Goal: Information Seeking & Learning: Learn about a topic

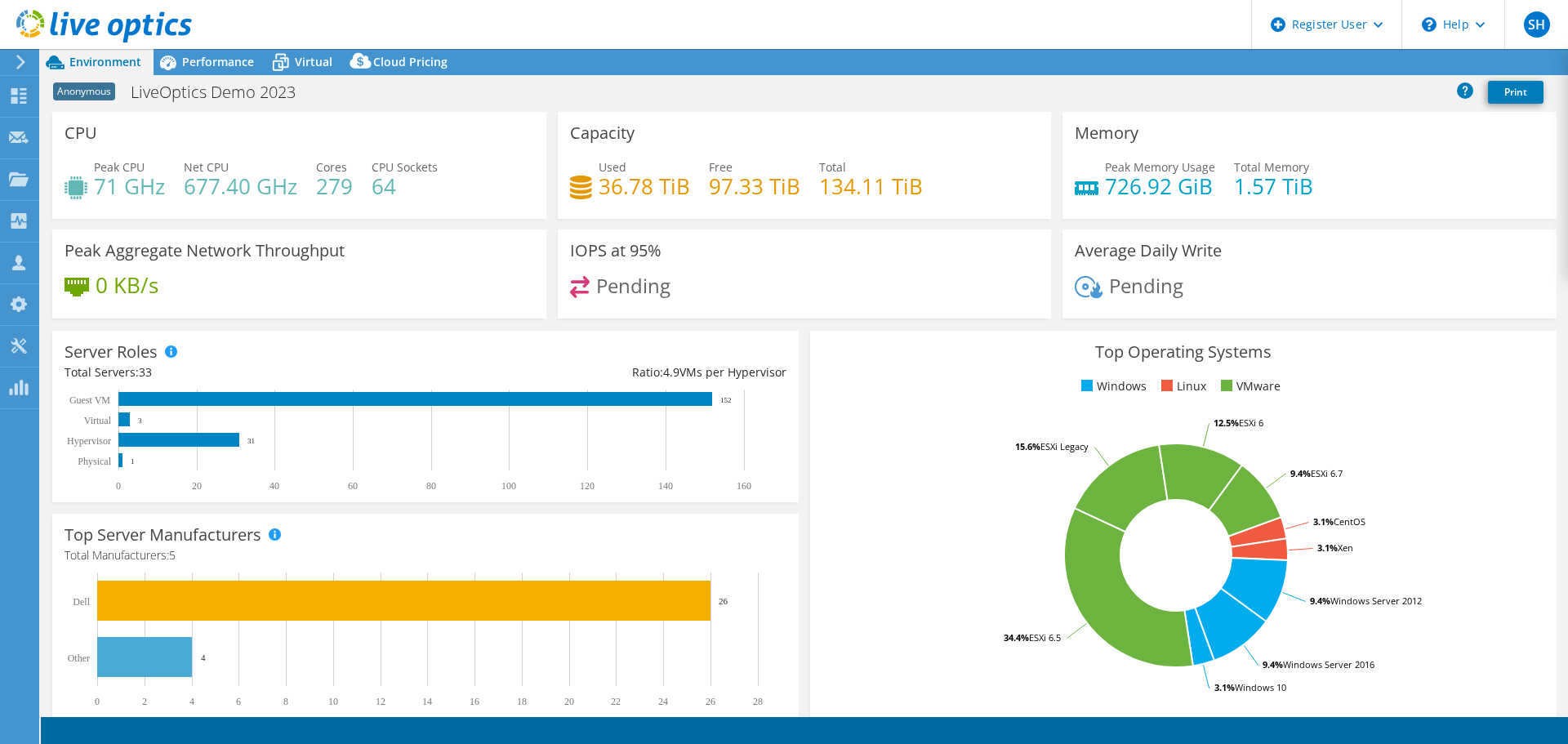
select select "Singapore"
select select "GBP"
click at [22, 173] on icon at bounding box center [18, 179] width 20 height 16
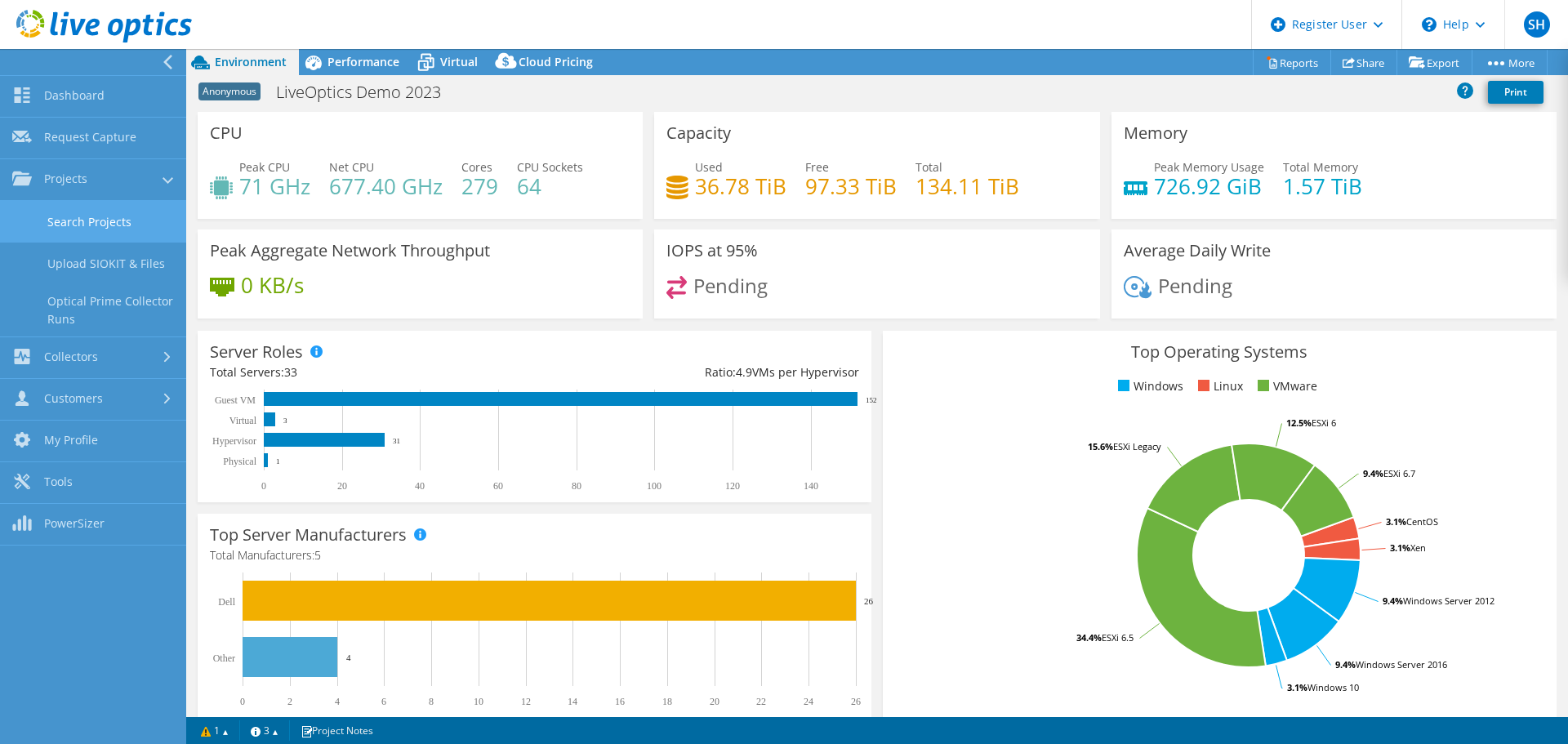
click at [143, 224] on link "Search Projects" at bounding box center [93, 221] width 186 height 41
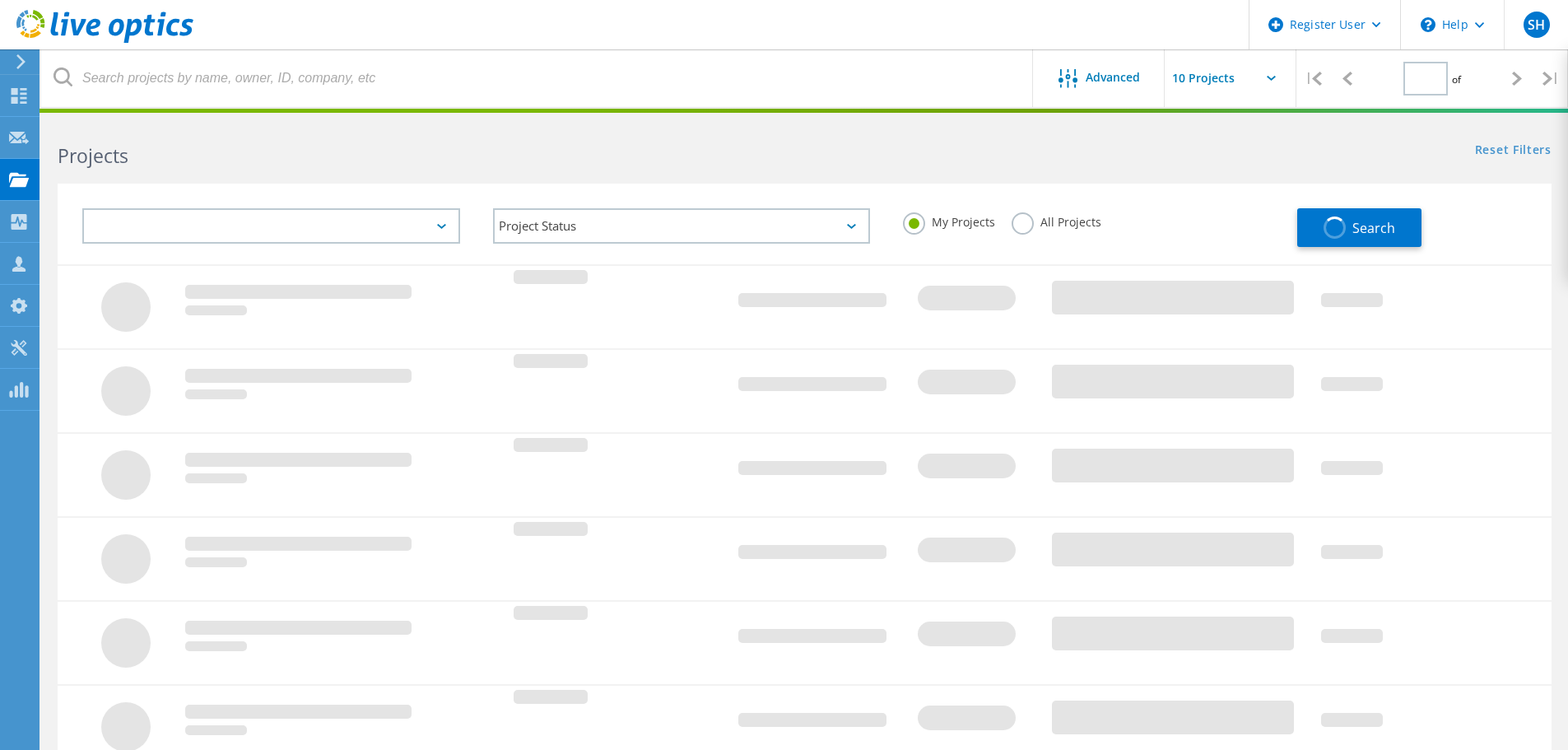
type input "1"
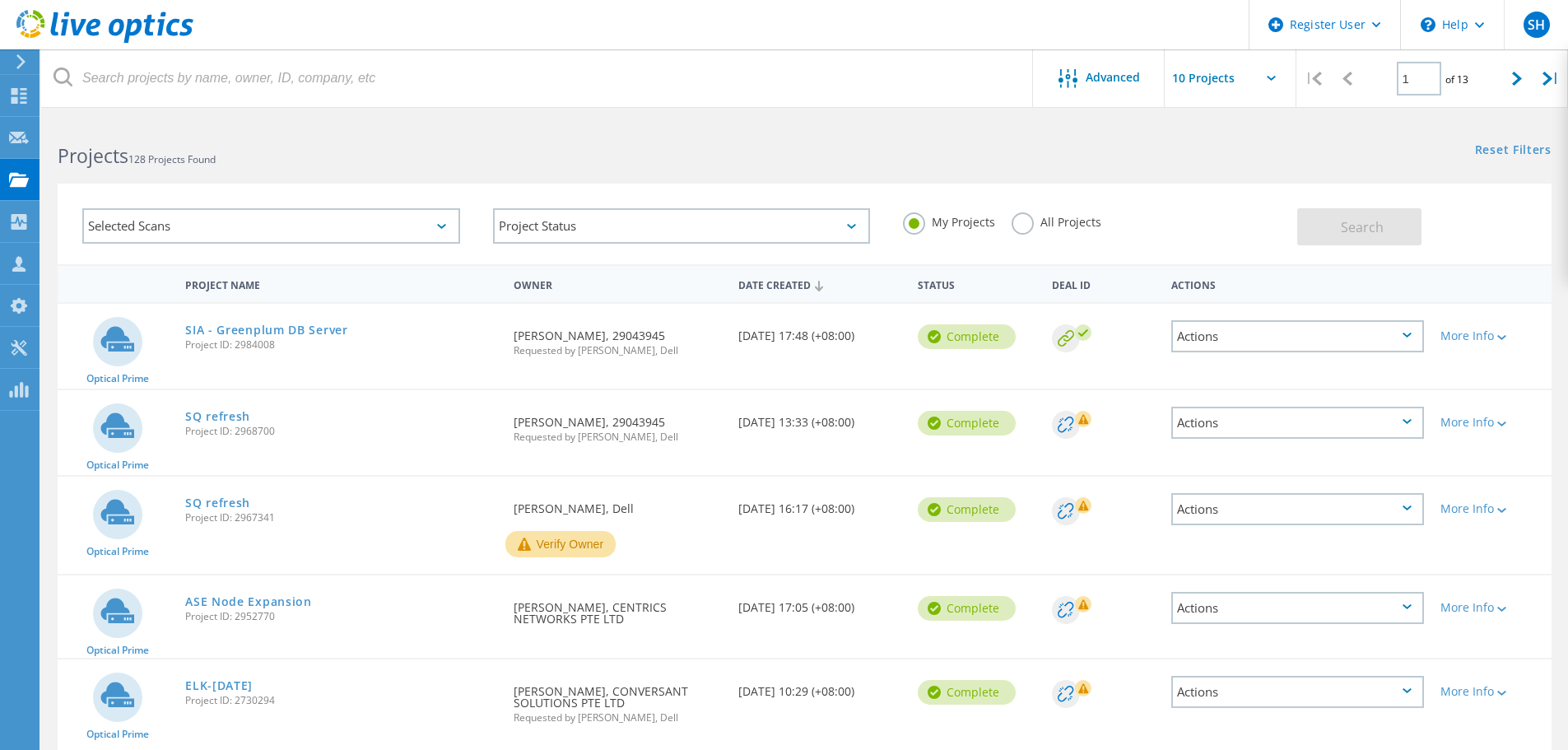
click at [384, 224] on div "Selected Scans" at bounding box center [271, 226] width 378 height 36
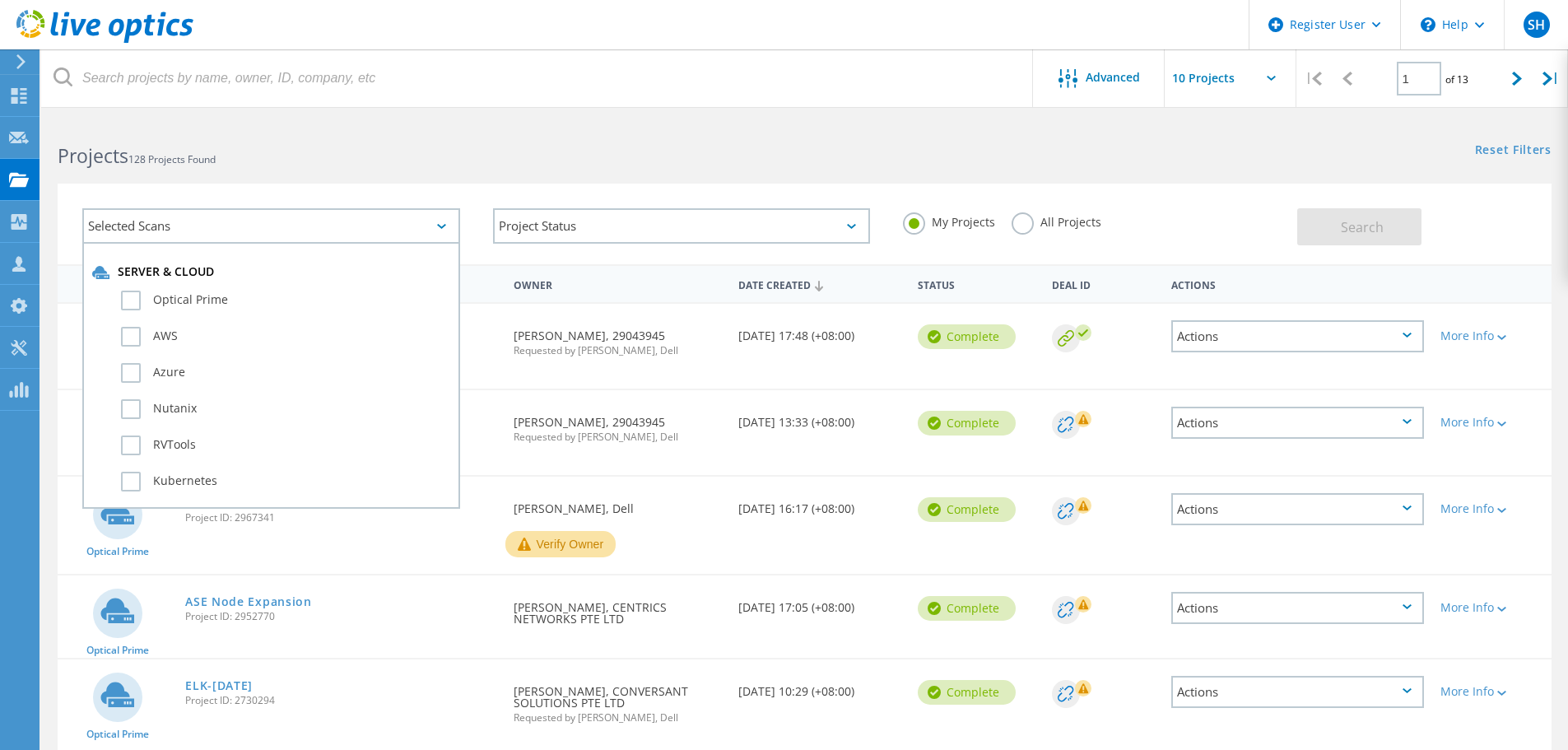
click at [412, 161] on h2 "Projects 128 Projects Found" at bounding box center [422, 155] width 730 height 27
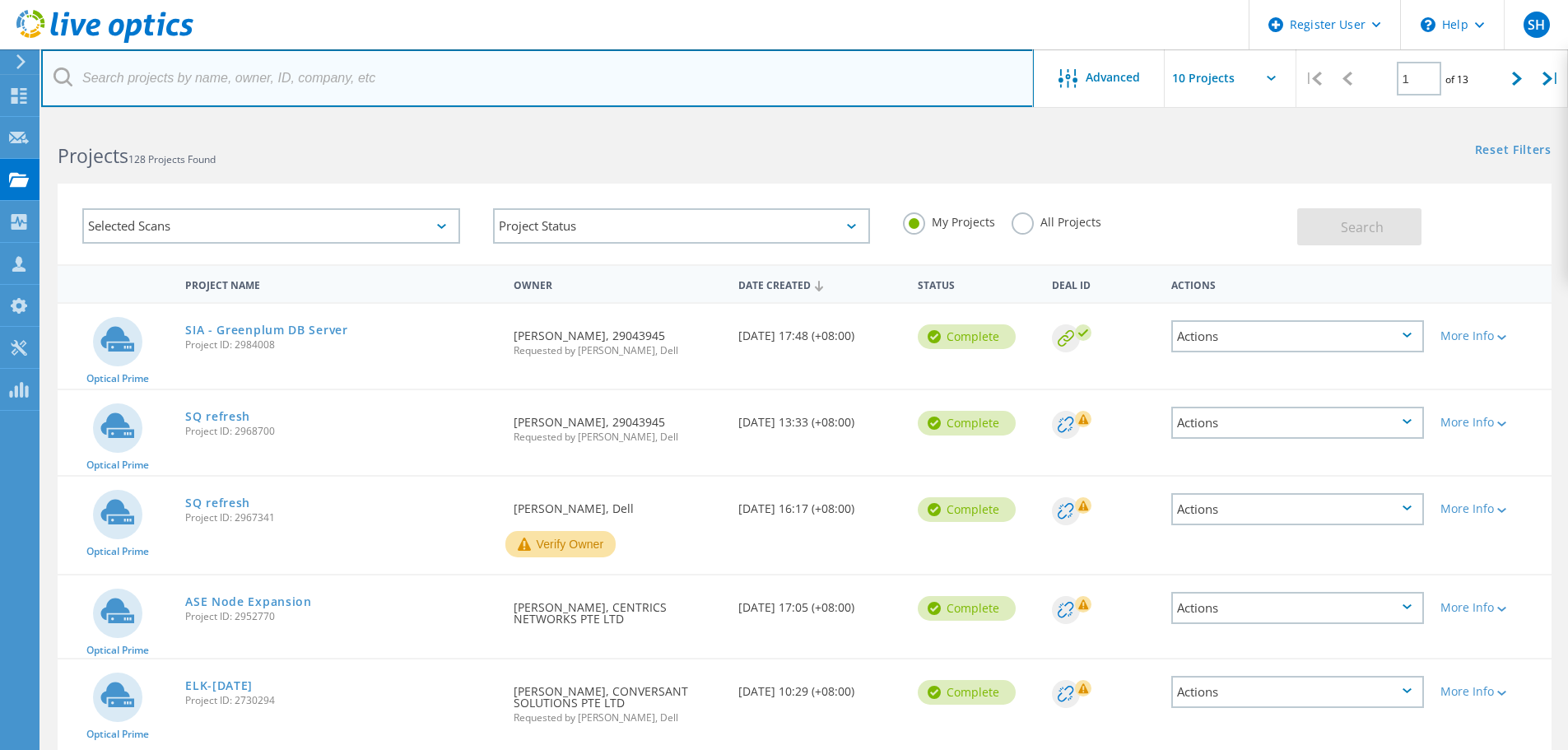
click at [387, 82] on input "text" at bounding box center [537, 78] width 993 height 57
paste input "3007319"
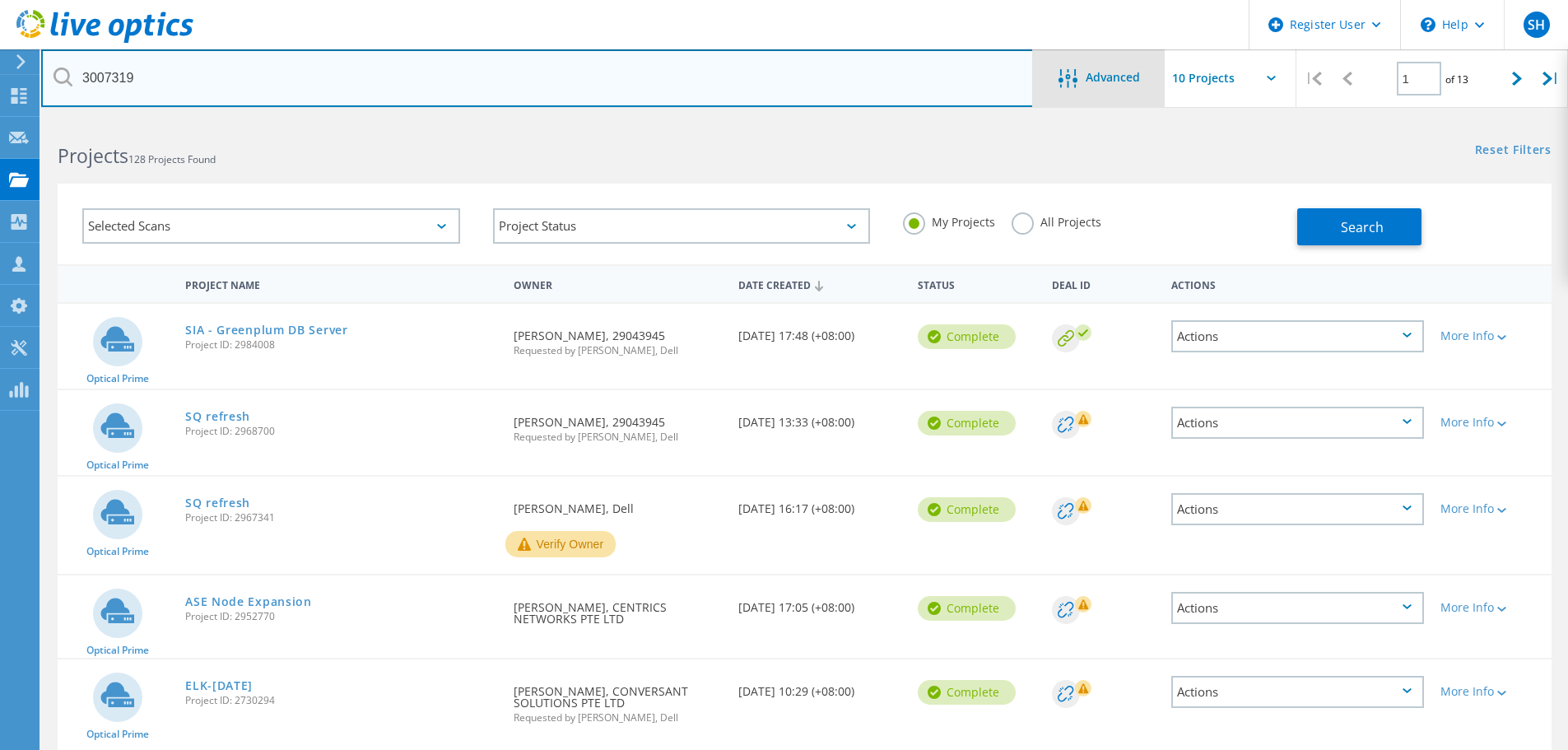
type input "3007319"
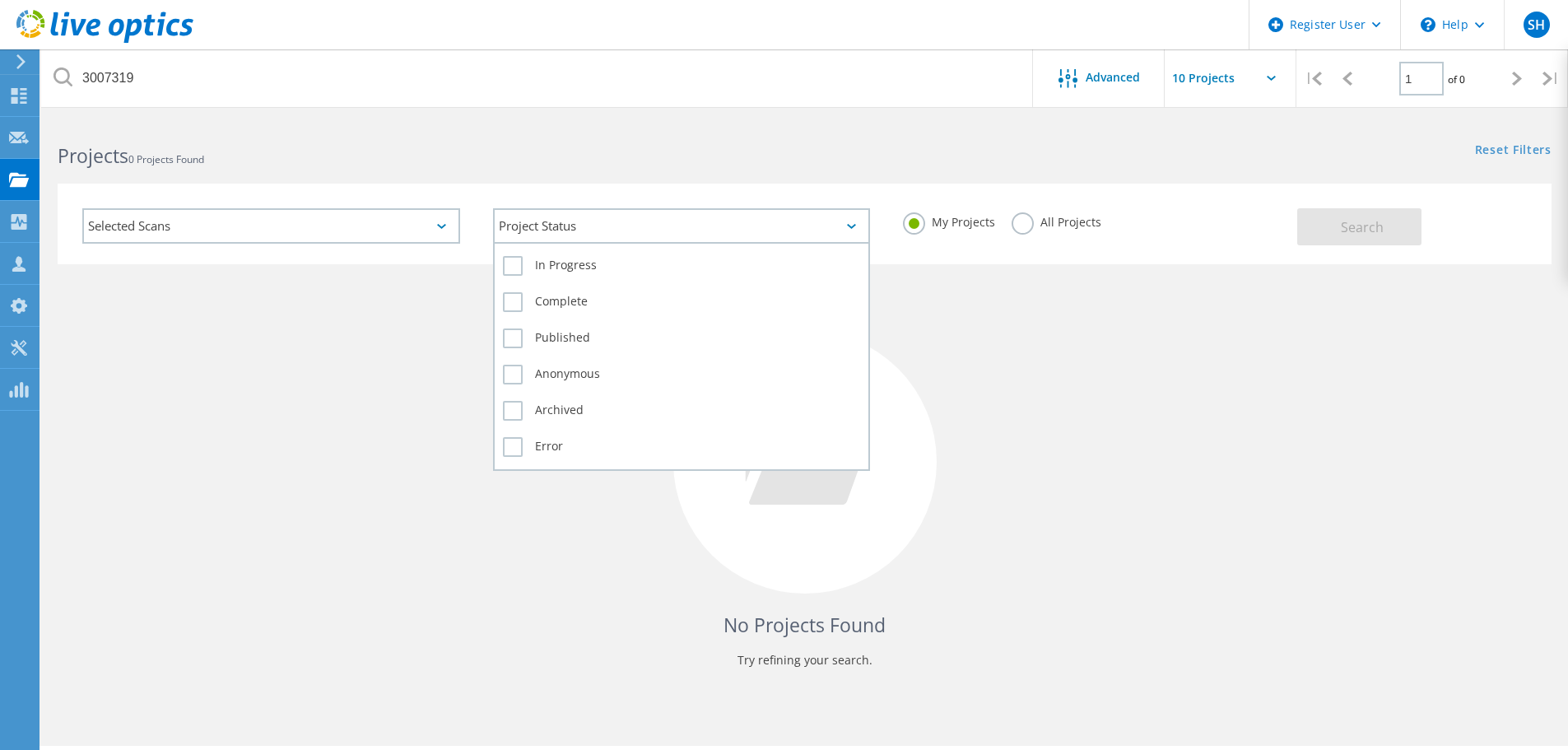
click at [817, 218] on div "Project Status" at bounding box center [682, 226] width 378 height 36
click at [593, 299] on label "Complete" at bounding box center [682, 302] width 358 height 20
click at [0, 0] on input "Complete" at bounding box center [0, 0] width 0 height 0
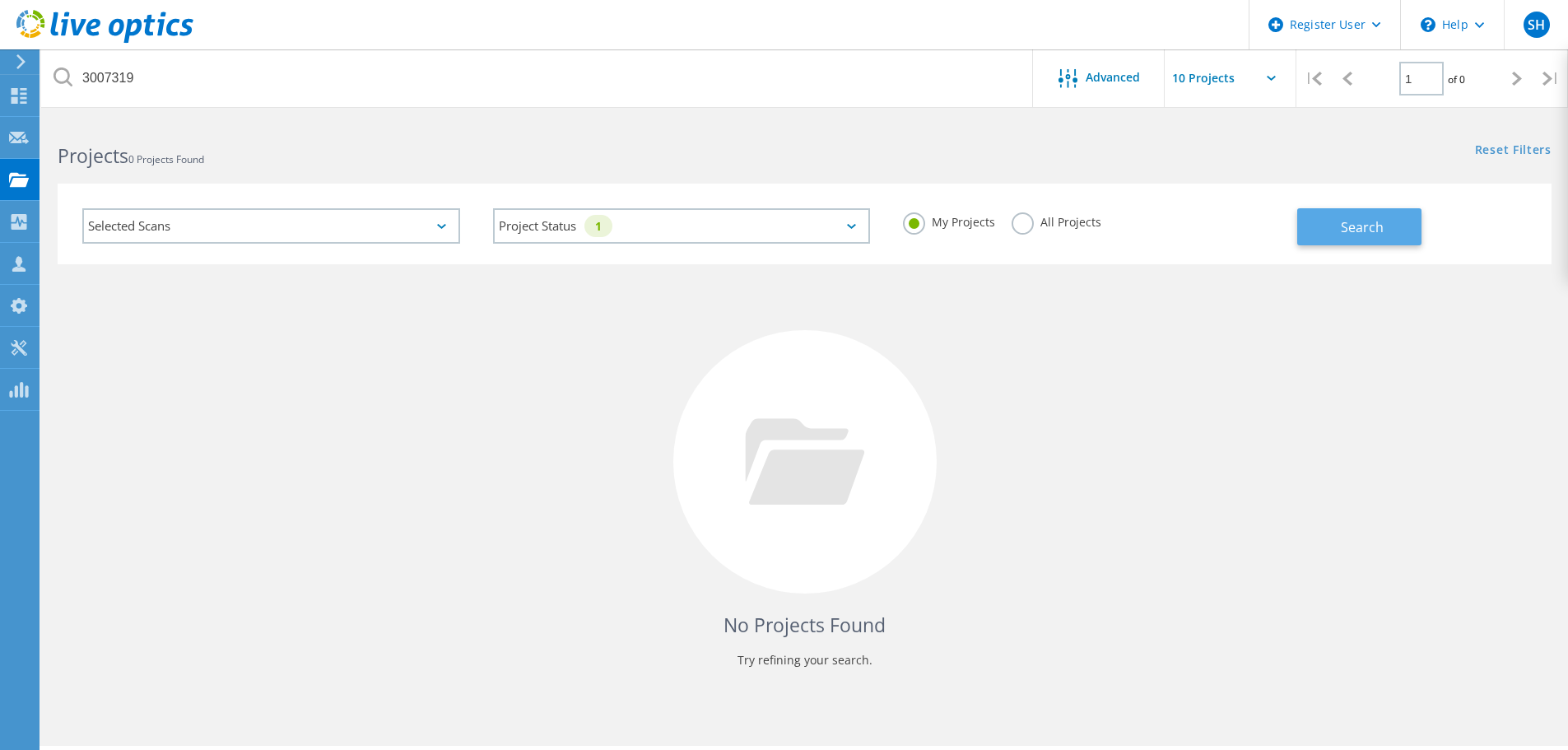
click at [1329, 235] on button "Search" at bounding box center [1359, 227] width 124 height 37
click at [1106, 58] on div "Advanced" at bounding box center [1099, 78] width 132 height 57
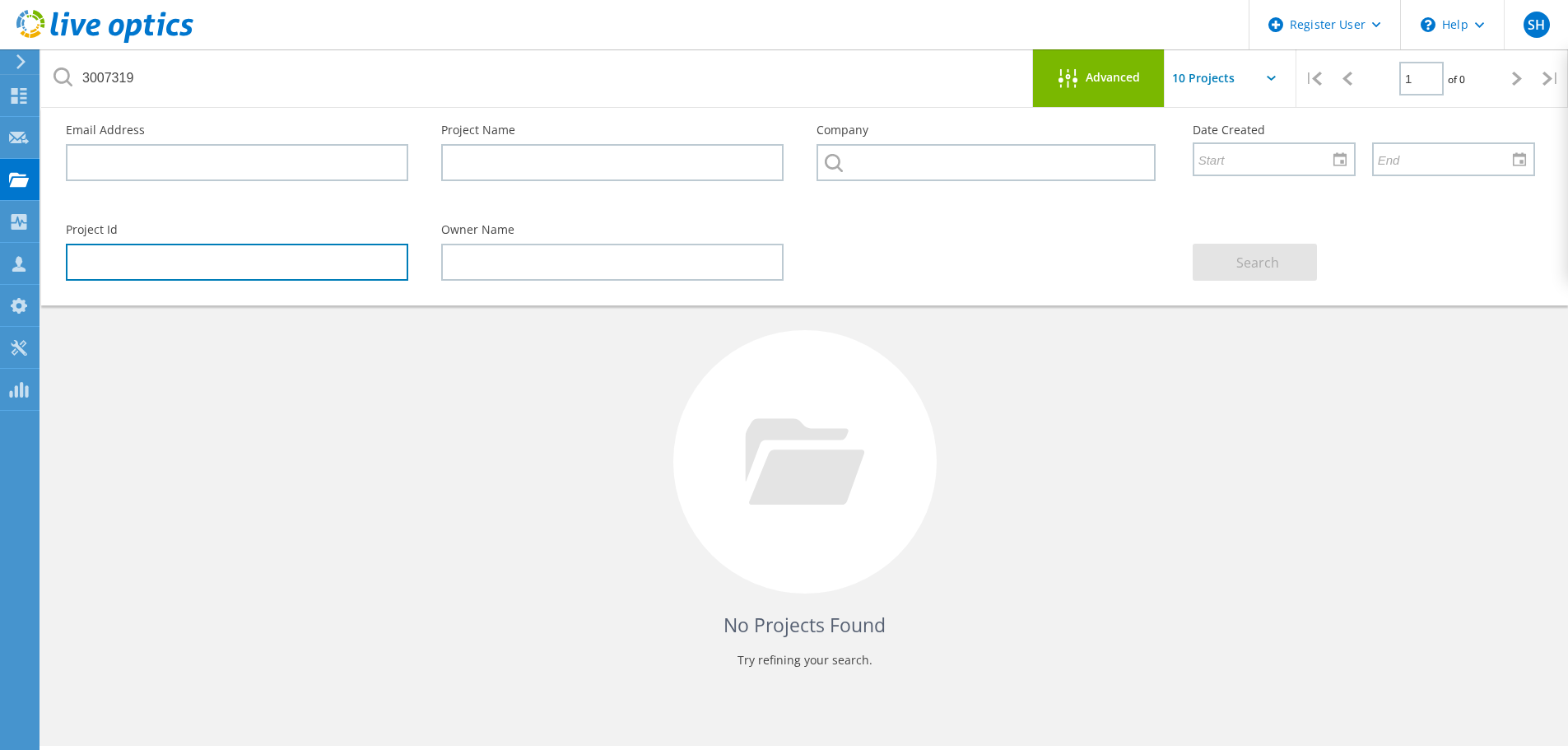
click at [148, 271] on input "text" at bounding box center [237, 262] width 342 height 37
paste input "3007319"
type input "3007319"
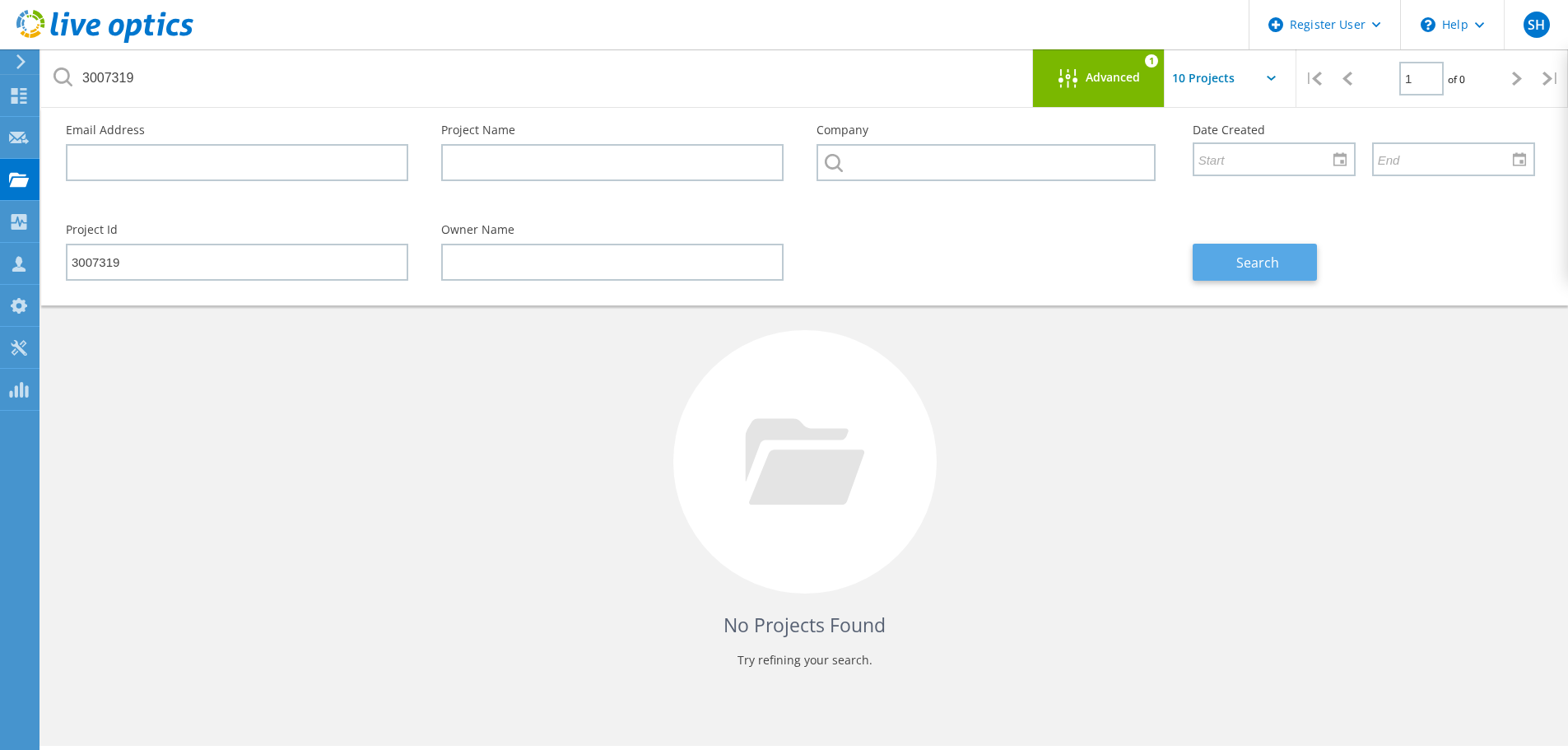
click at [1238, 260] on span "Search" at bounding box center [1257, 262] width 43 height 18
click at [519, 387] on div "No Projects Found Try refining your search." at bounding box center [804, 477] width 1494 height 425
click at [1222, 69] on input "text" at bounding box center [1248, 78] width 165 height 57
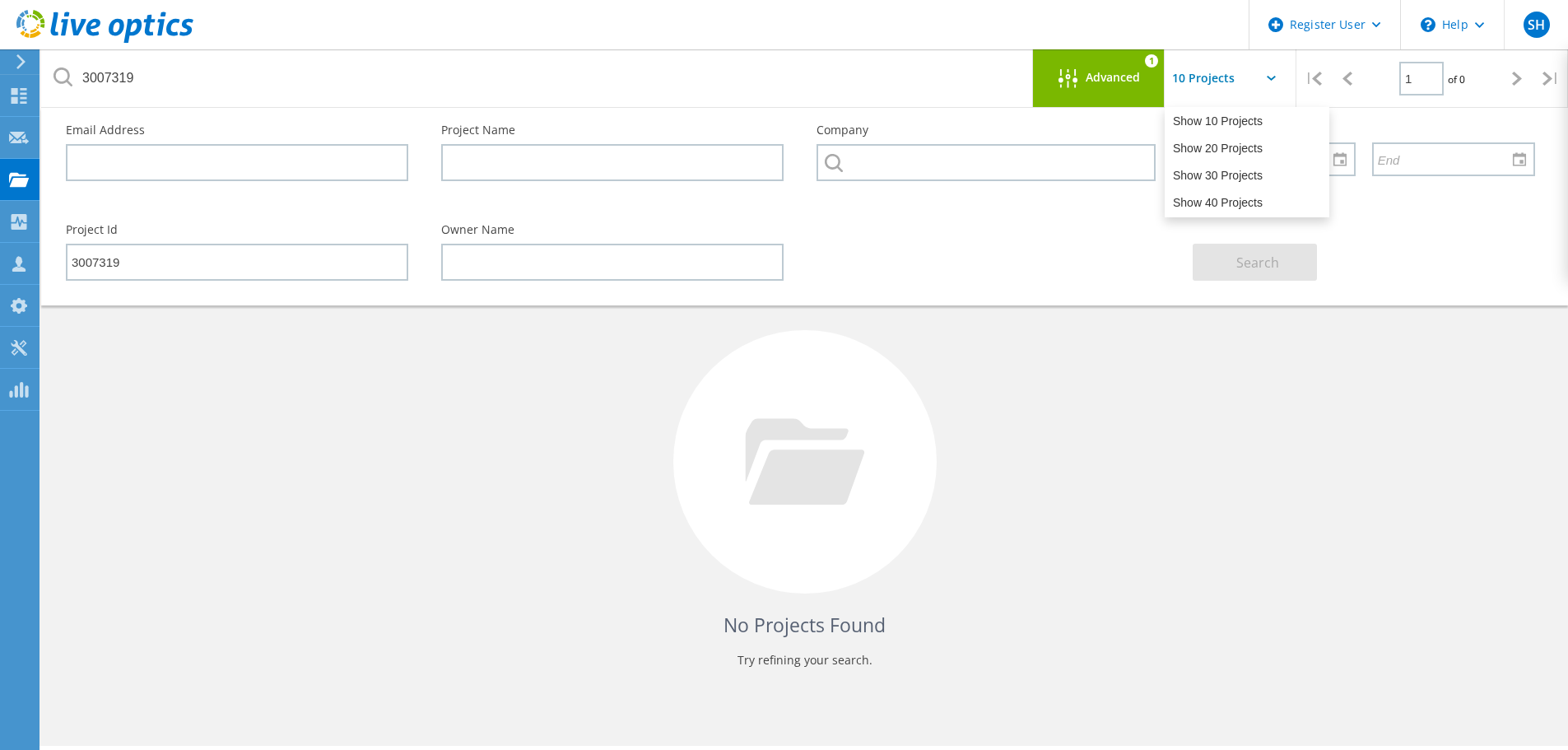
click at [1222, 73] on input "text" at bounding box center [1248, 78] width 165 height 57
click at [805, 451] on icon at bounding box center [804, 462] width 119 height 87
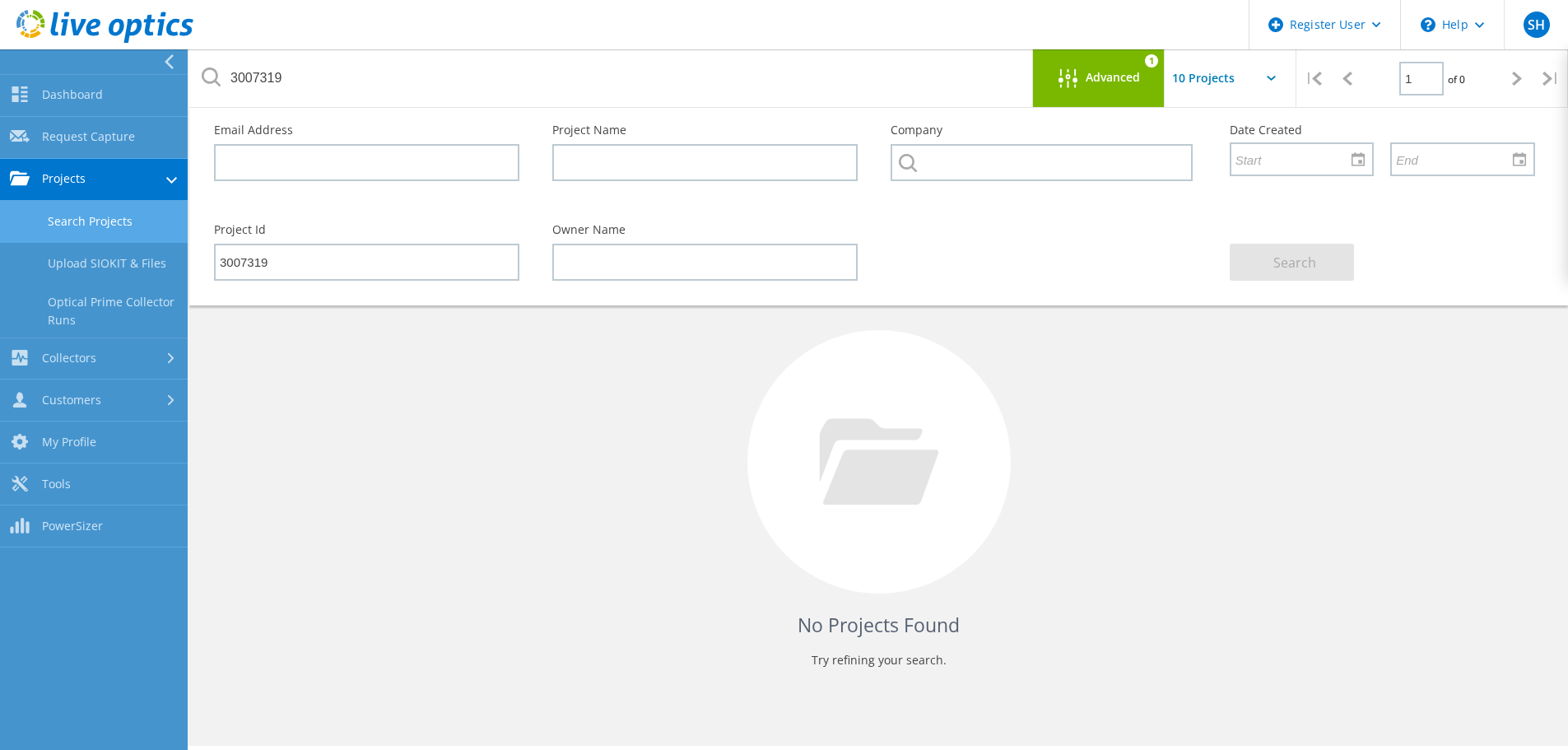
click at [384, 350] on div "No Projects Found Try refining your search." at bounding box center [879, 477] width 1346 height 425
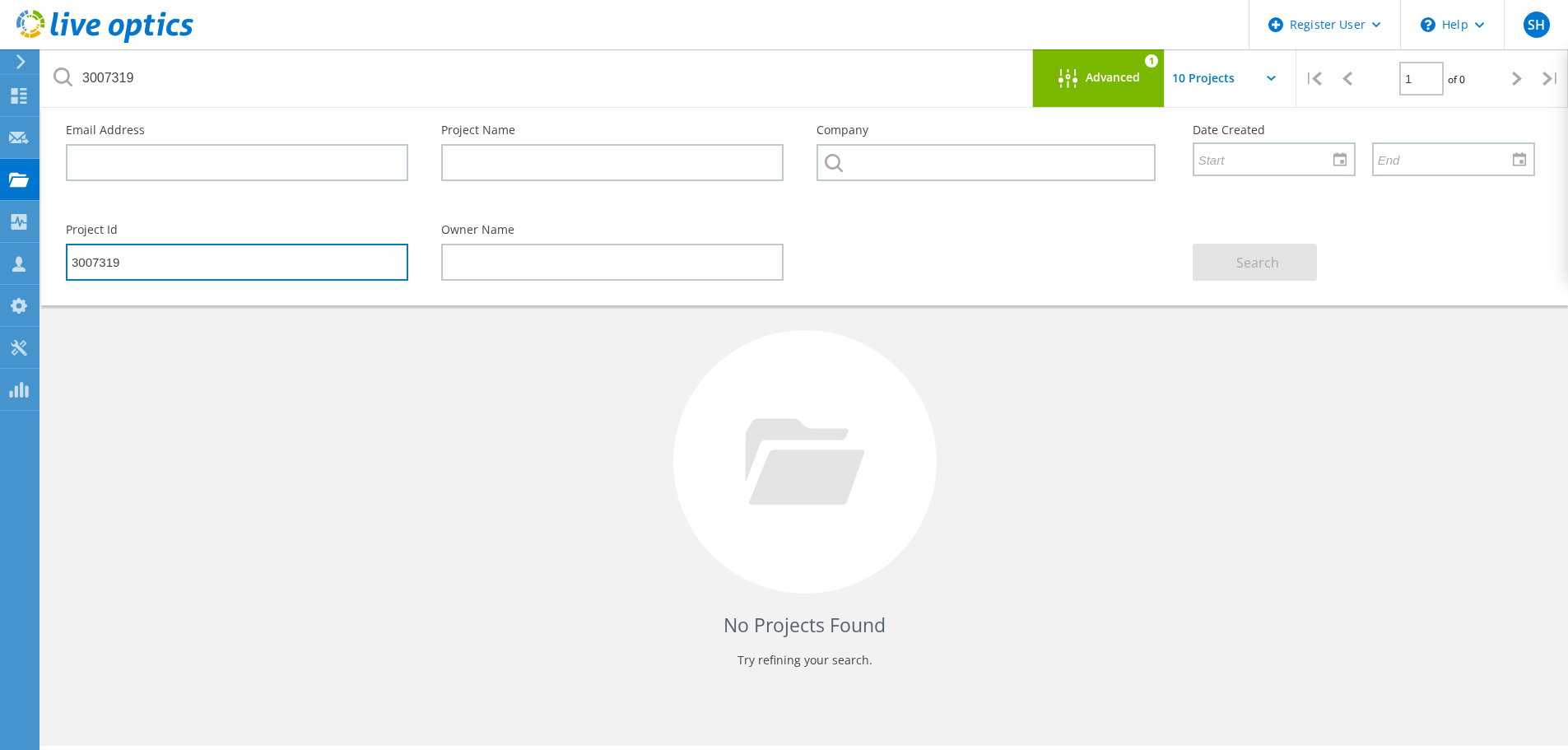
click at [329, 269] on input "3007319" at bounding box center [237, 262] width 342 height 37
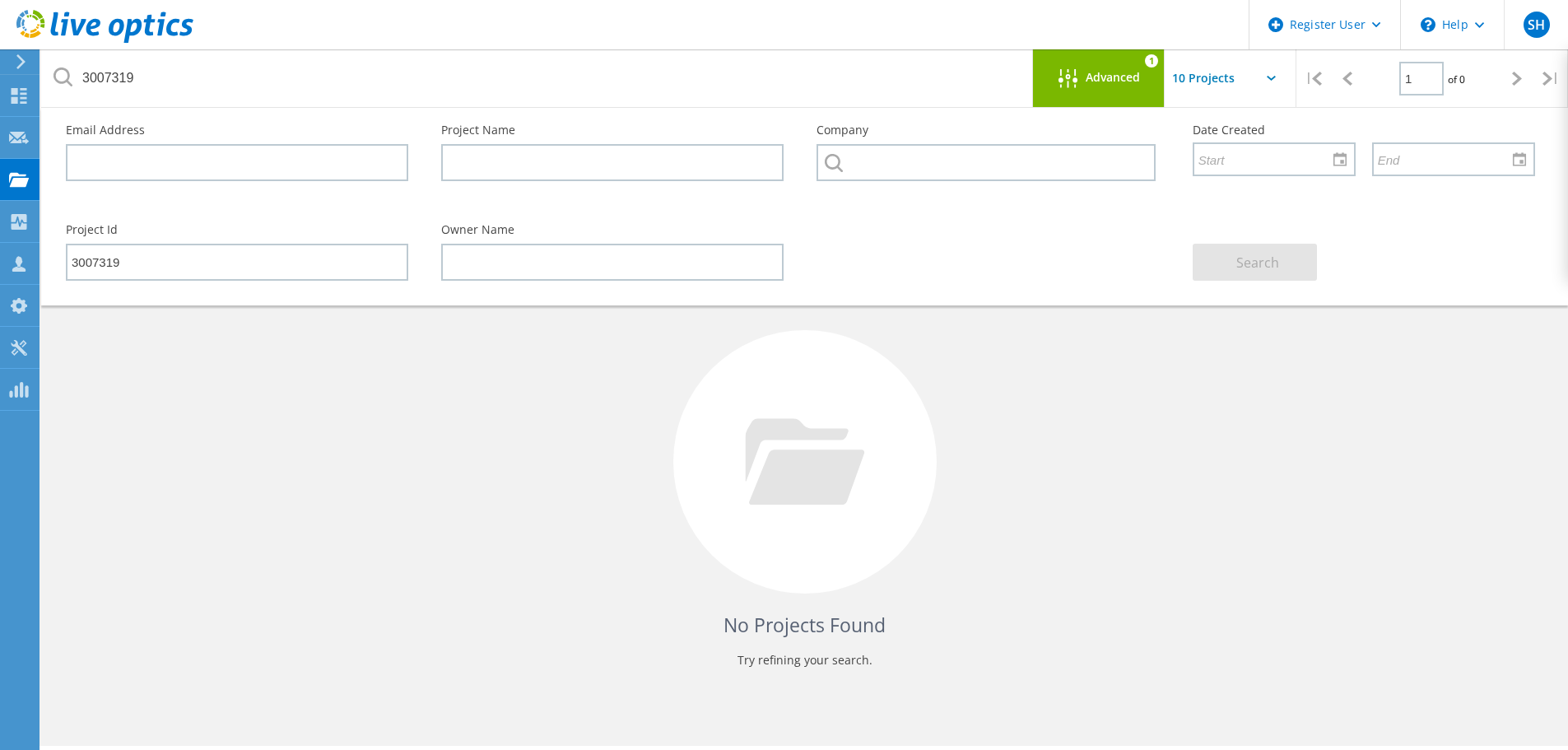
click at [1326, 264] on div "Search" at bounding box center [1364, 252] width 375 height 89
click at [1152, 80] on div "Advanced" at bounding box center [1099, 80] width 132 height 21
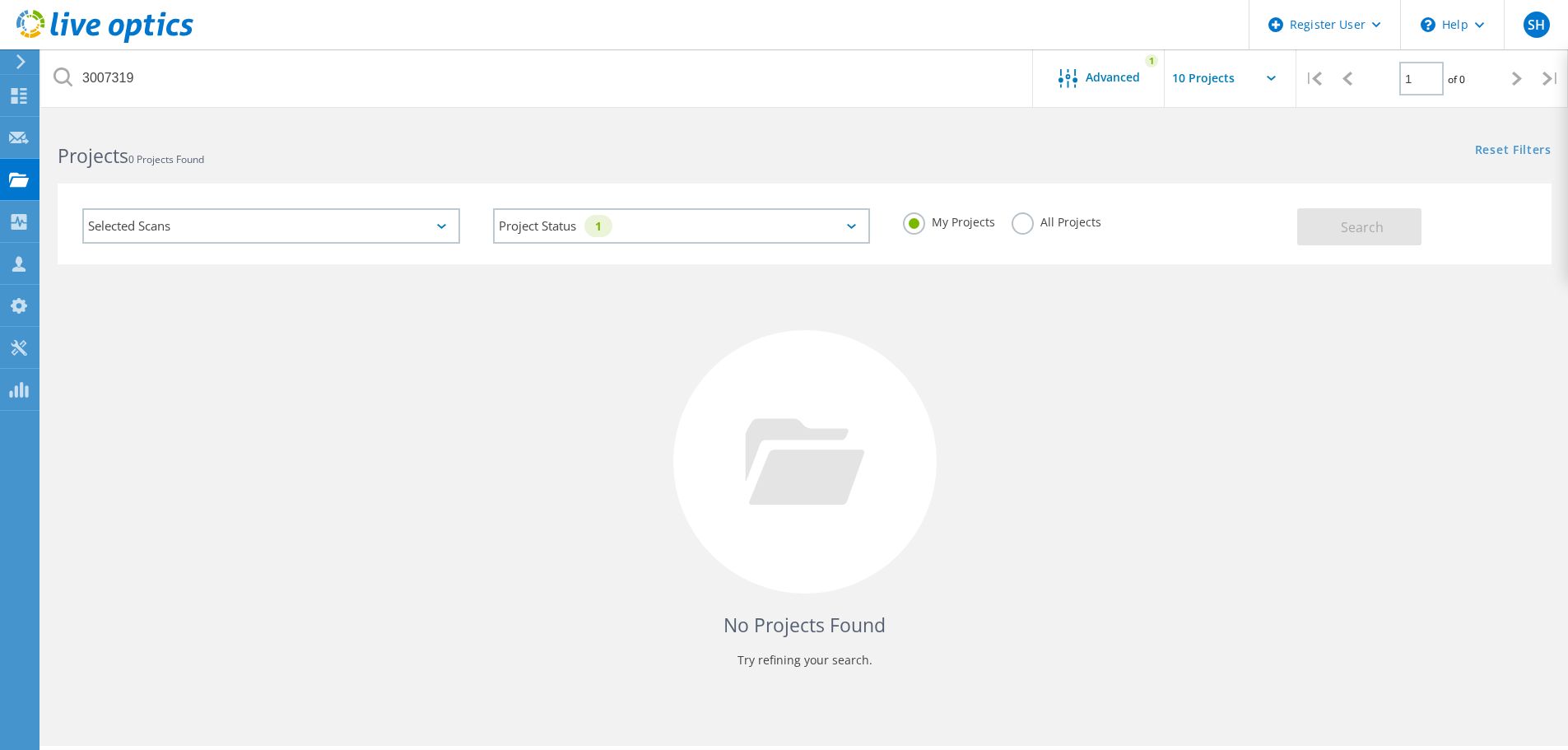
click at [1217, 82] on input "text" at bounding box center [1248, 78] width 165 height 57
click at [883, 152] on div "Projects 0 Projects Found Reset Filters Show Filters" at bounding box center [804, 141] width 1527 height 43
click at [28, 227] on icon at bounding box center [18, 222] width 20 height 16
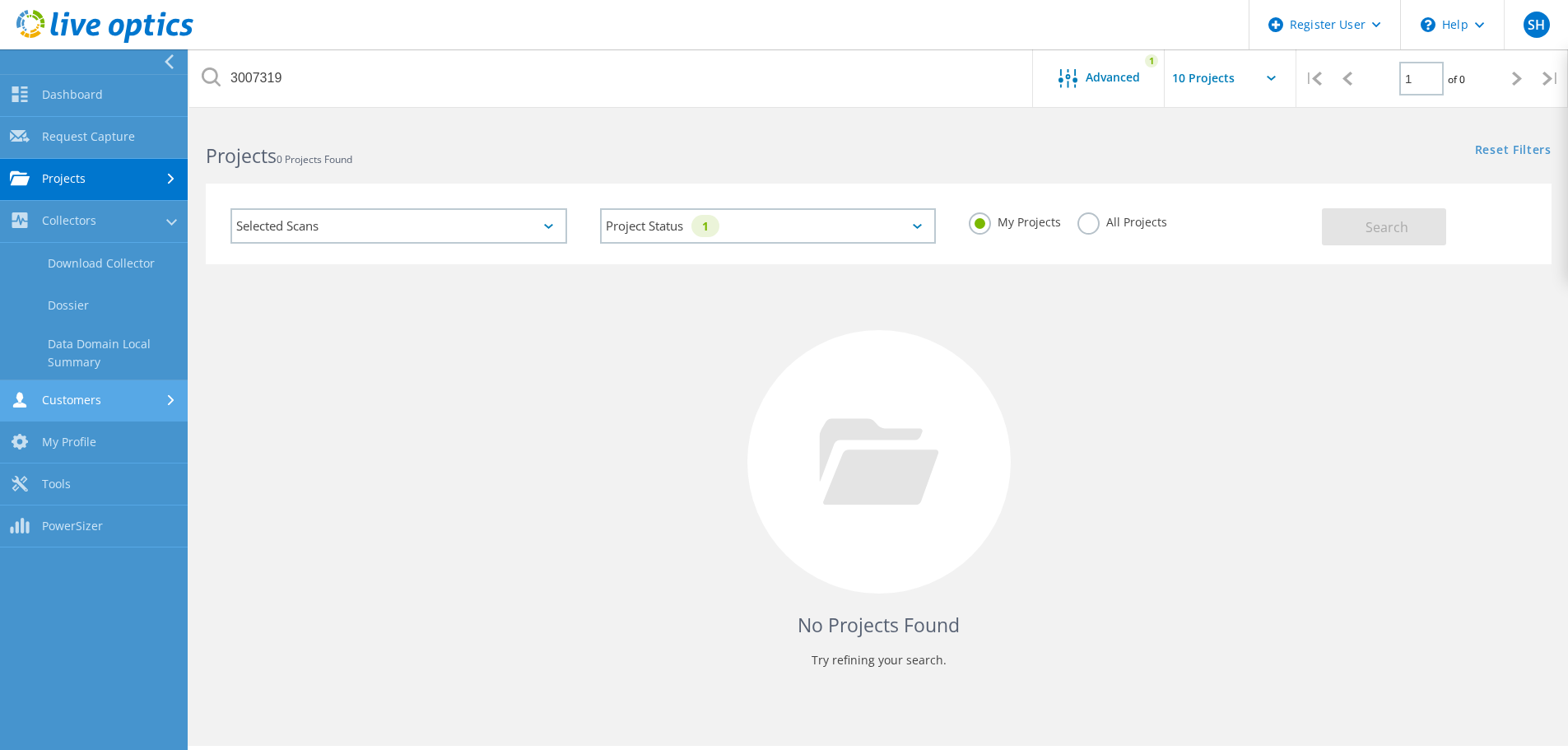
click at [116, 396] on link "Customers" at bounding box center [94, 401] width 188 height 42
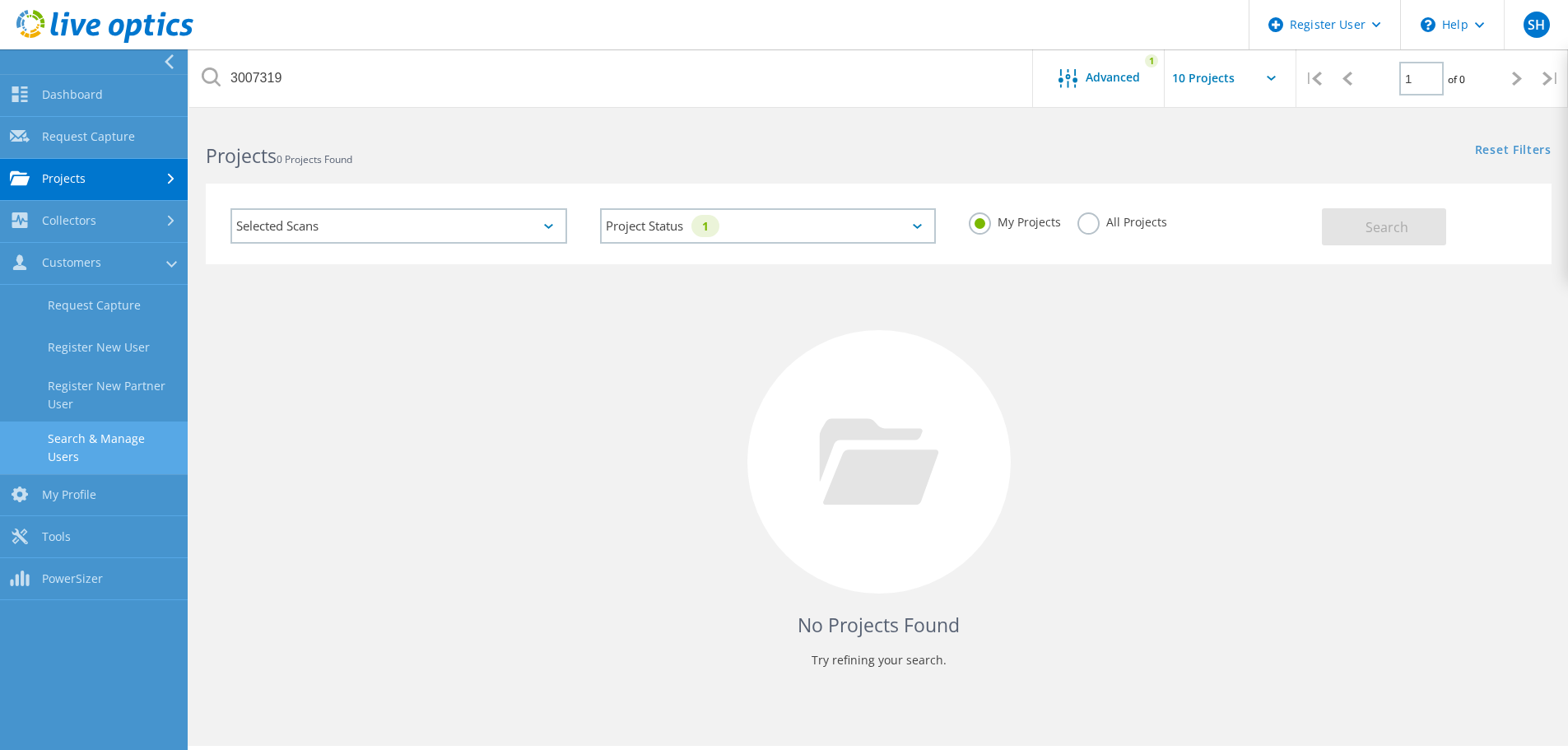
click at [144, 444] on link "Search & Manage Users" at bounding box center [94, 448] width 188 height 53
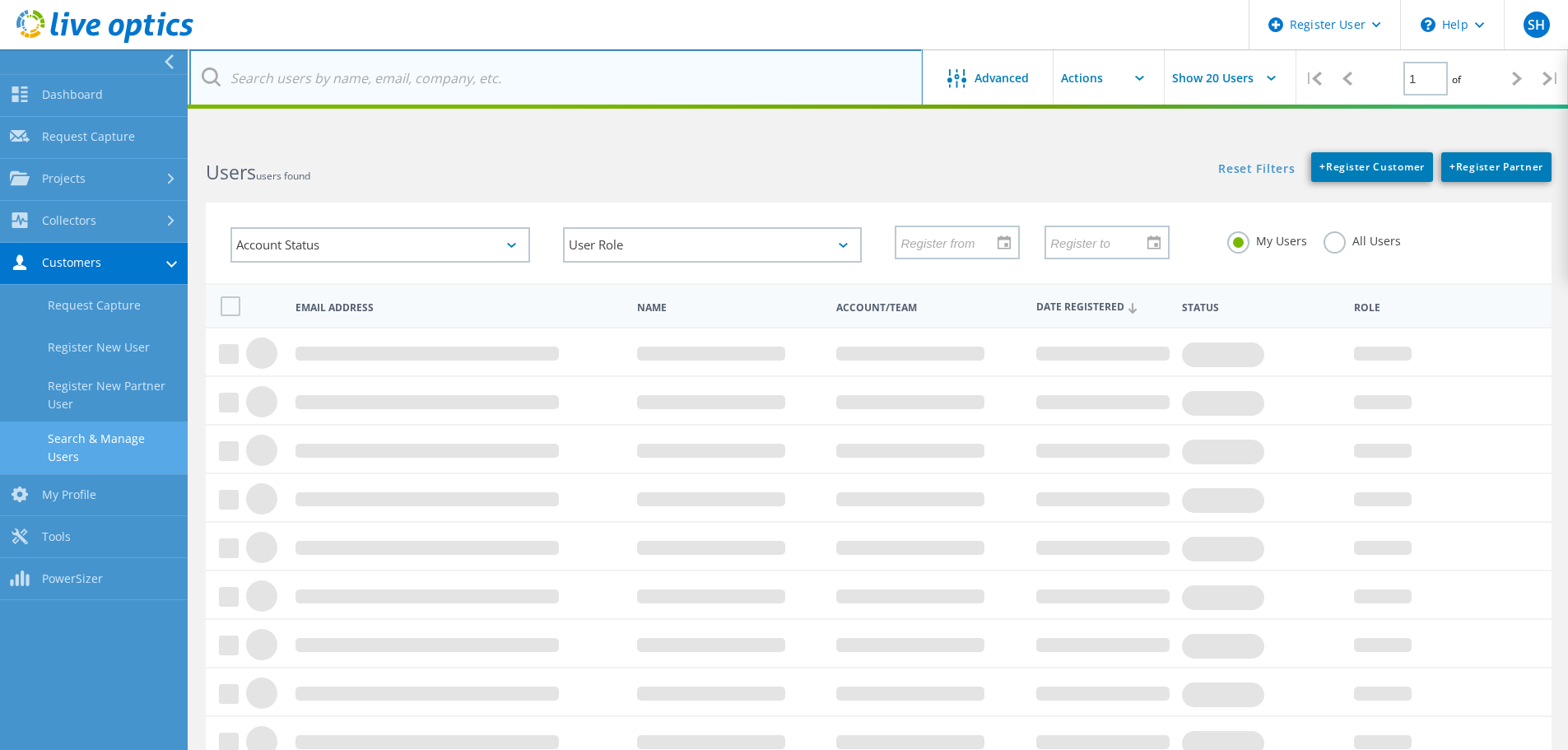
click at [432, 88] on input "text" at bounding box center [556, 78] width 734 height 57
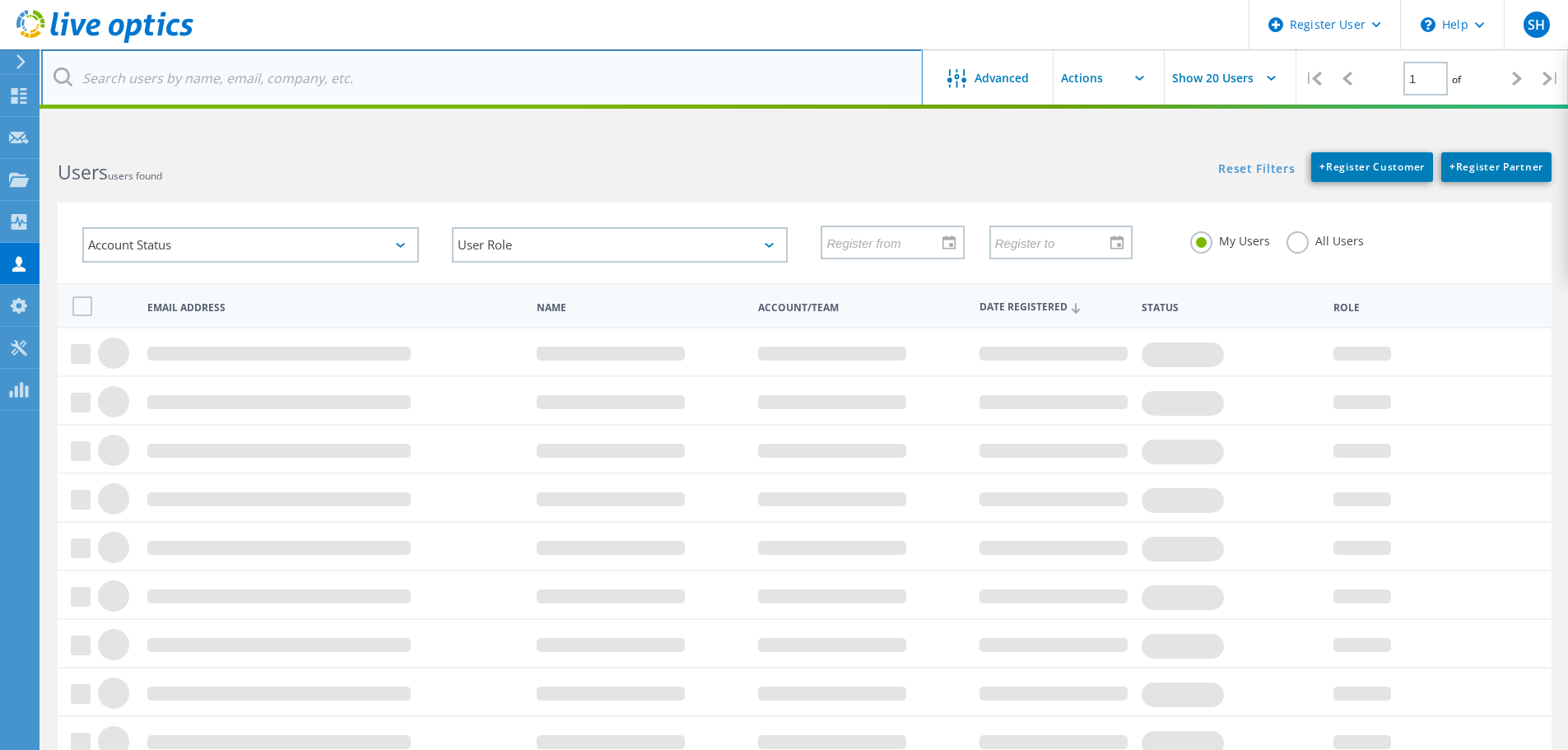
paste input "3007319"
type input "3007319"
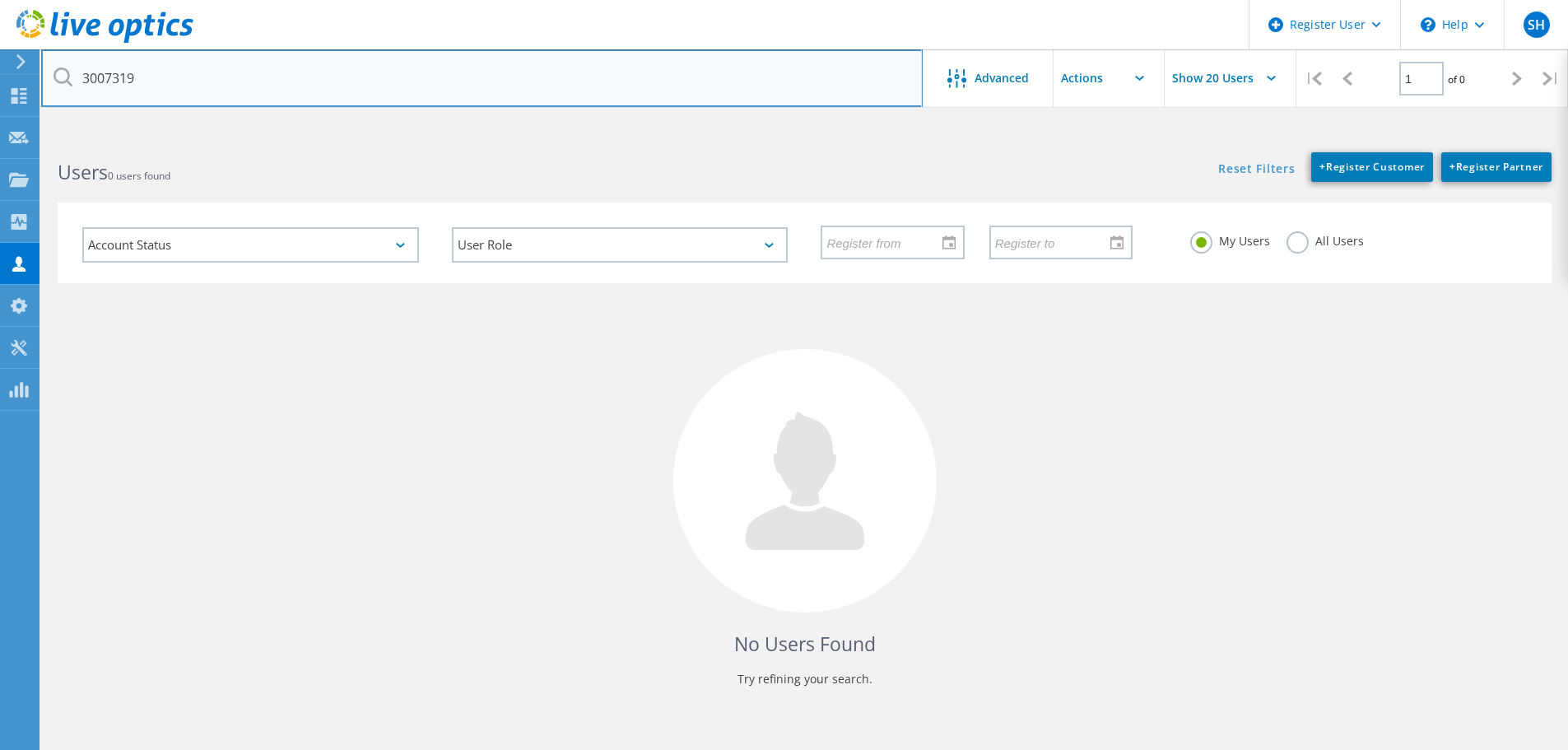
drag, startPoint x: 246, startPoint y: 68, endPoint x: 62, endPoint y: 66, distance: 184.0
click at [62, 66] on input "3007319" at bounding box center [482, 78] width 882 height 57
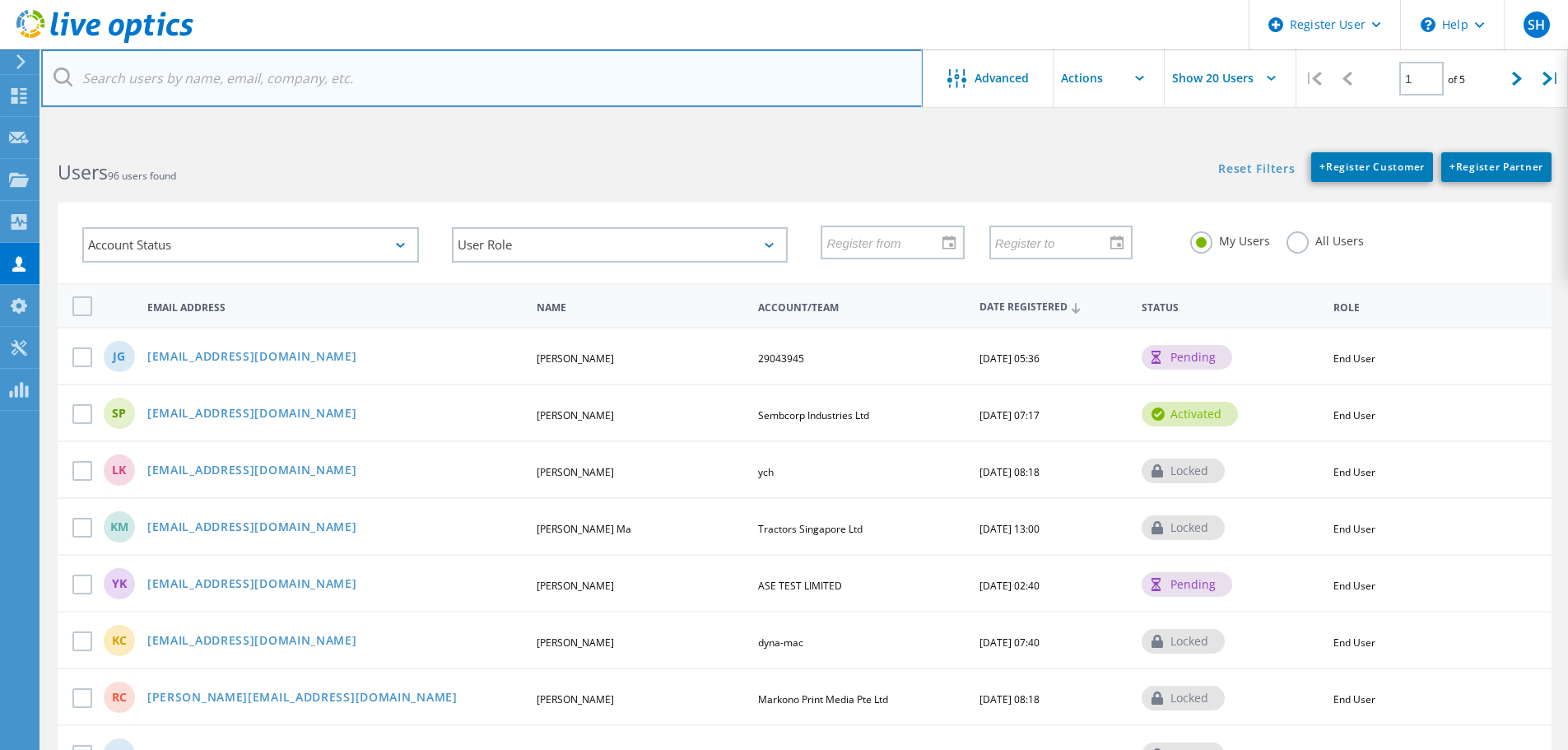
click at [445, 66] on input "text" at bounding box center [482, 78] width 882 height 57
paste input "hlvvctprd010"
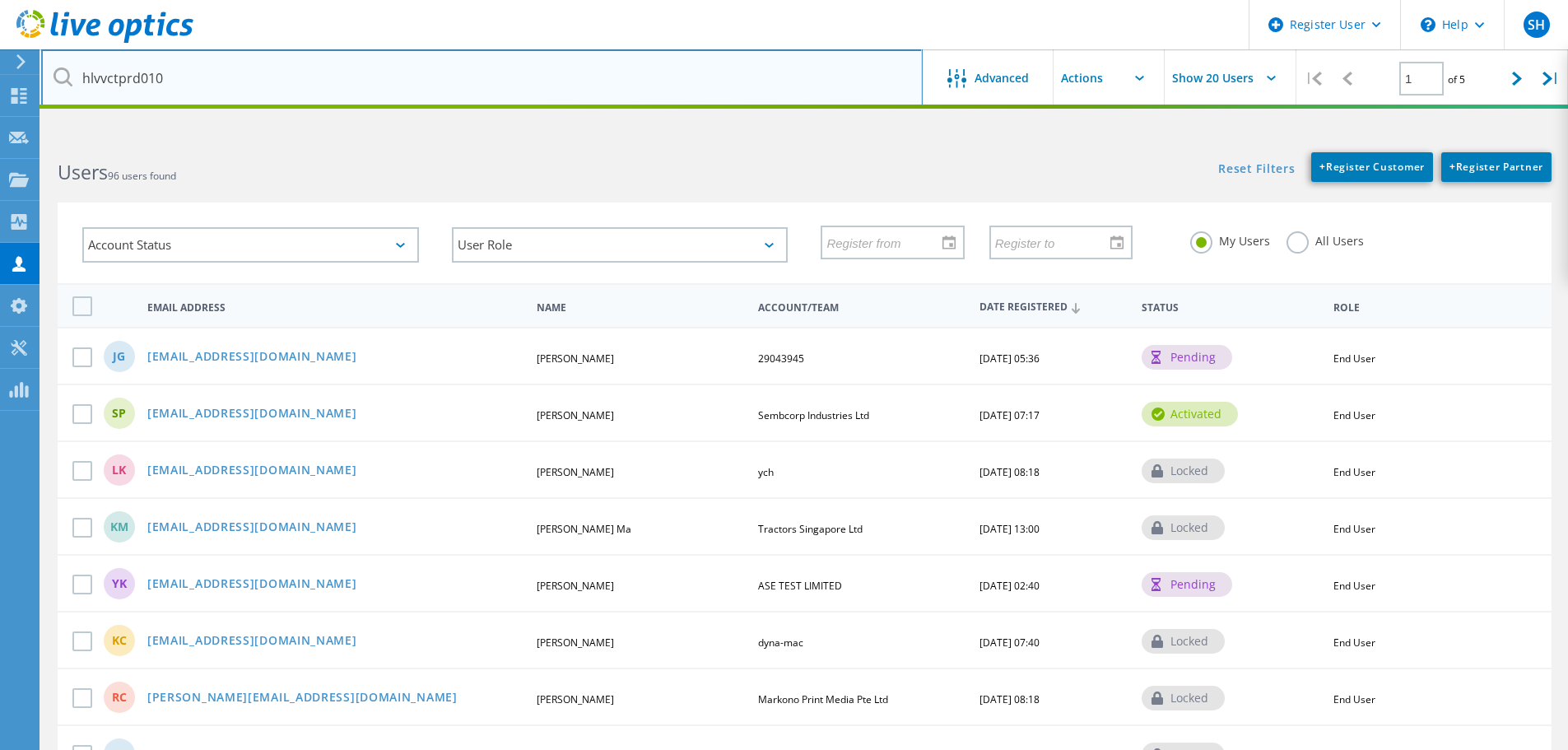
type input "hlvvctprd010"
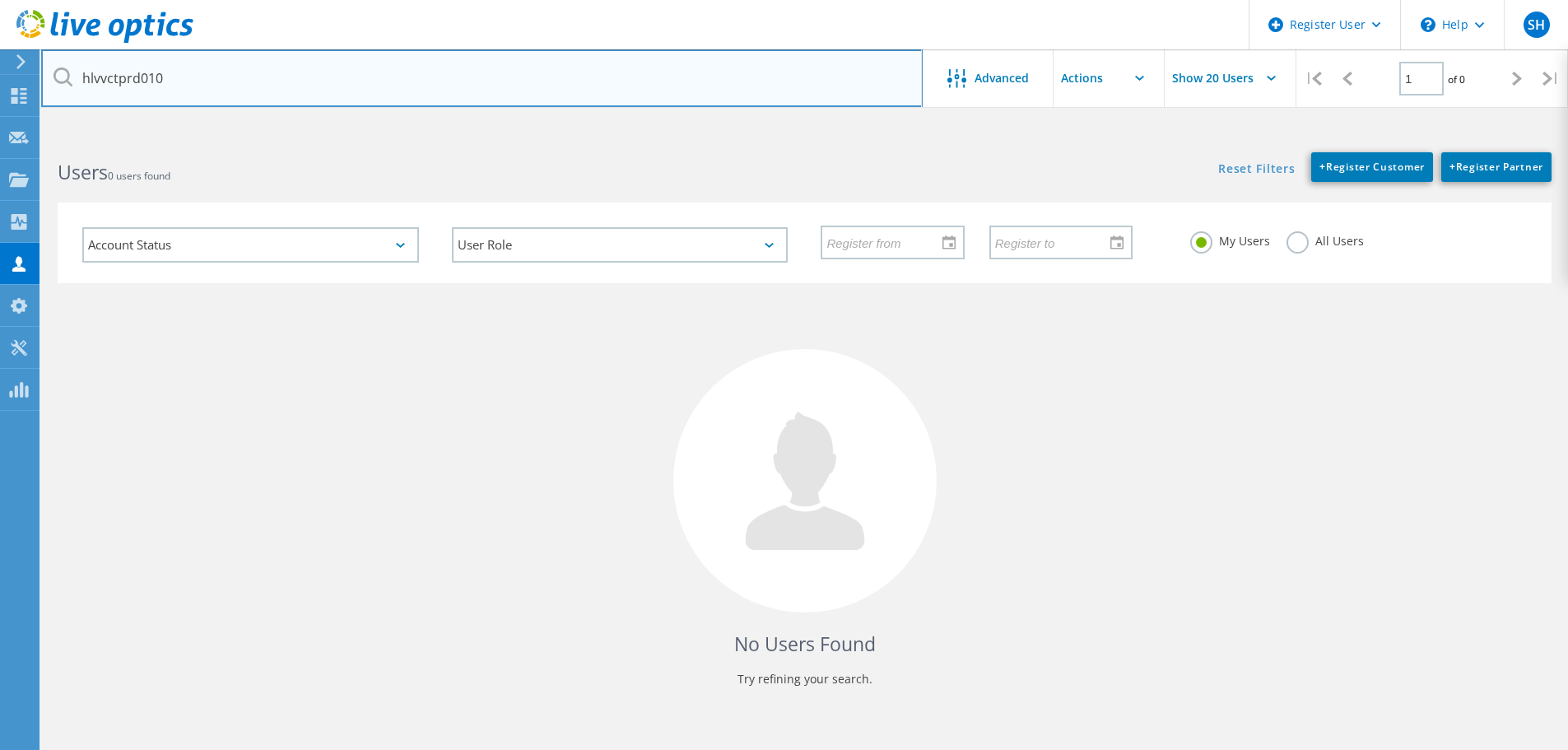
drag, startPoint x: 596, startPoint y: 99, endPoint x: 62, endPoint y: 77, distance: 534.5
click at [62, 77] on div "hlvvctprd010" at bounding box center [481, 78] width 881 height 57
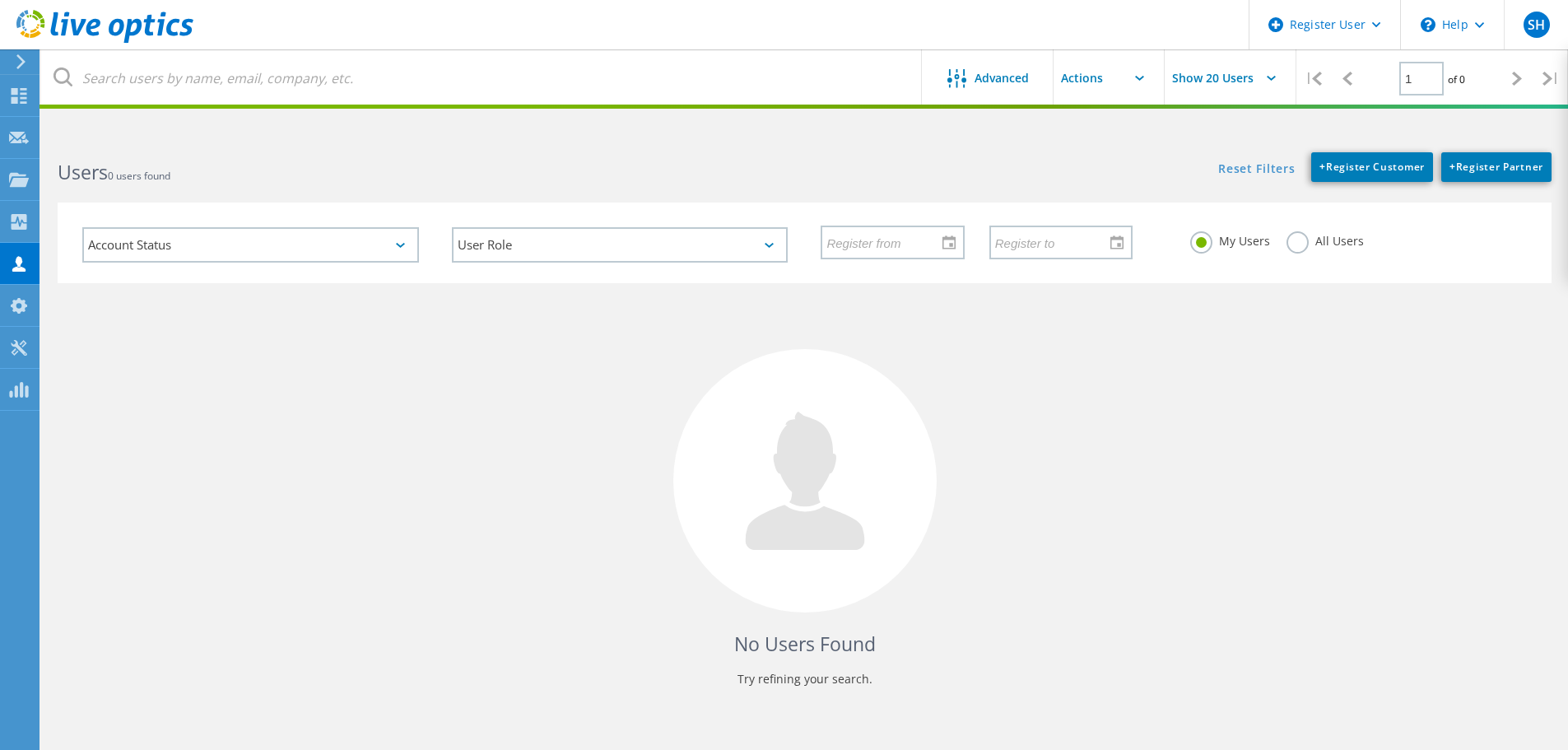
click at [385, 529] on div "No Users Found Try refining your search." at bounding box center [804, 500] width 1494 height 434
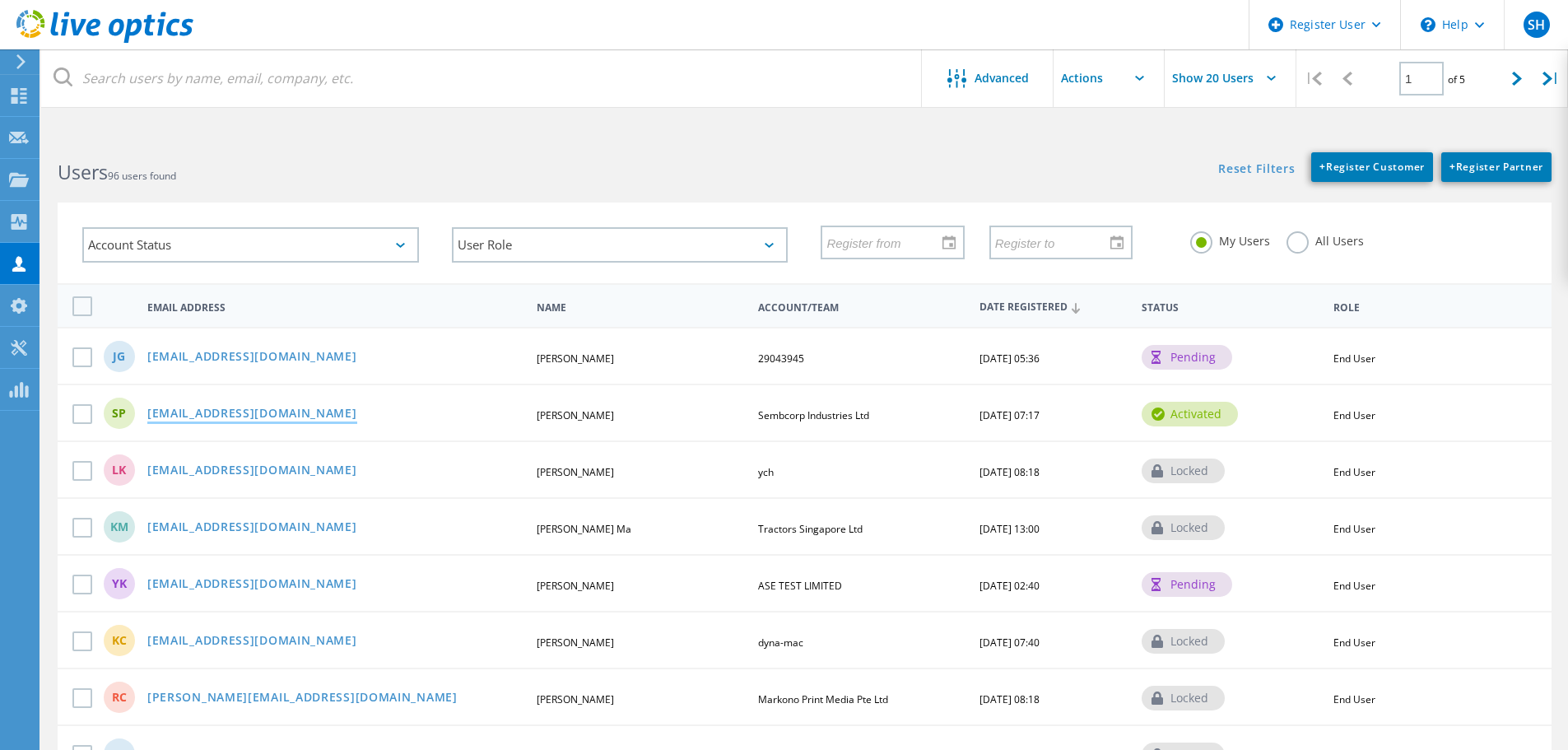
click at [346, 416] on link "vidanelagesahanlanka@seatrium.com" at bounding box center [253, 414] width 210 height 14
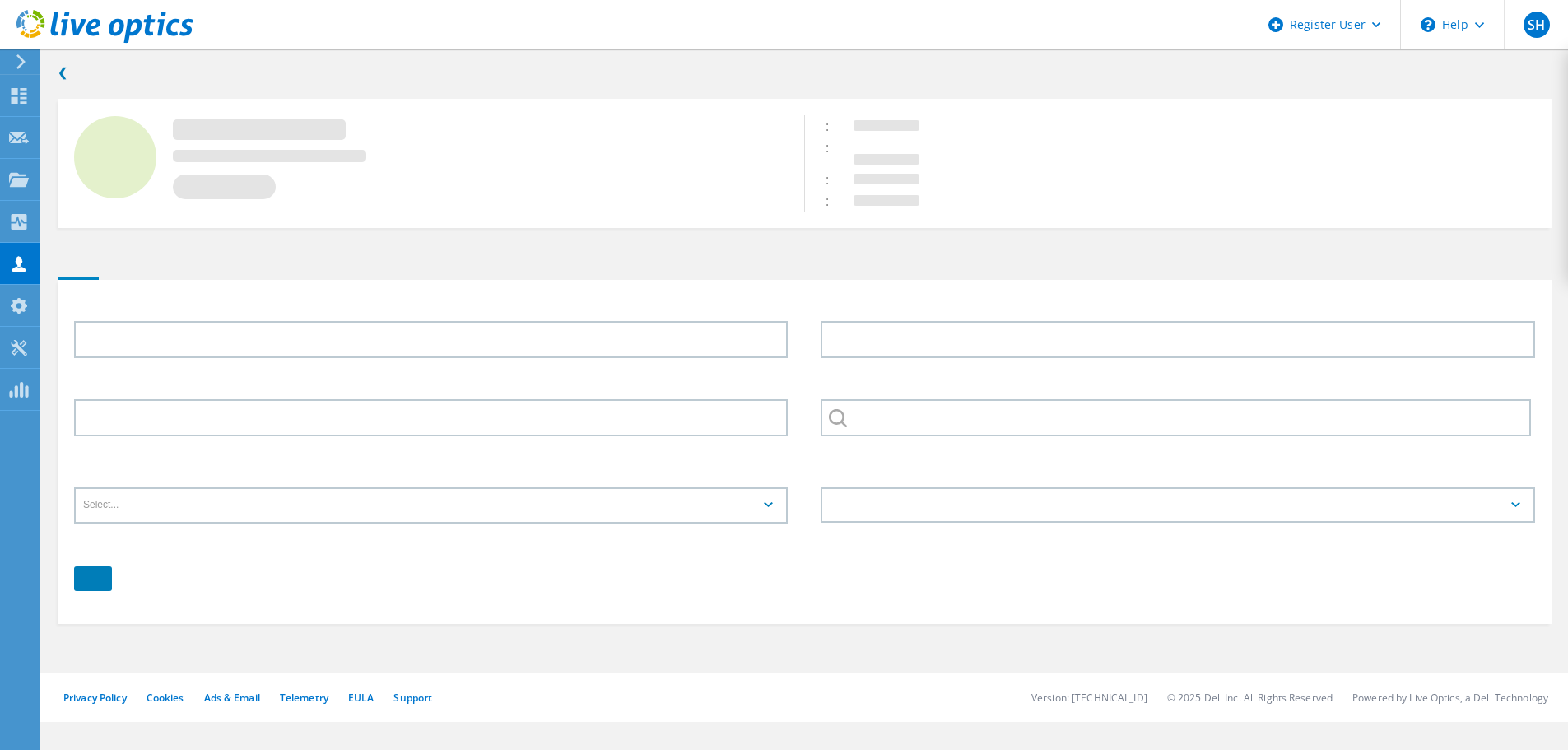
type input "Sahan"
type input "Perera"
type input "Sembcorp Industries Ltd"
type input "English"
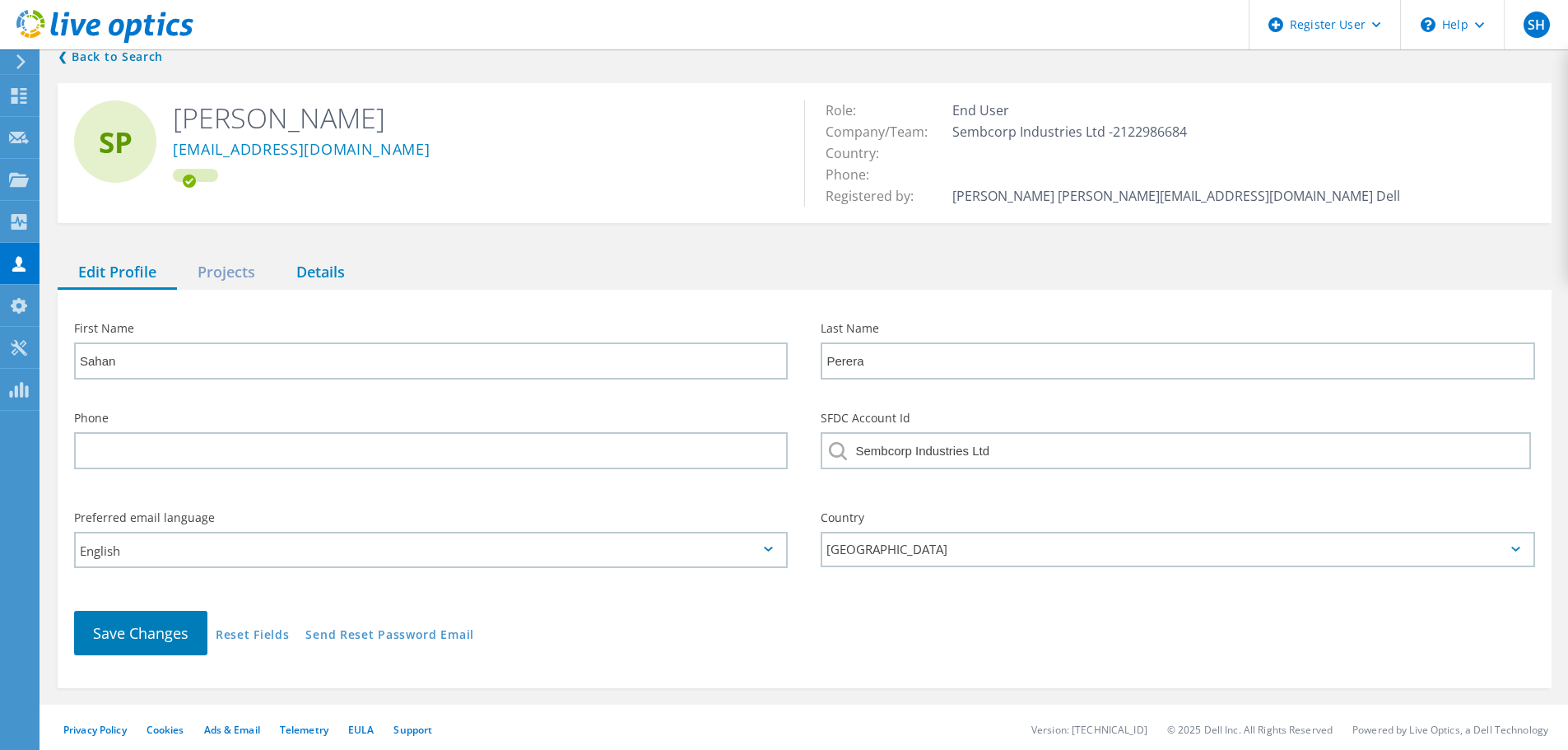
scroll to position [20, 0]
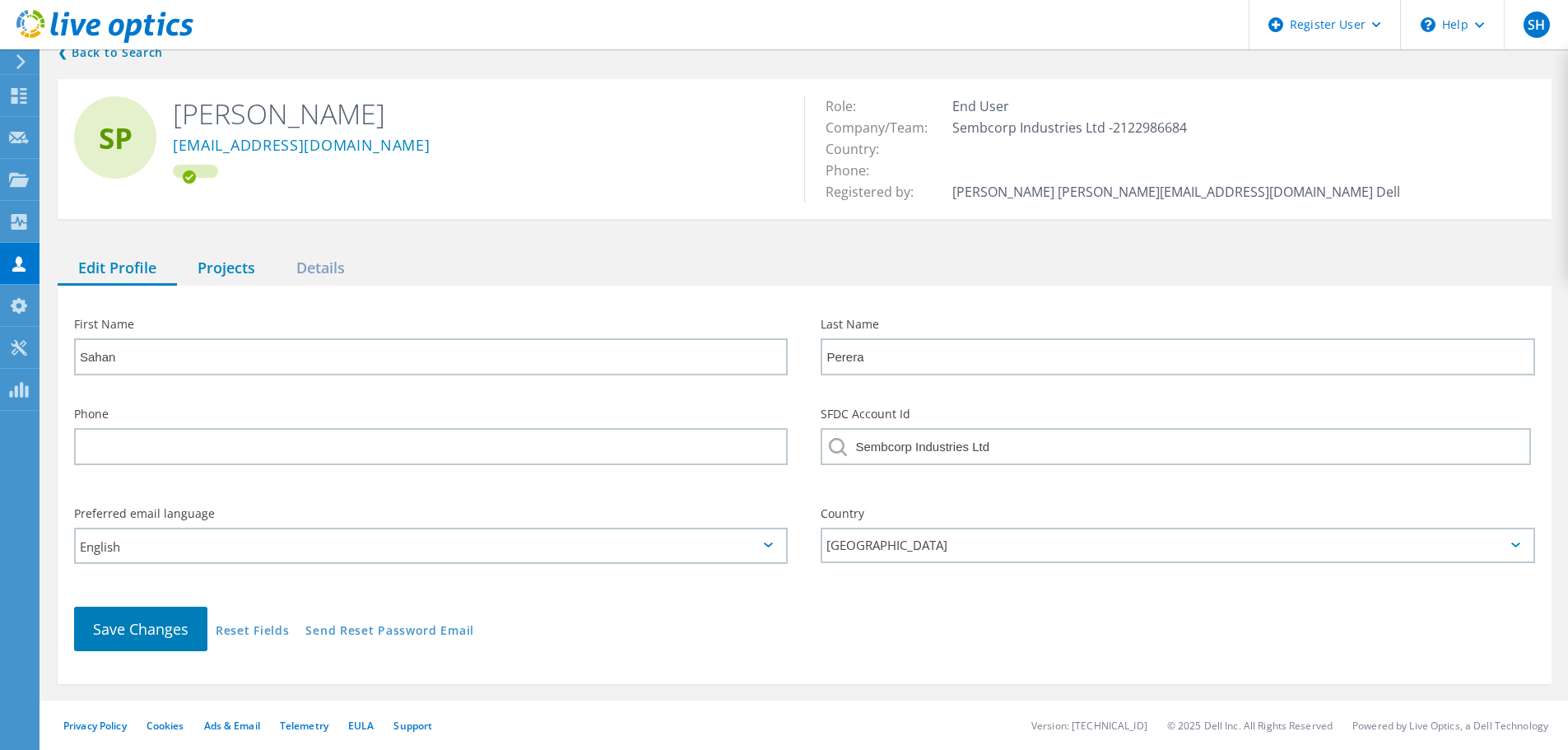
click at [228, 266] on div "Projects" at bounding box center [227, 268] width 99 height 34
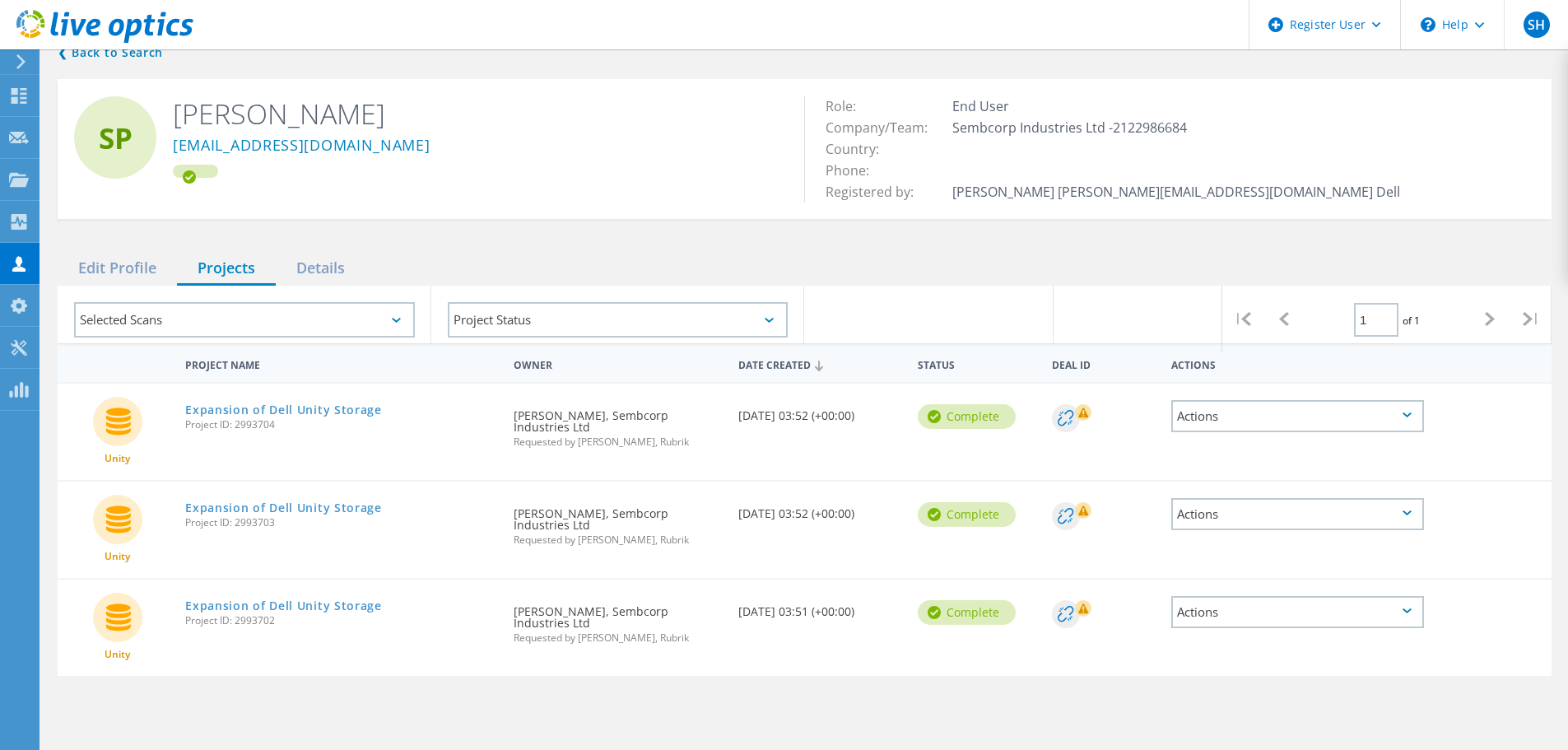
click at [418, 391] on div "Expansion of Dell Unity Storage Project ID: 2993704" at bounding box center [341, 415] width 328 height 62
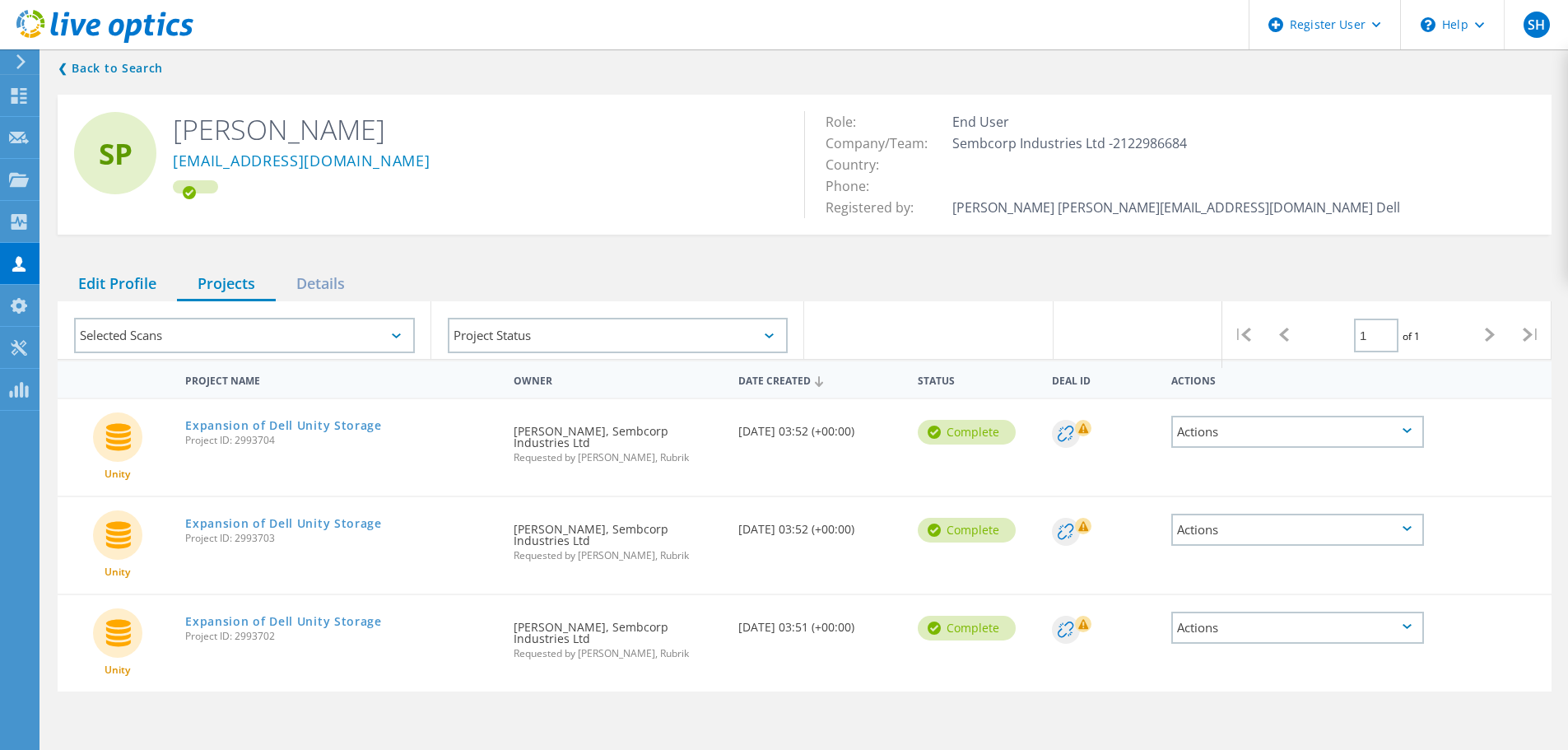
scroll to position [0, 0]
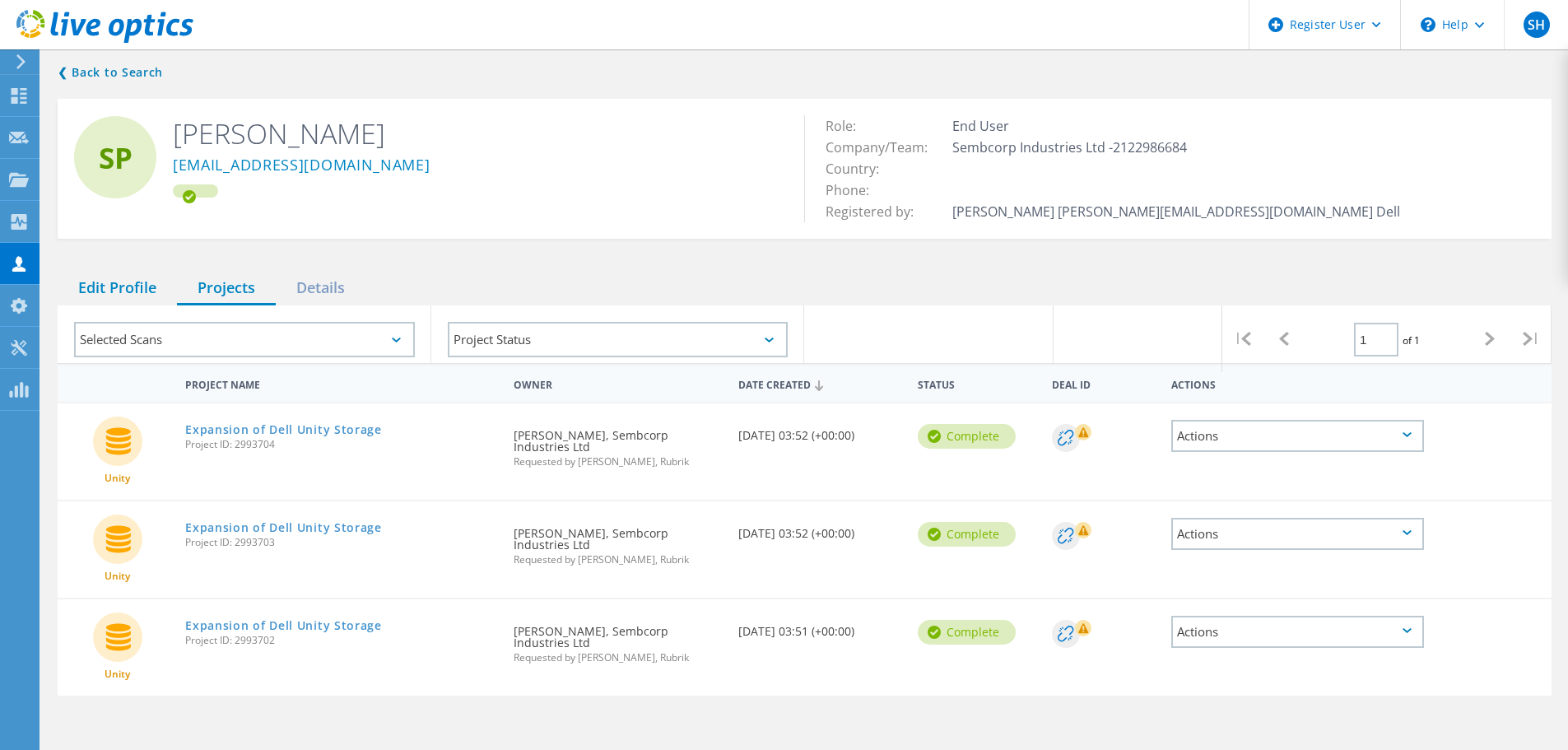
click at [133, 293] on div "Edit Profile" at bounding box center [116, 288] width 119 height 34
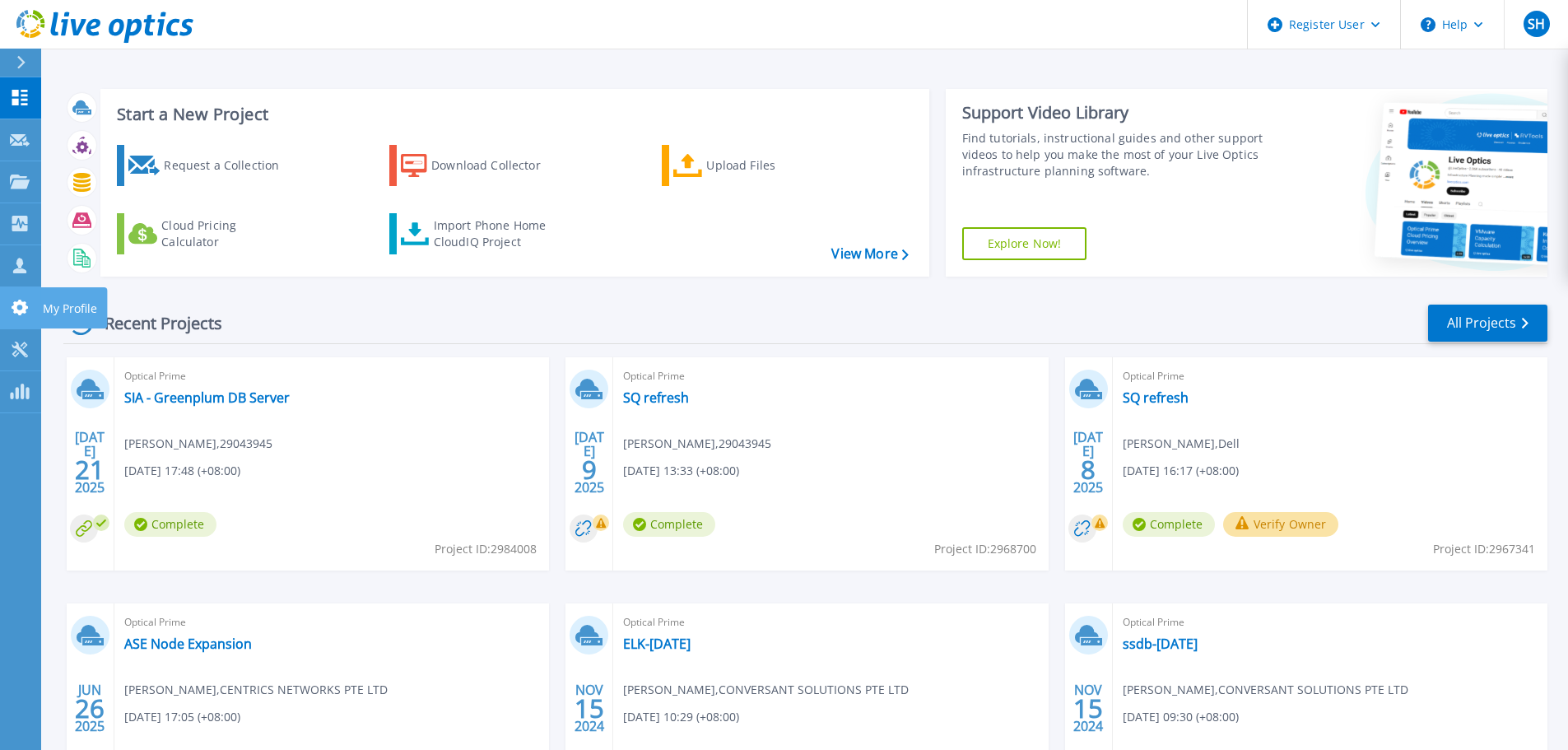
click at [30, 311] on link "My Profile My Profile" at bounding box center [20, 308] width 41 height 42
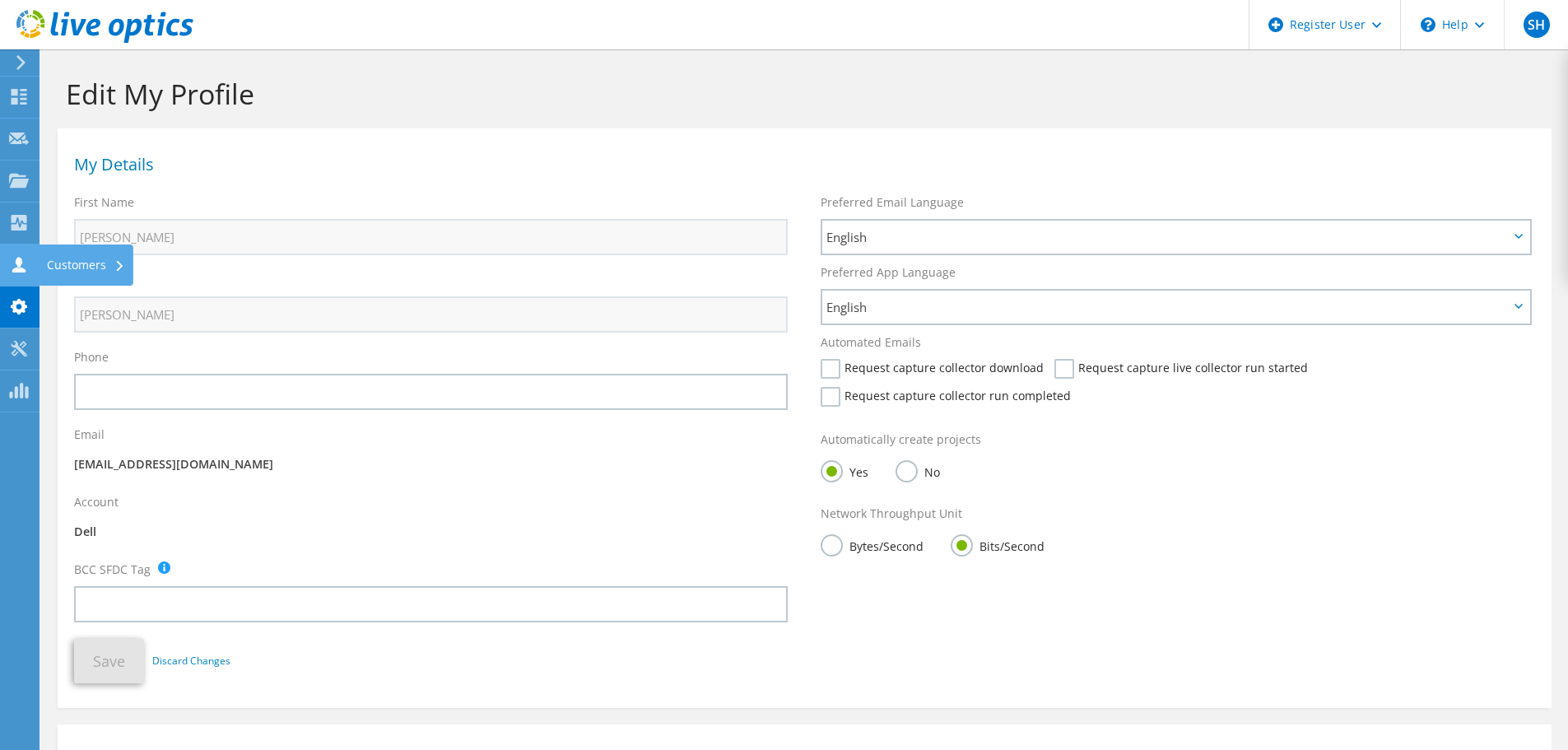
click at [25, 262] on icon at bounding box center [18, 265] width 20 height 16
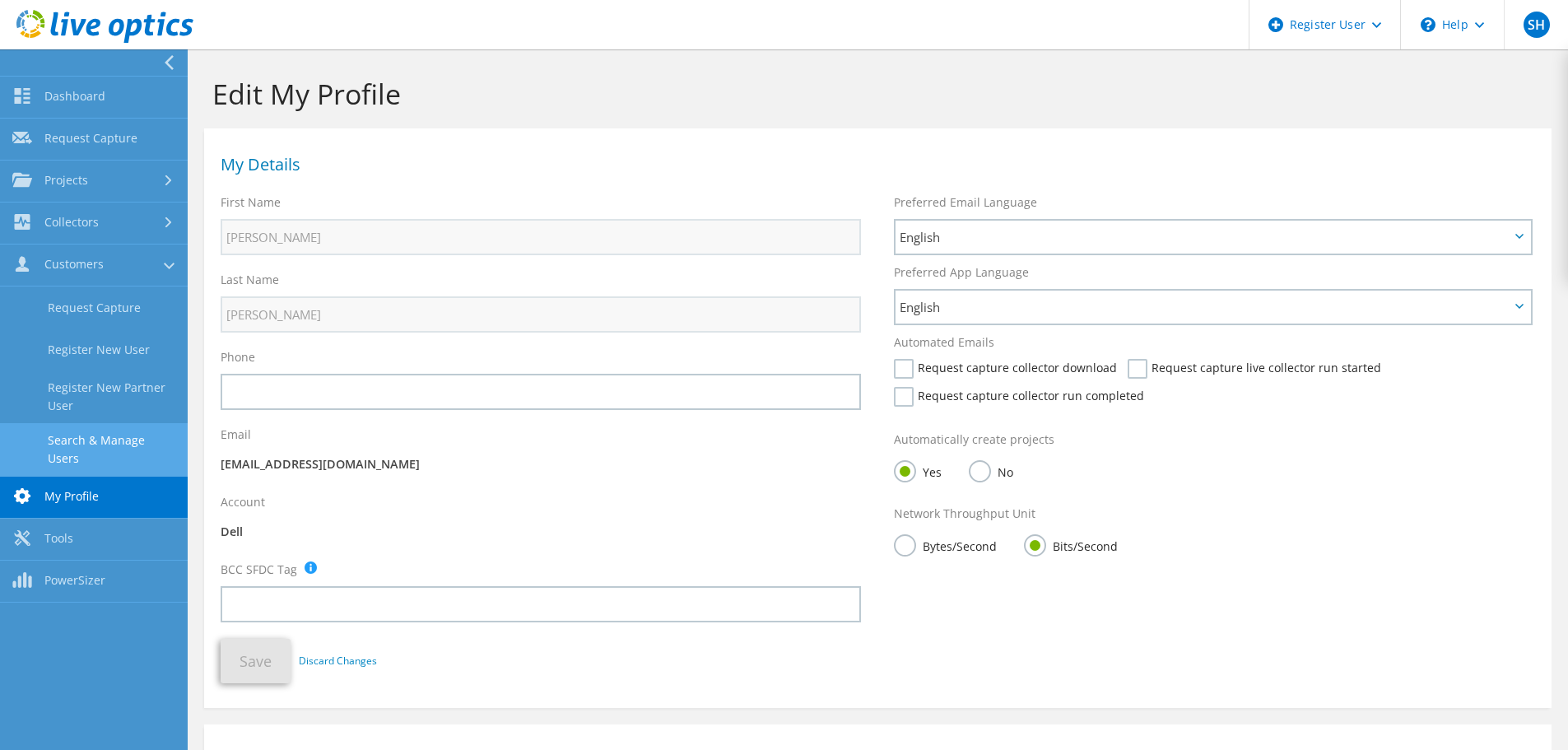
click at [148, 436] on link "Search & Manage Users" at bounding box center [94, 449] width 188 height 53
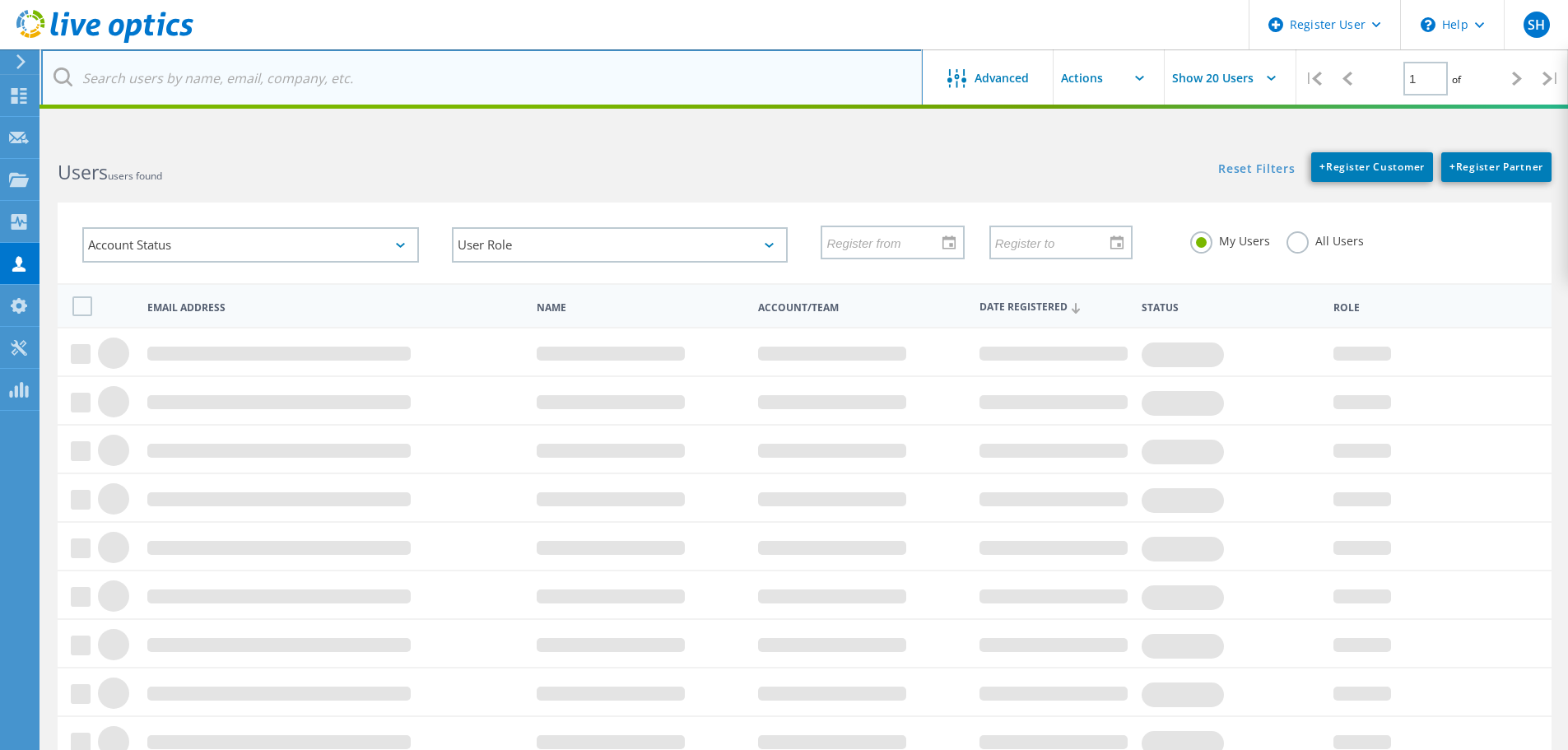
click at [274, 86] on input "text" at bounding box center [482, 78] width 882 height 57
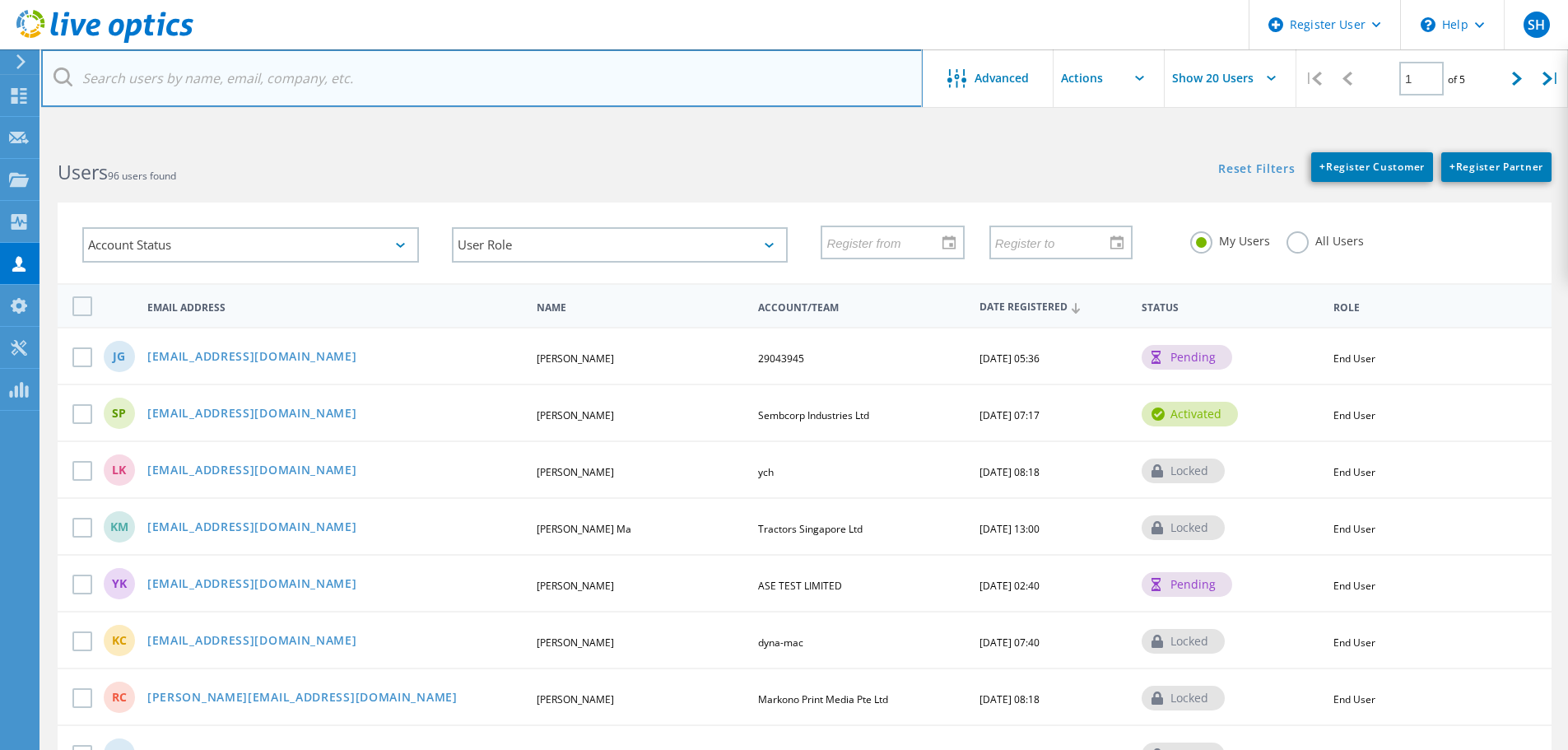
paste input "hlvvctprd010"
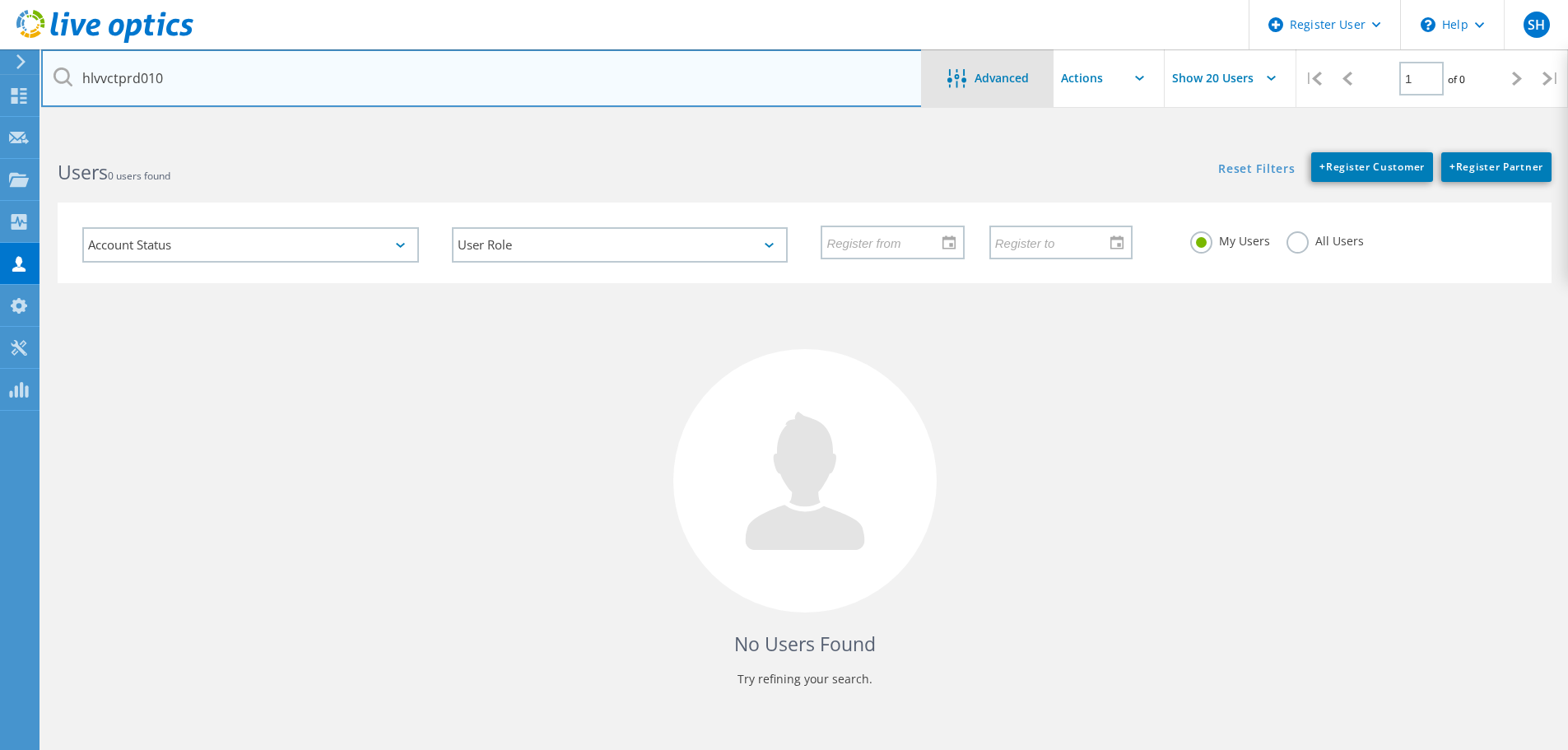
type input "hlvvctprd010"
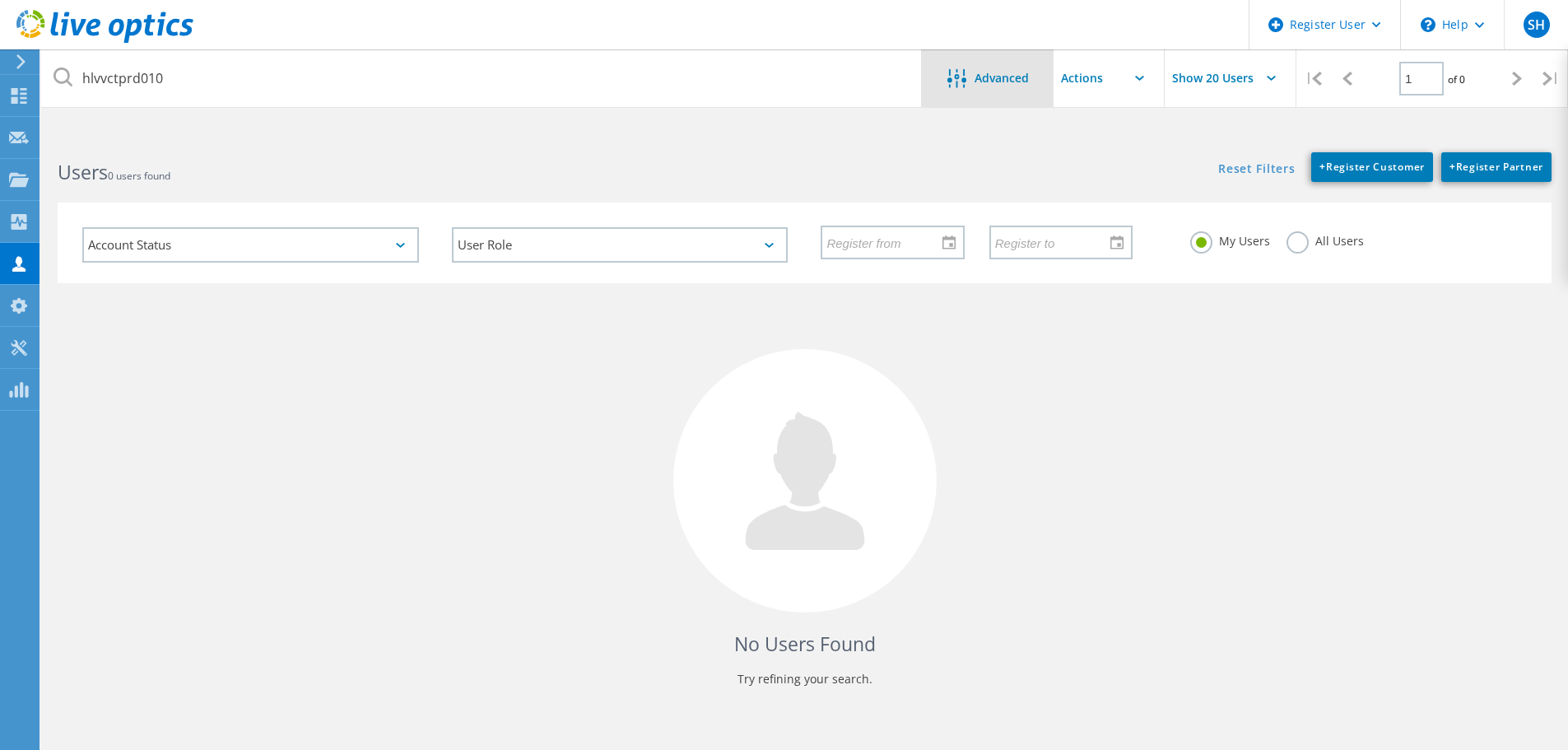
click at [965, 76] on icon at bounding box center [957, 79] width 19 height 19
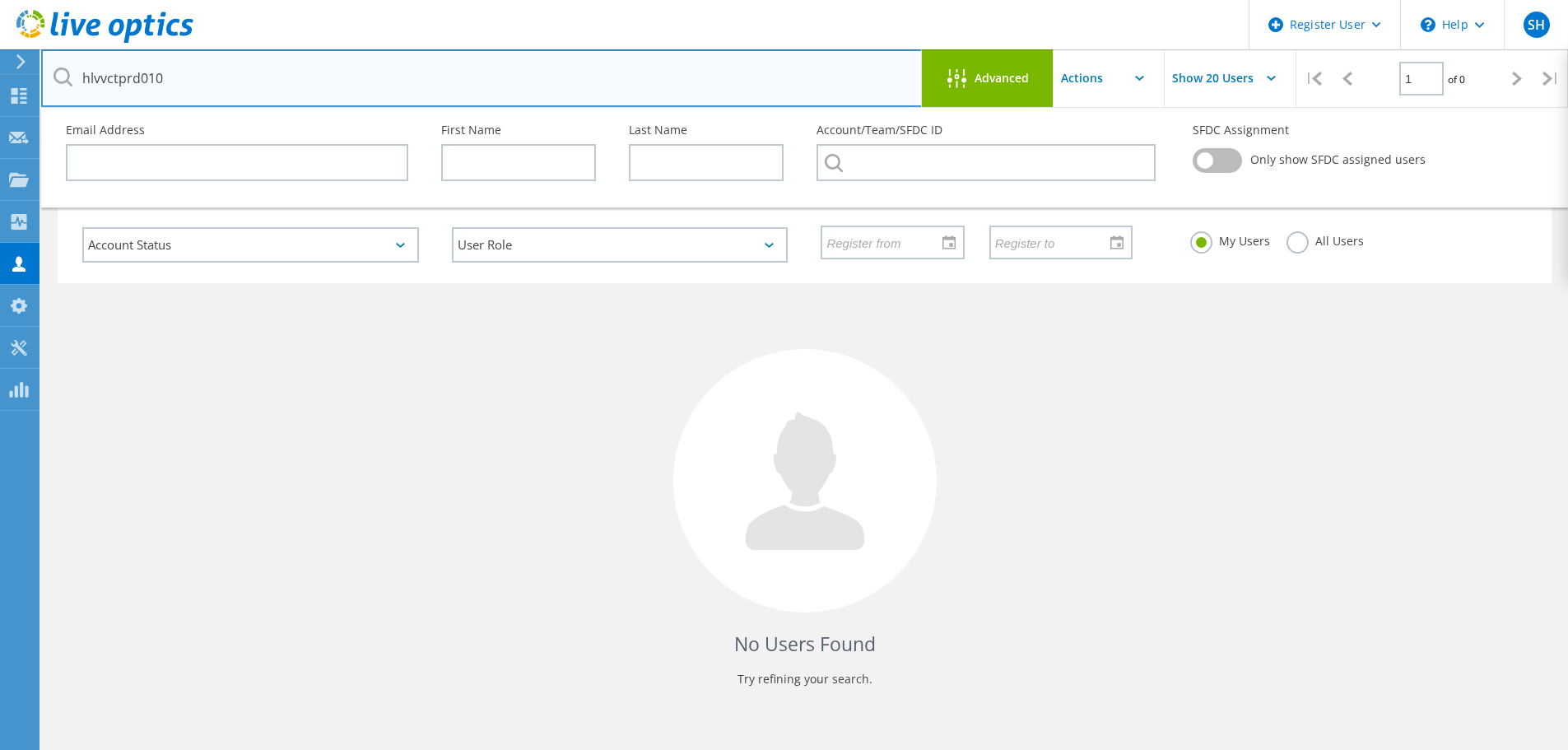
drag, startPoint x: 735, startPoint y: 71, endPoint x: -1, endPoint y: 68, distance: 736.0
click at [0, 68] on html "Register User \n Help Explore Helpful Articles Contact Support SH Dell User Sye…" at bounding box center [784, 405] width 1568 height 812
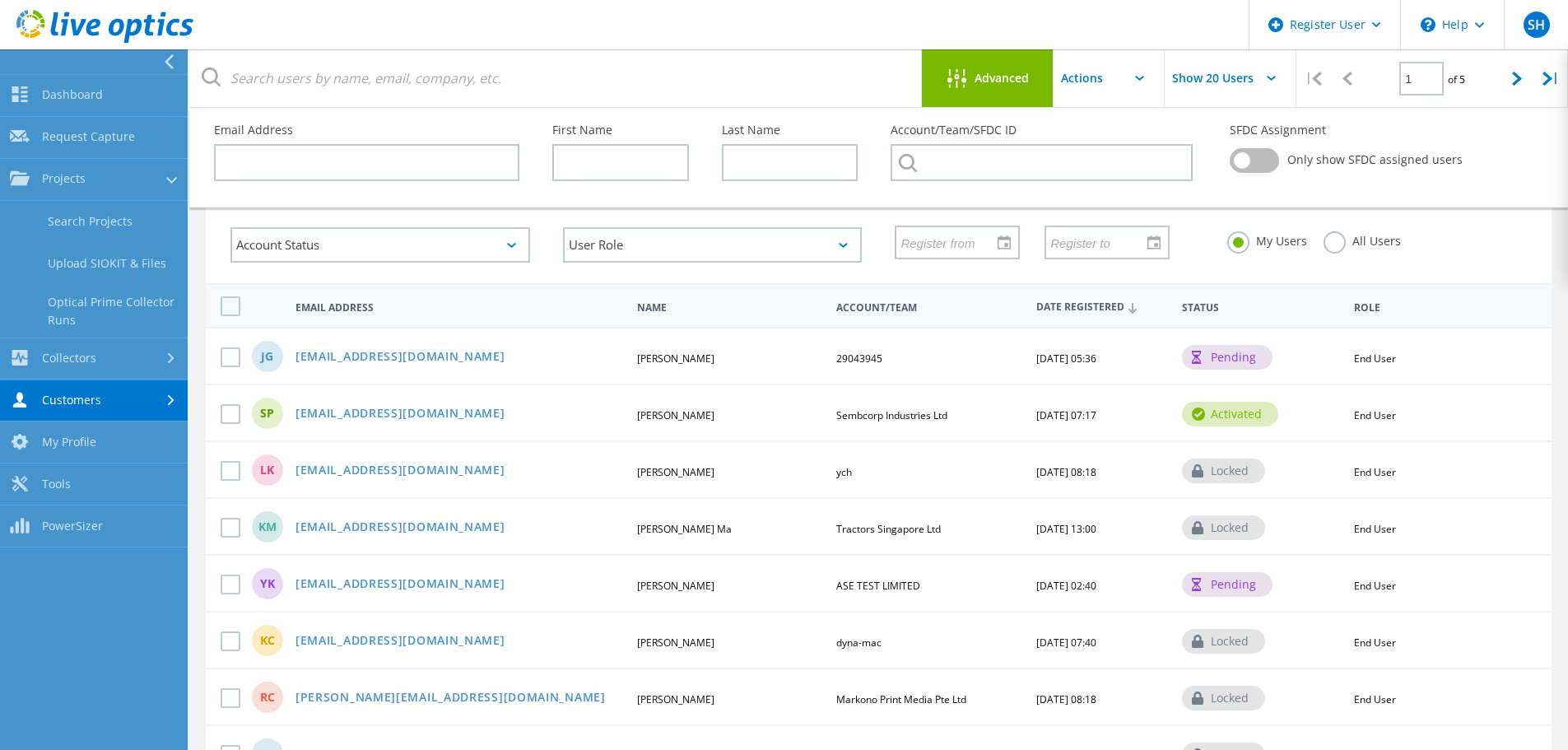
click at [201, 248] on div "Account Status Activated Pending Activation Pending Password Reset Activated No…" at bounding box center [879, 233] width 1379 height 102
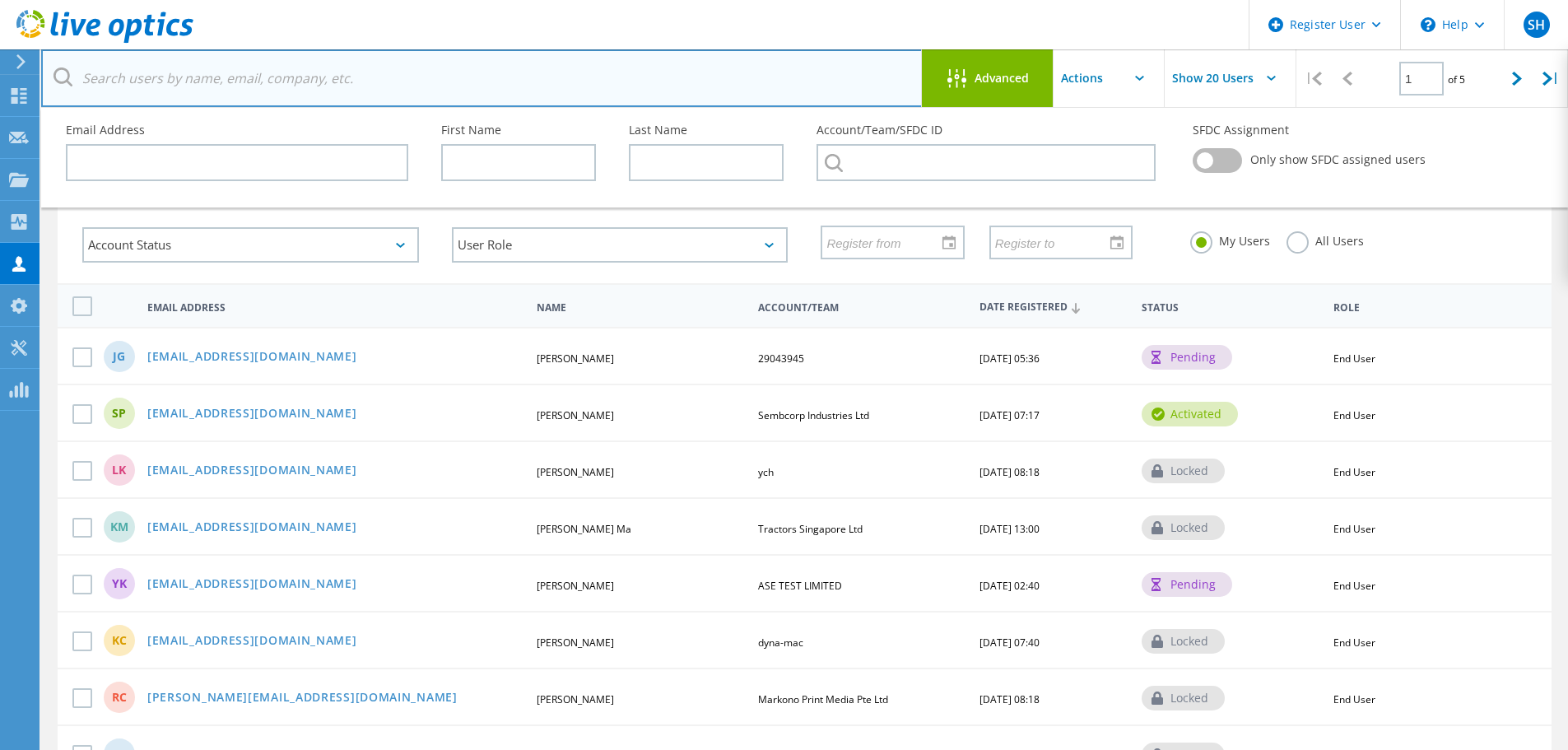
drag, startPoint x: 305, startPoint y: 78, endPoint x: 318, endPoint y: 81, distance: 13.3
click at [305, 78] on input "text" at bounding box center [482, 78] width 882 height 57
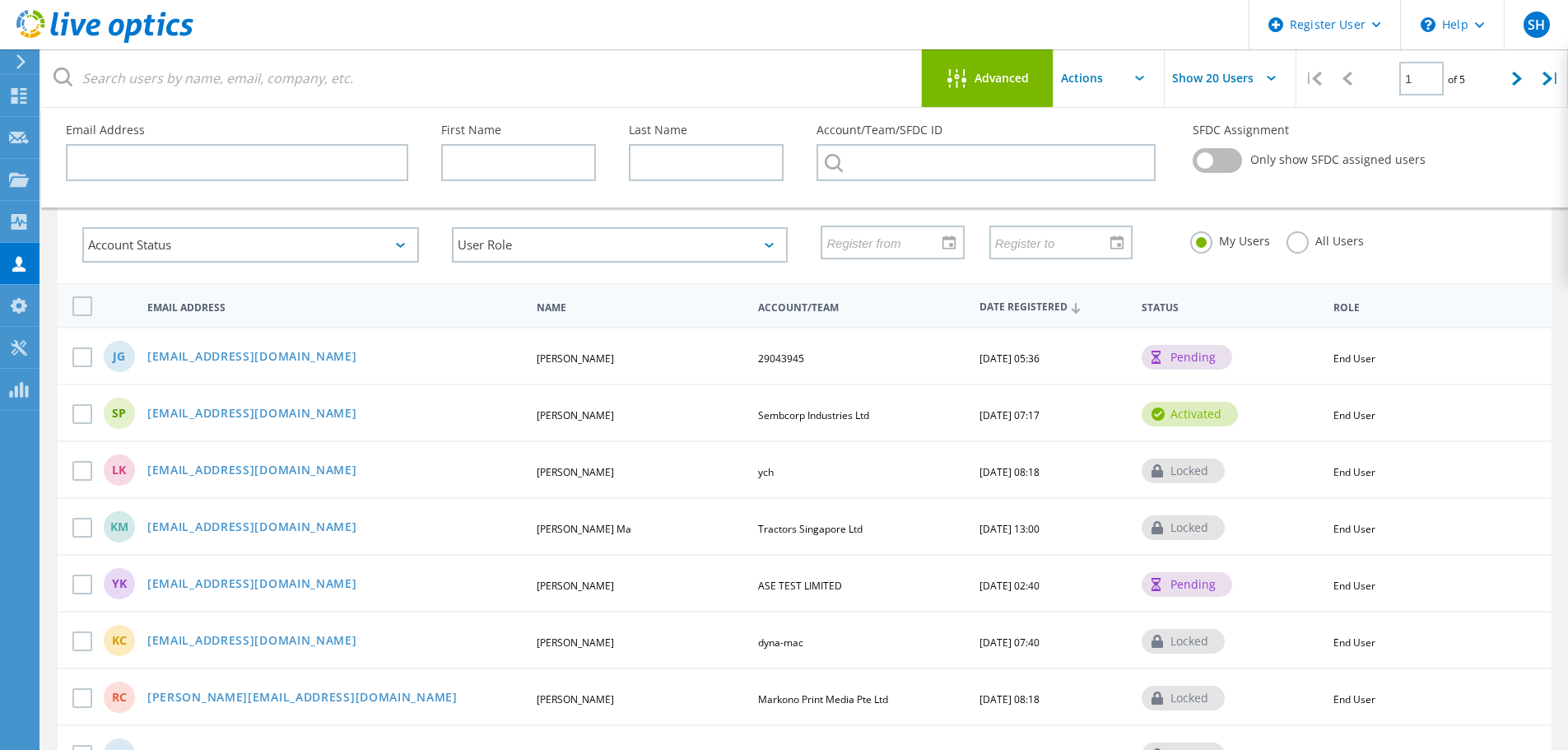
click at [1089, 86] on input "text" at bounding box center [1136, 78] width 165 height 57
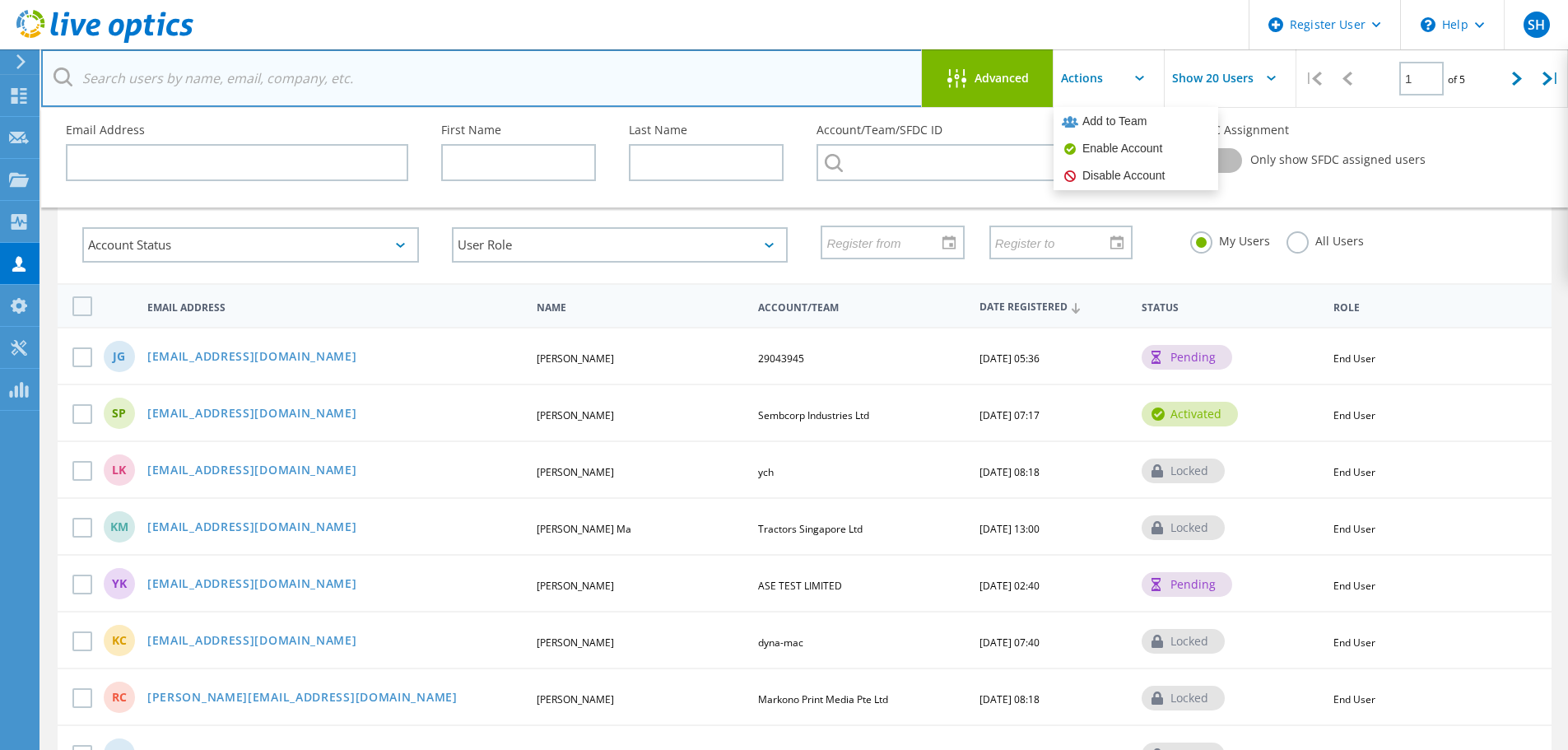
click at [851, 67] on input "text" at bounding box center [482, 78] width 882 height 57
click at [200, 80] on input "text" at bounding box center [482, 78] width 882 height 57
paste input "hlvvctprd010"
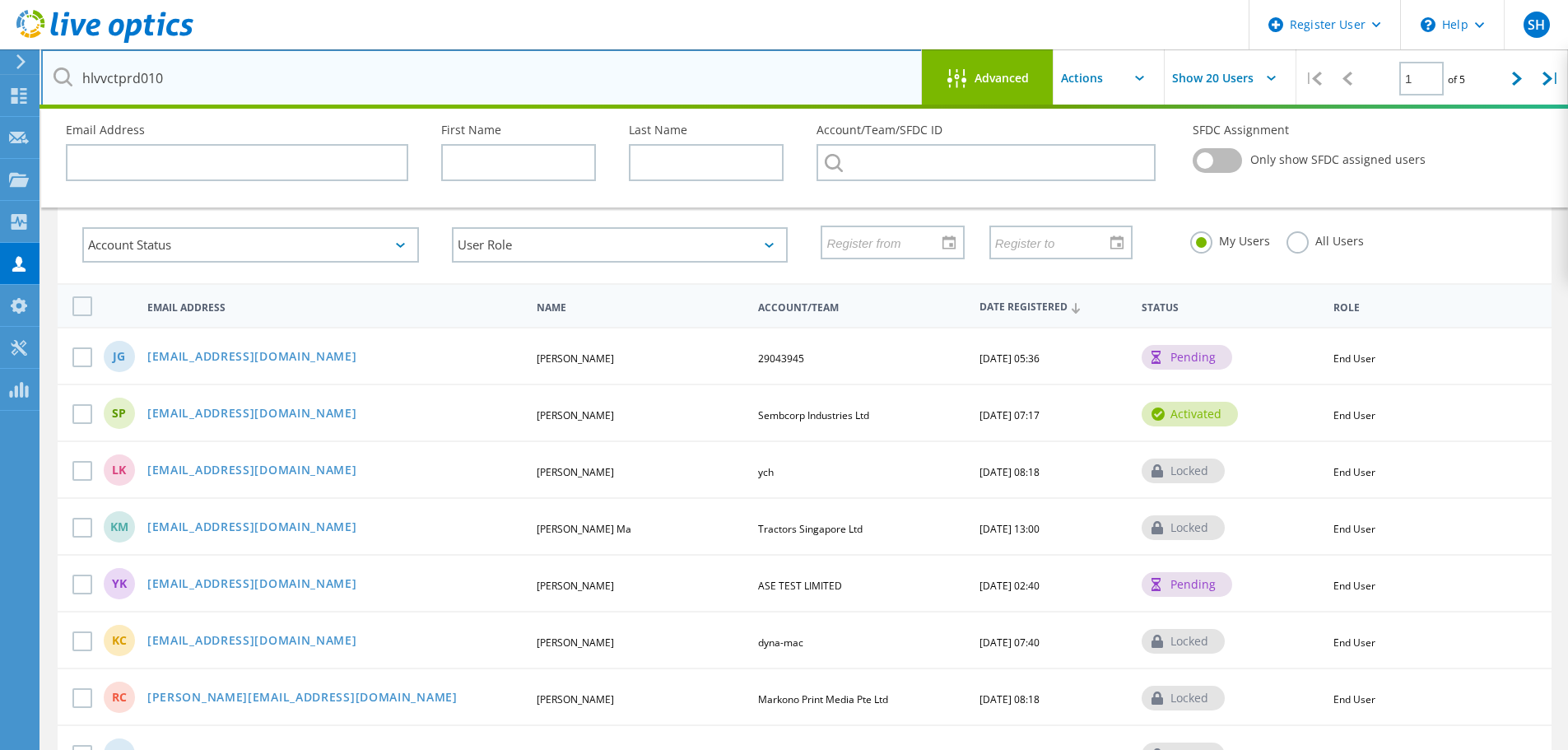
type input "hlvvctprd010"
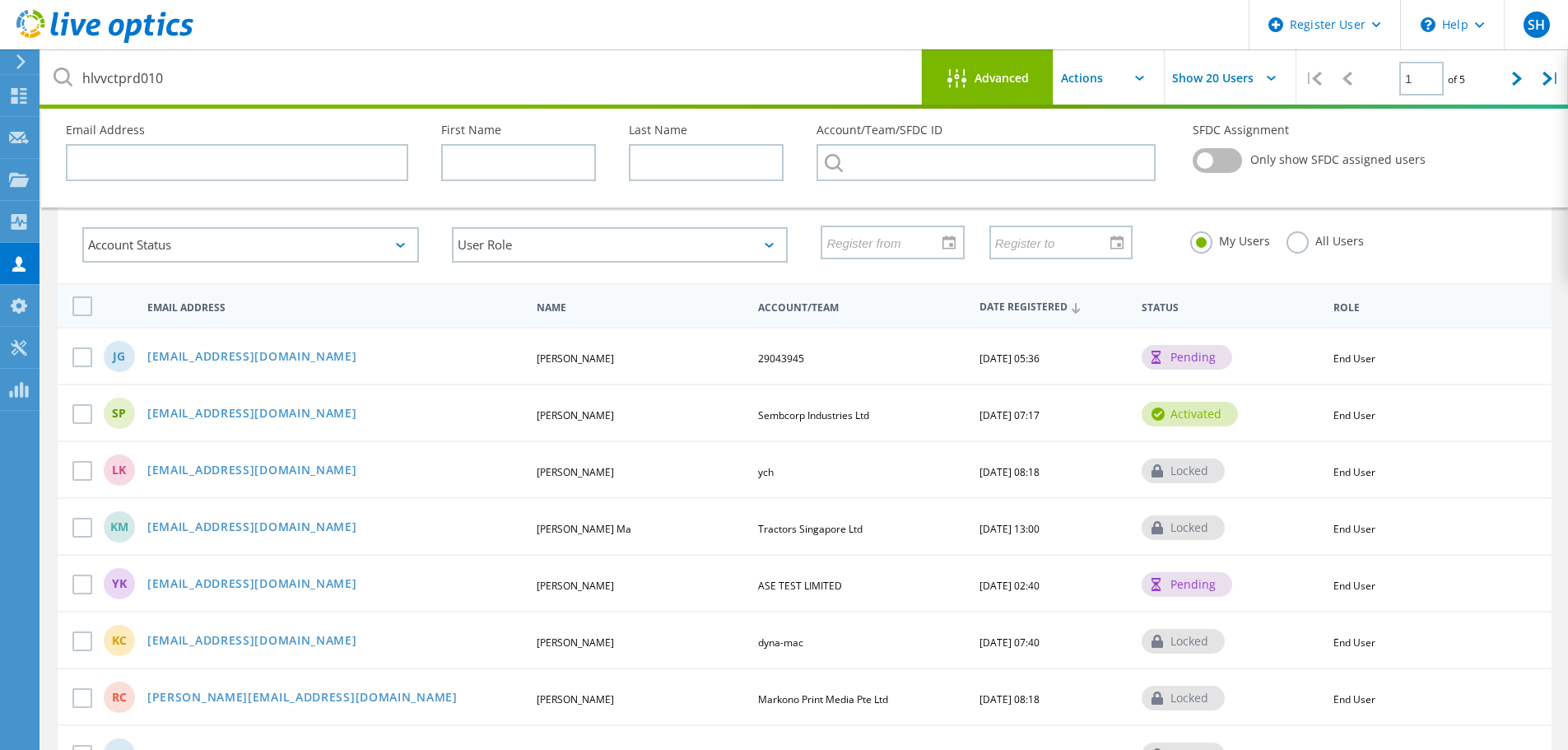
click at [1019, 77] on span "Advanced" at bounding box center [1002, 77] width 55 height 11
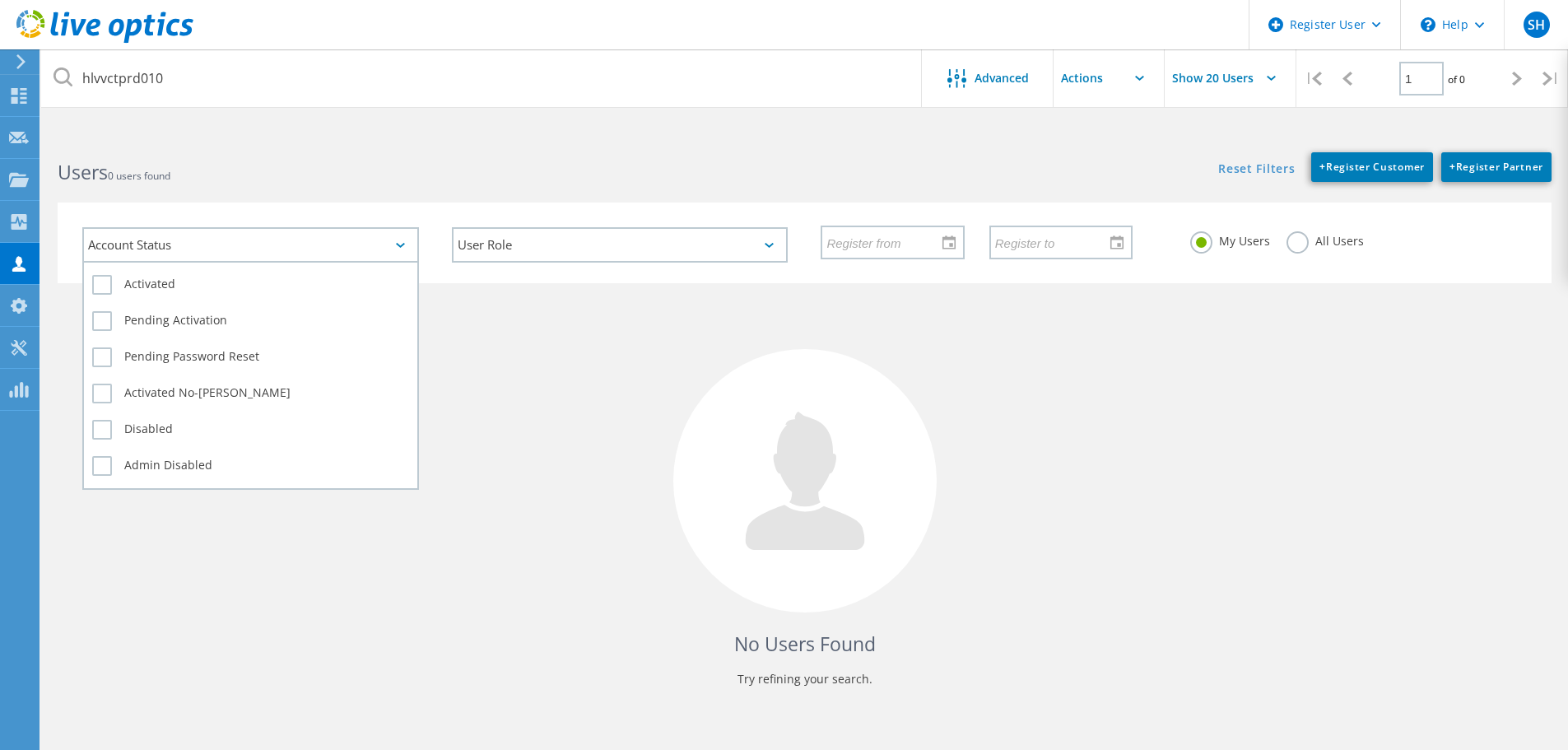
click at [227, 242] on div "Account Status" at bounding box center [251, 245] width 337 height 36
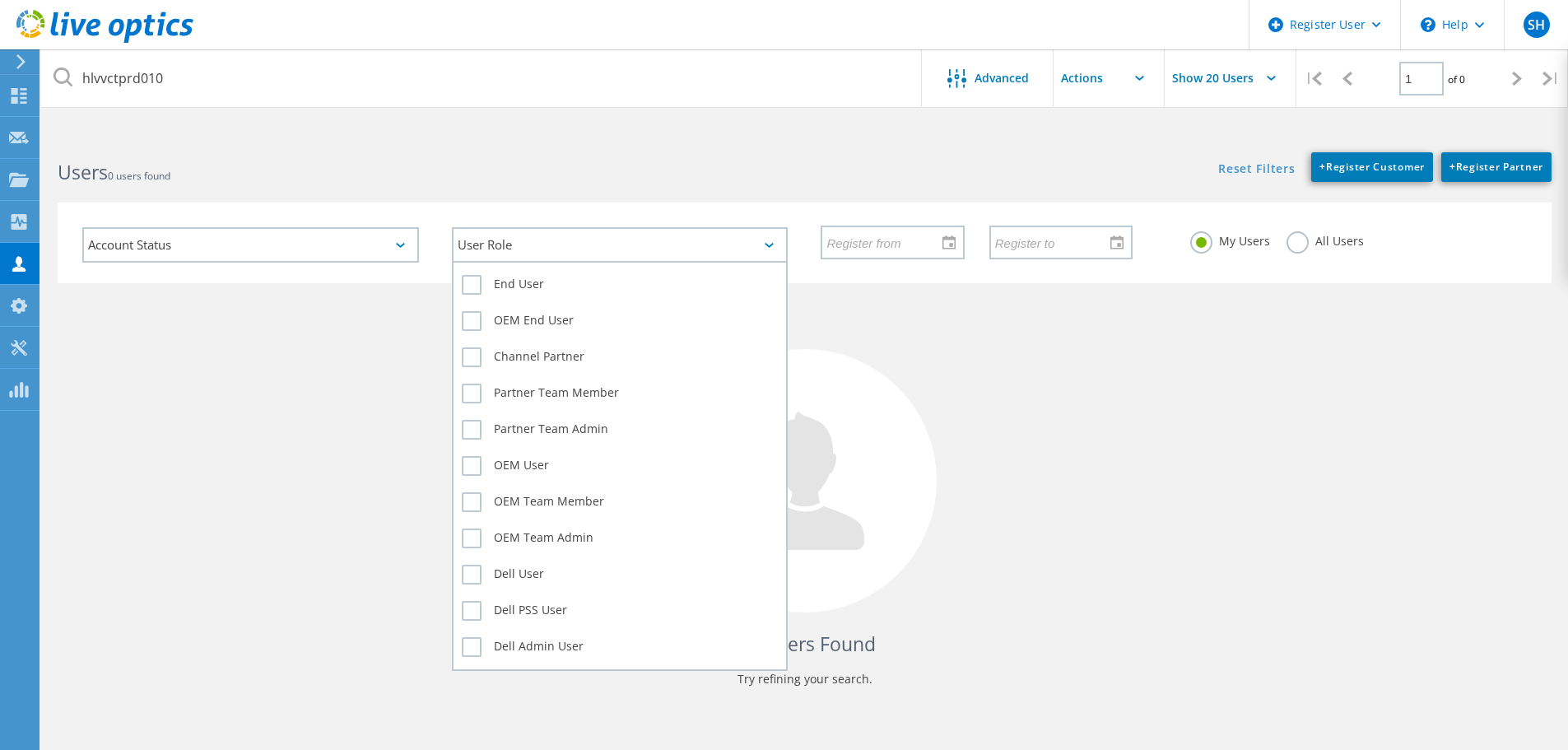
click at [651, 257] on div "User Role" at bounding box center [621, 245] width 337 height 36
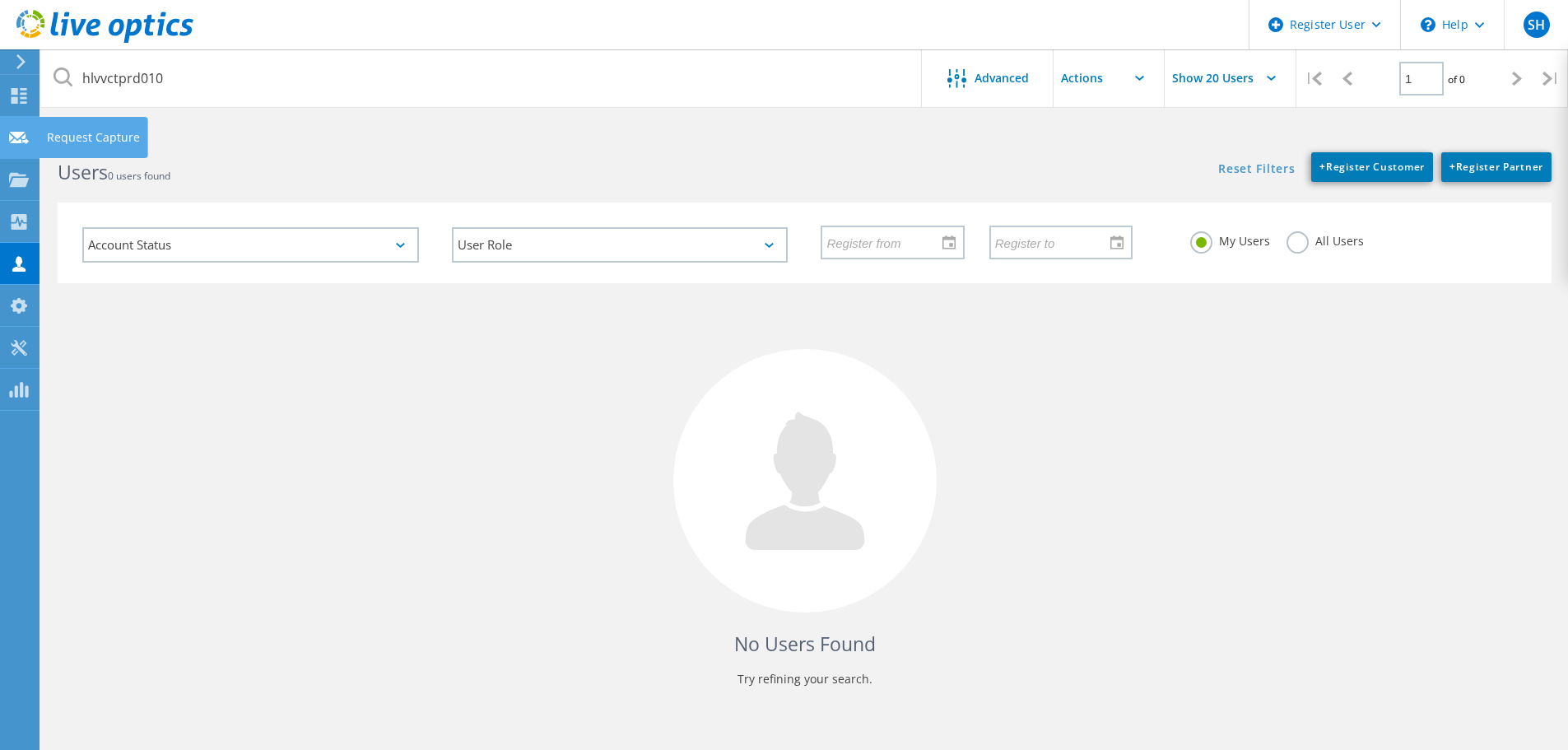
click at [18, 143] on icon at bounding box center [18, 138] width 20 height 16
click at [23, 175] on use at bounding box center [18, 179] width 20 height 14
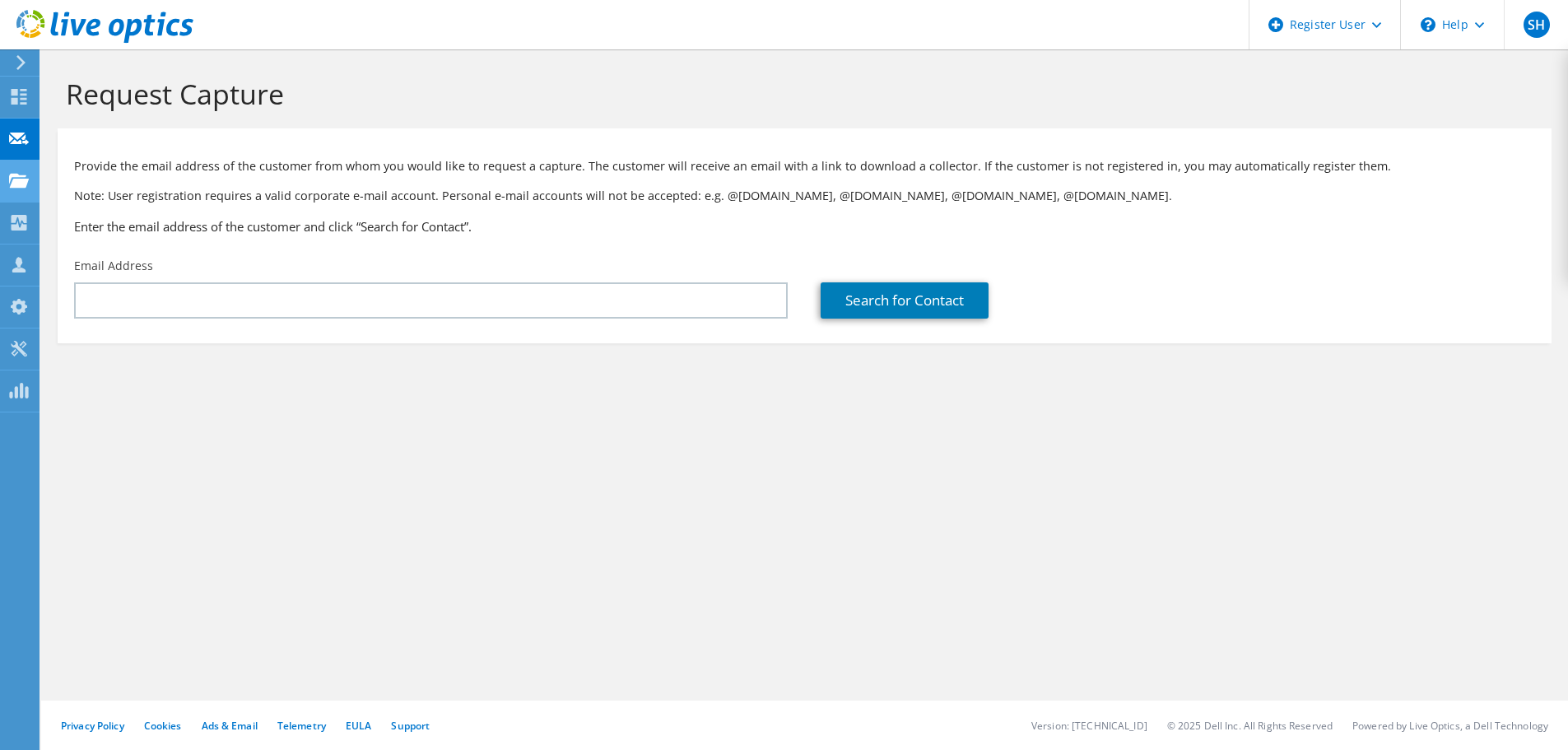
click at [23, 181] on use at bounding box center [18, 180] width 20 height 14
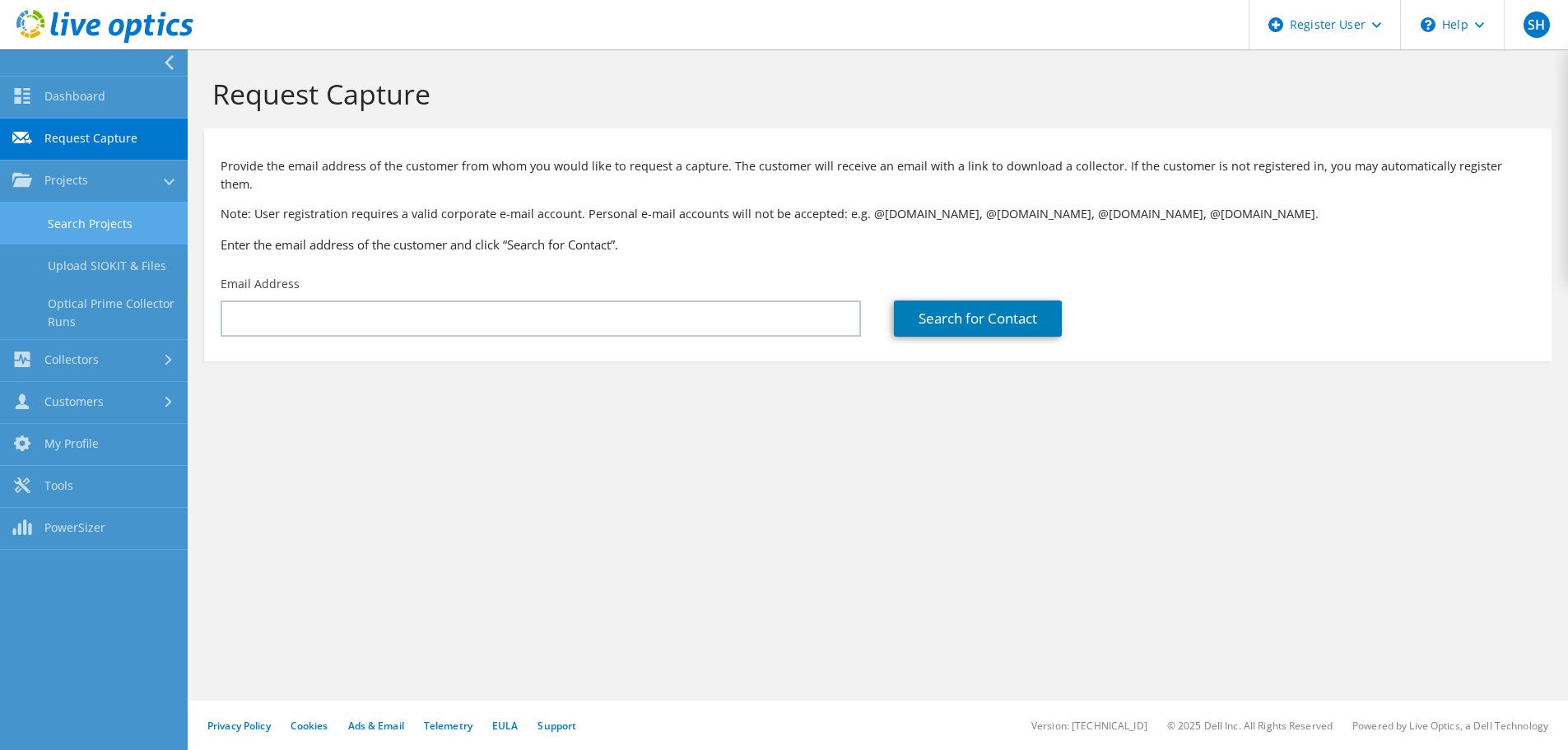
click at [119, 224] on link "Search Projects" at bounding box center [94, 223] width 188 height 42
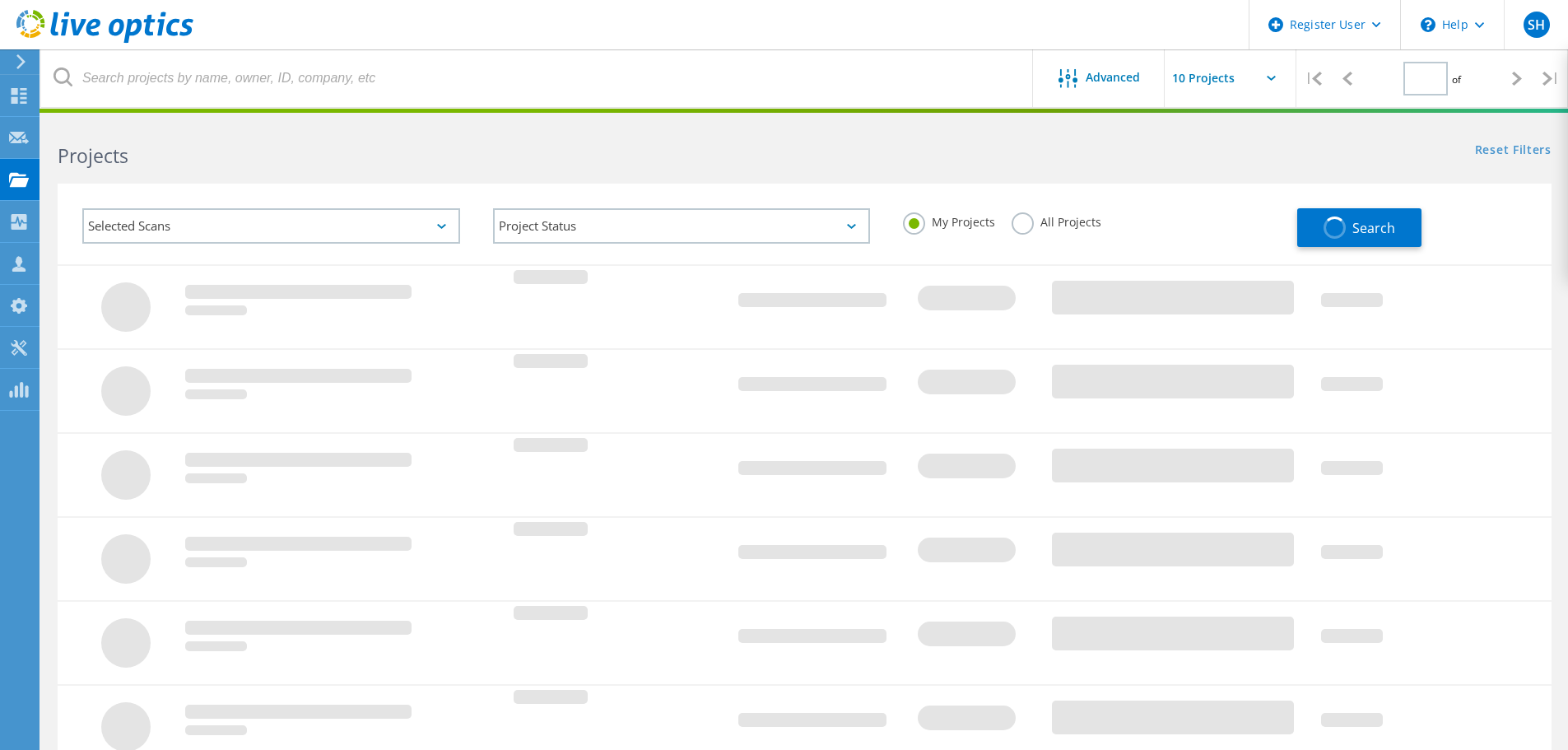
type input "1"
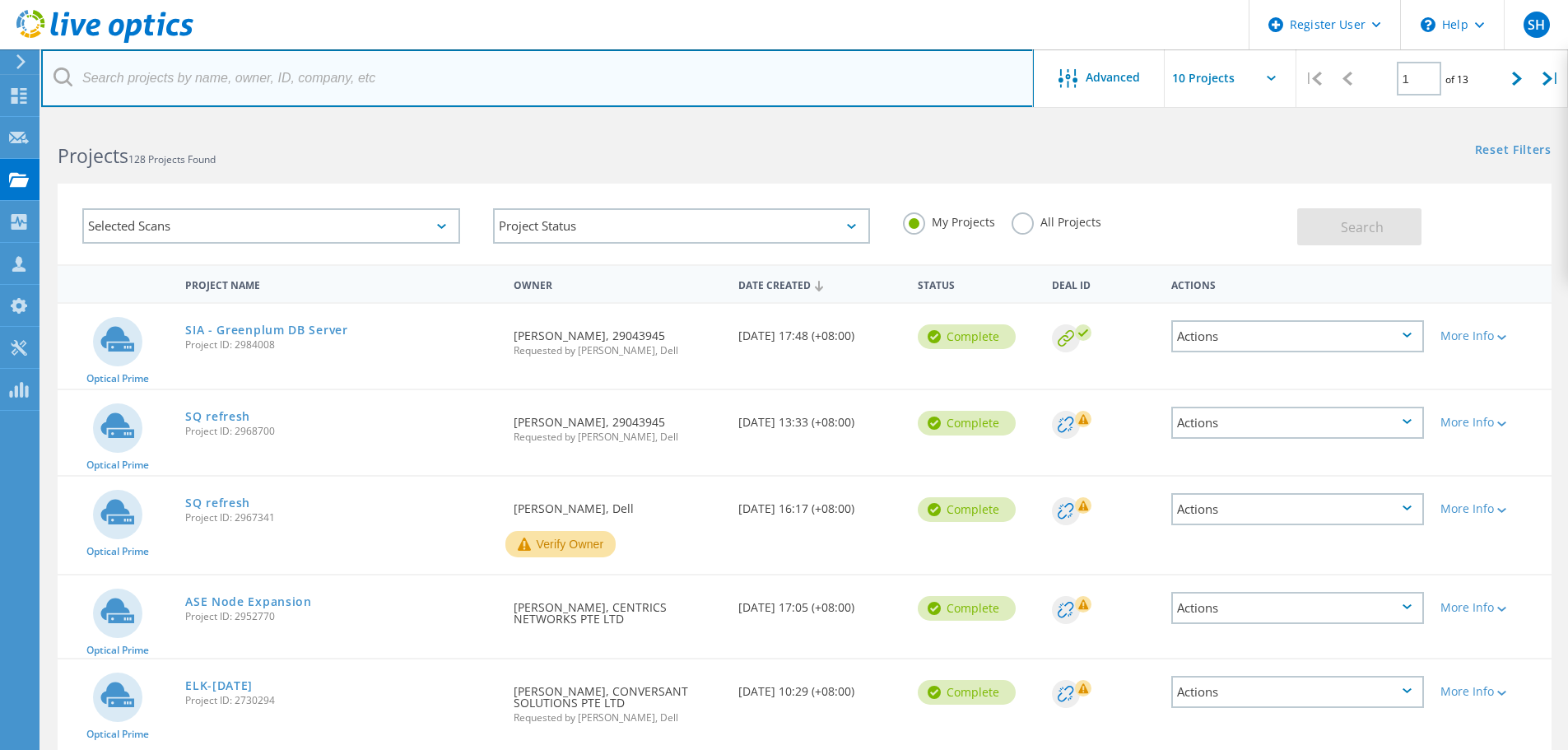
click at [307, 78] on input "text" at bounding box center [537, 78] width 993 height 57
paste input "hlvvctprd010"
type input "hlvvctprd010"
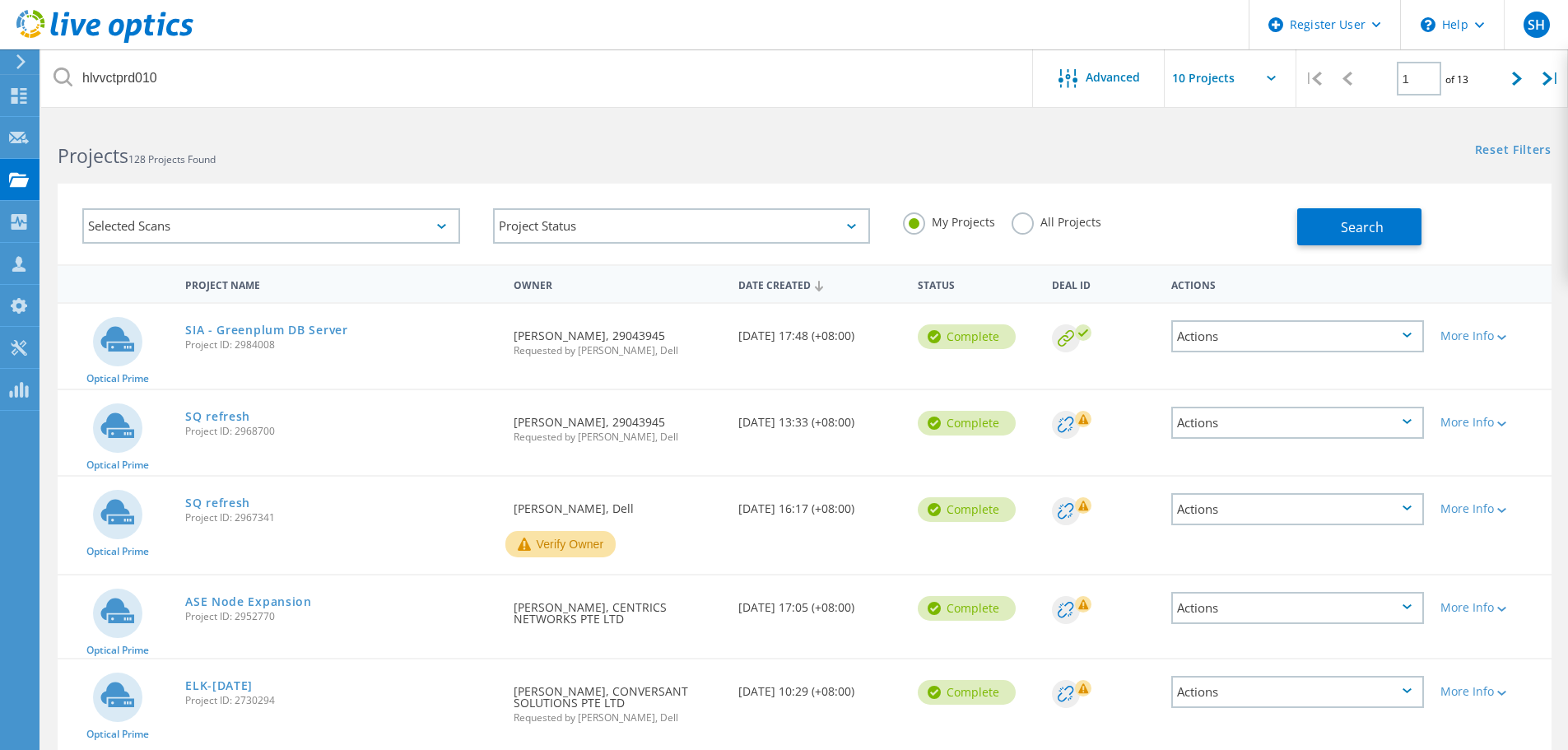
click at [1084, 219] on label "All Projects" at bounding box center [1056, 220] width 89 height 16
click at [0, 0] on input "All Projects" at bounding box center [0, 0] width 0 height 0
click at [1363, 220] on span "Search" at bounding box center [1362, 227] width 43 height 18
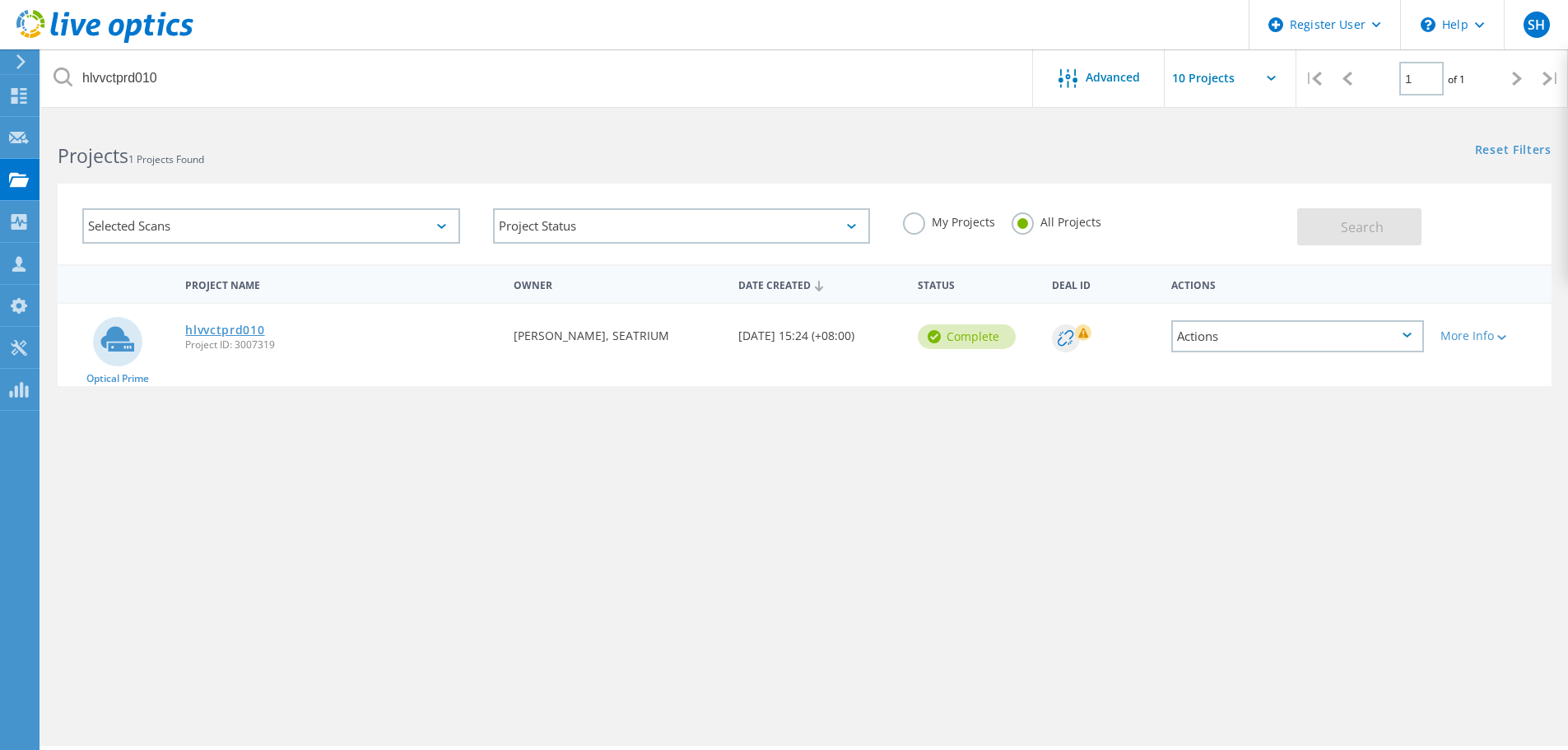
click at [242, 328] on link "hlvvctprd010" at bounding box center [224, 330] width 79 height 11
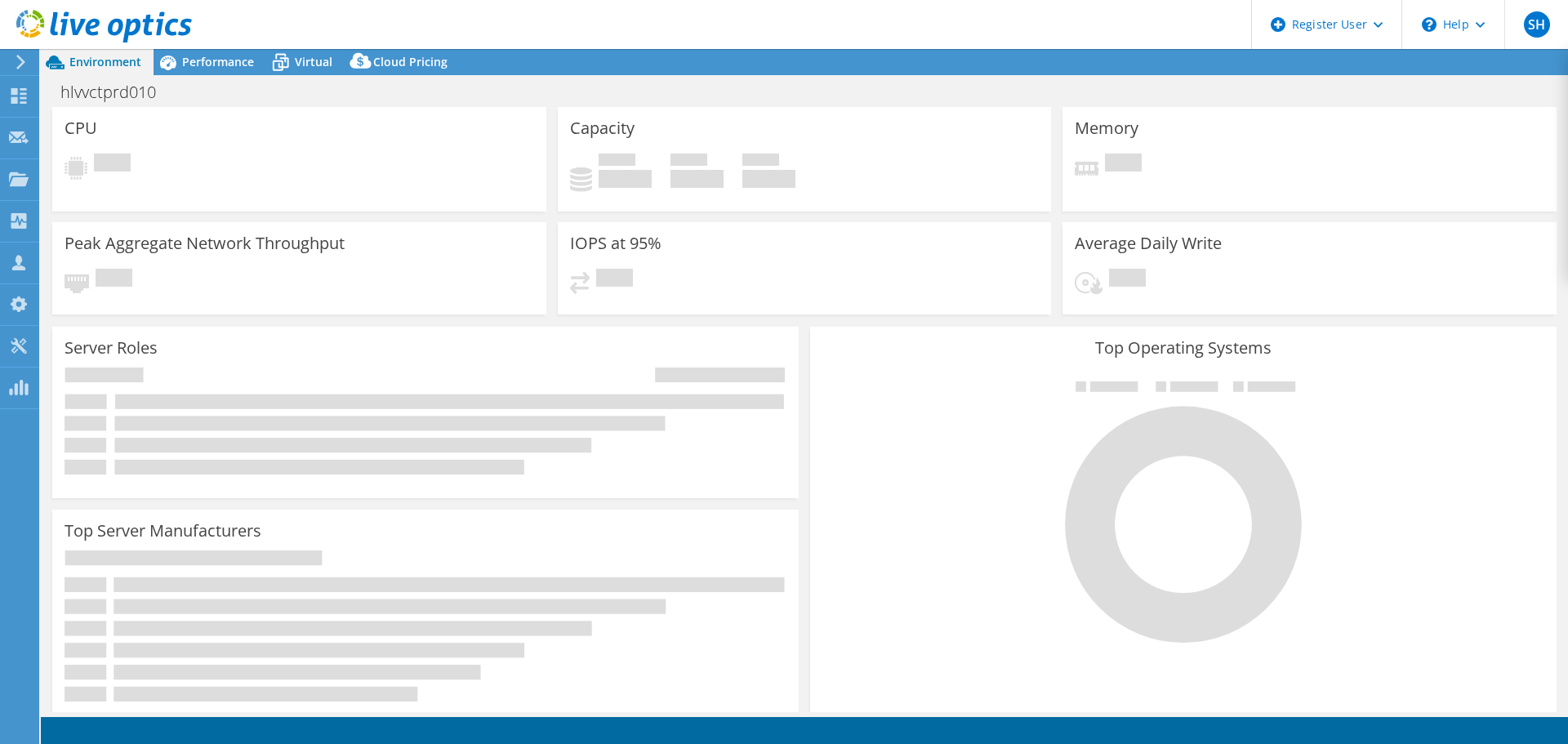
select select "USD"
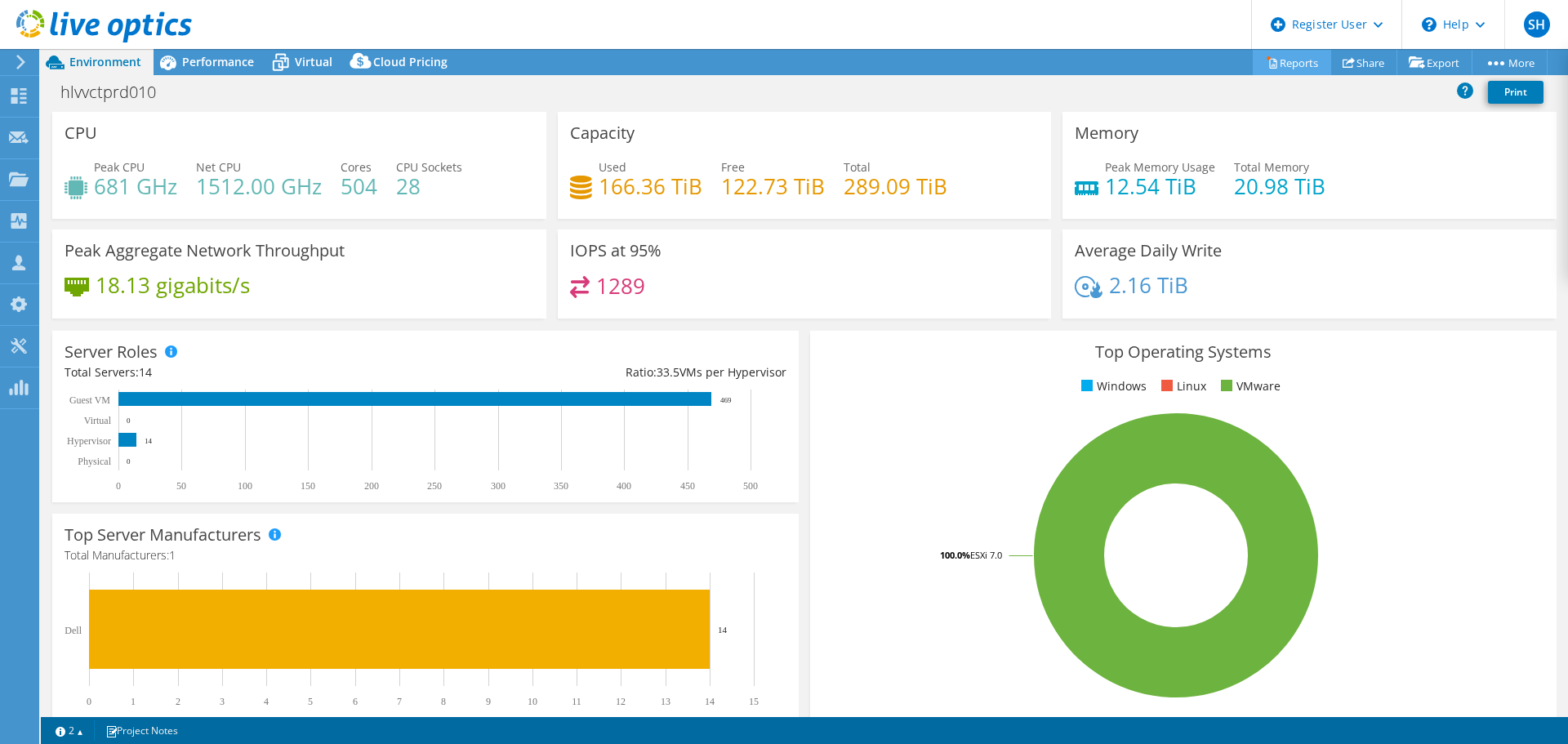
click at [1266, 67] on icon at bounding box center [1272, 62] width 12 height 12
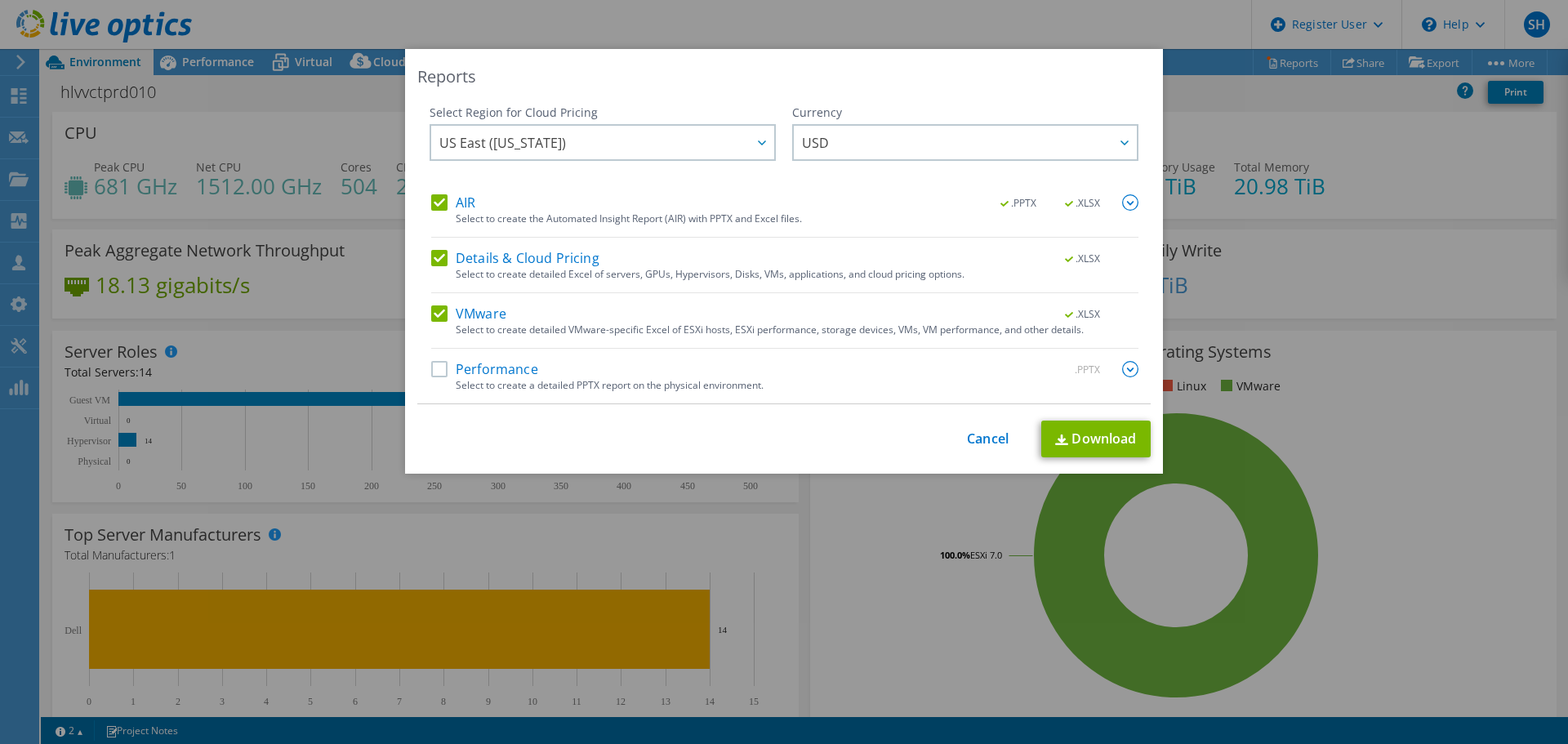
click at [504, 369] on label "Performance" at bounding box center [485, 369] width 107 height 16
click at [0, 0] on input "Performance" at bounding box center [0, 0] width 0 height 0
click at [750, 146] on div at bounding box center [761, 142] width 26 height 34
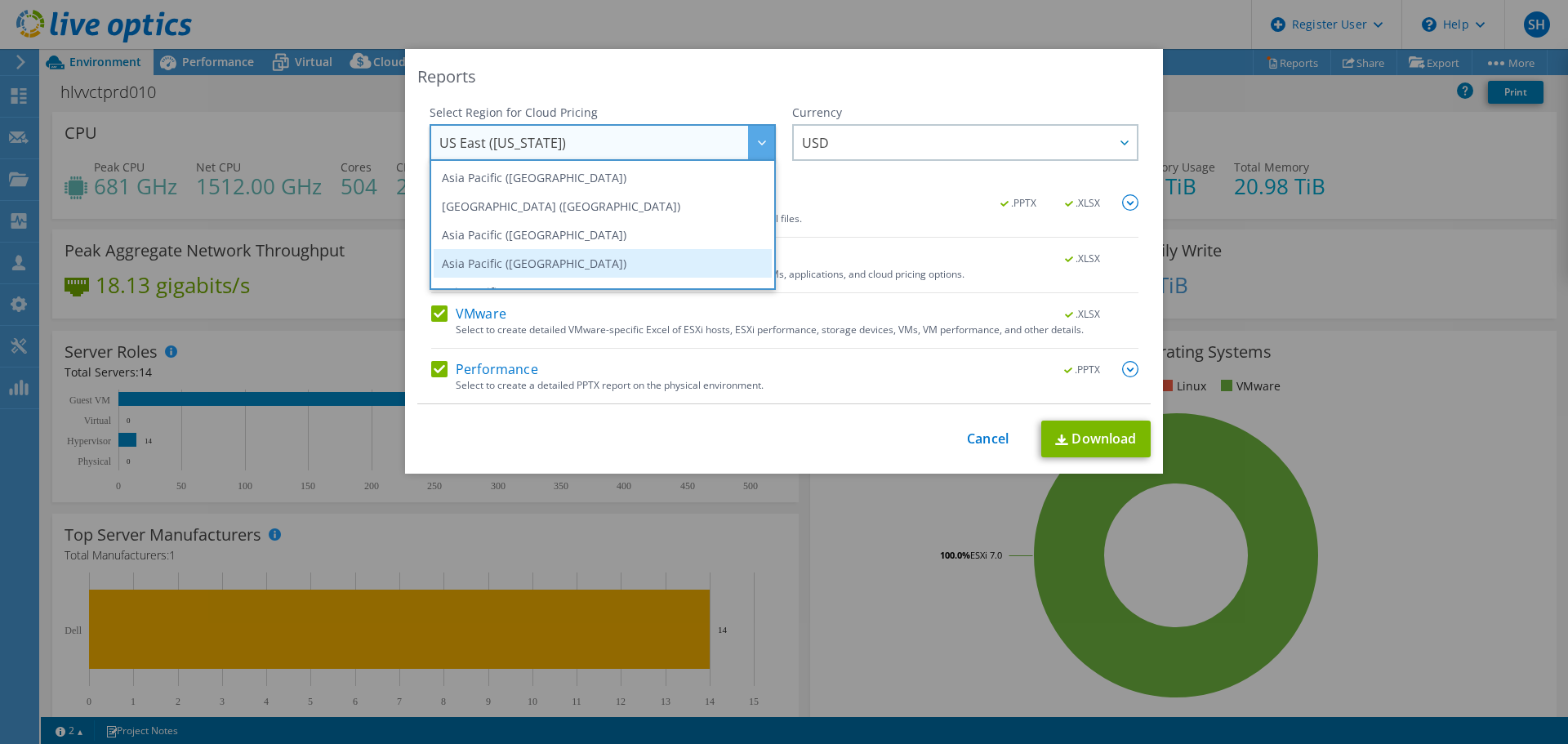
click at [618, 255] on li "Asia Pacific (Singapore)" at bounding box center [603, 263] width 338 height 28
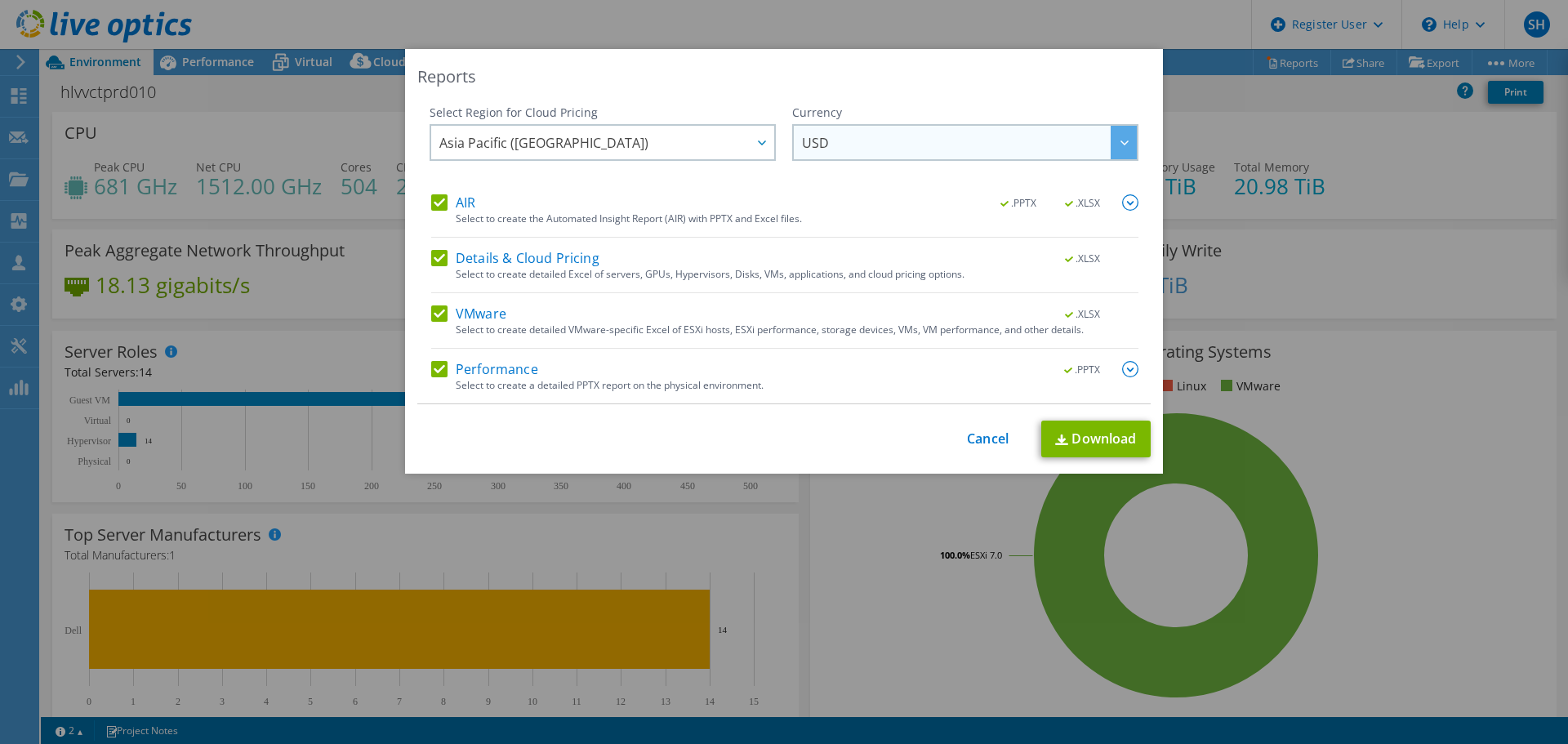
click at [931, 145] on span "USD" at bounding box center [969, 142] width 335 height 34
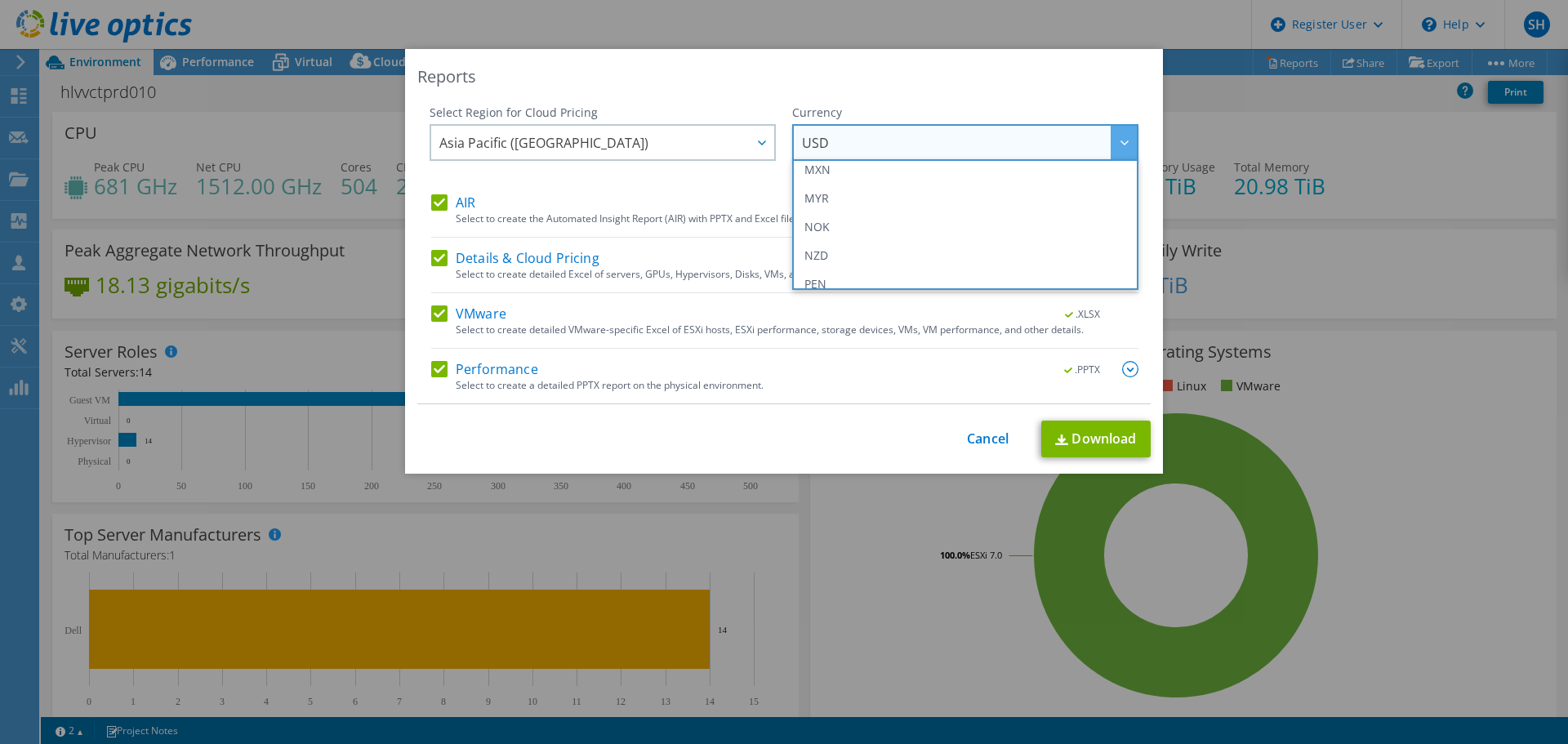
scroll to position [490, 0]
click at [908, 252] on li "SGD" at bounding box center [965, 258] width 338 height 28
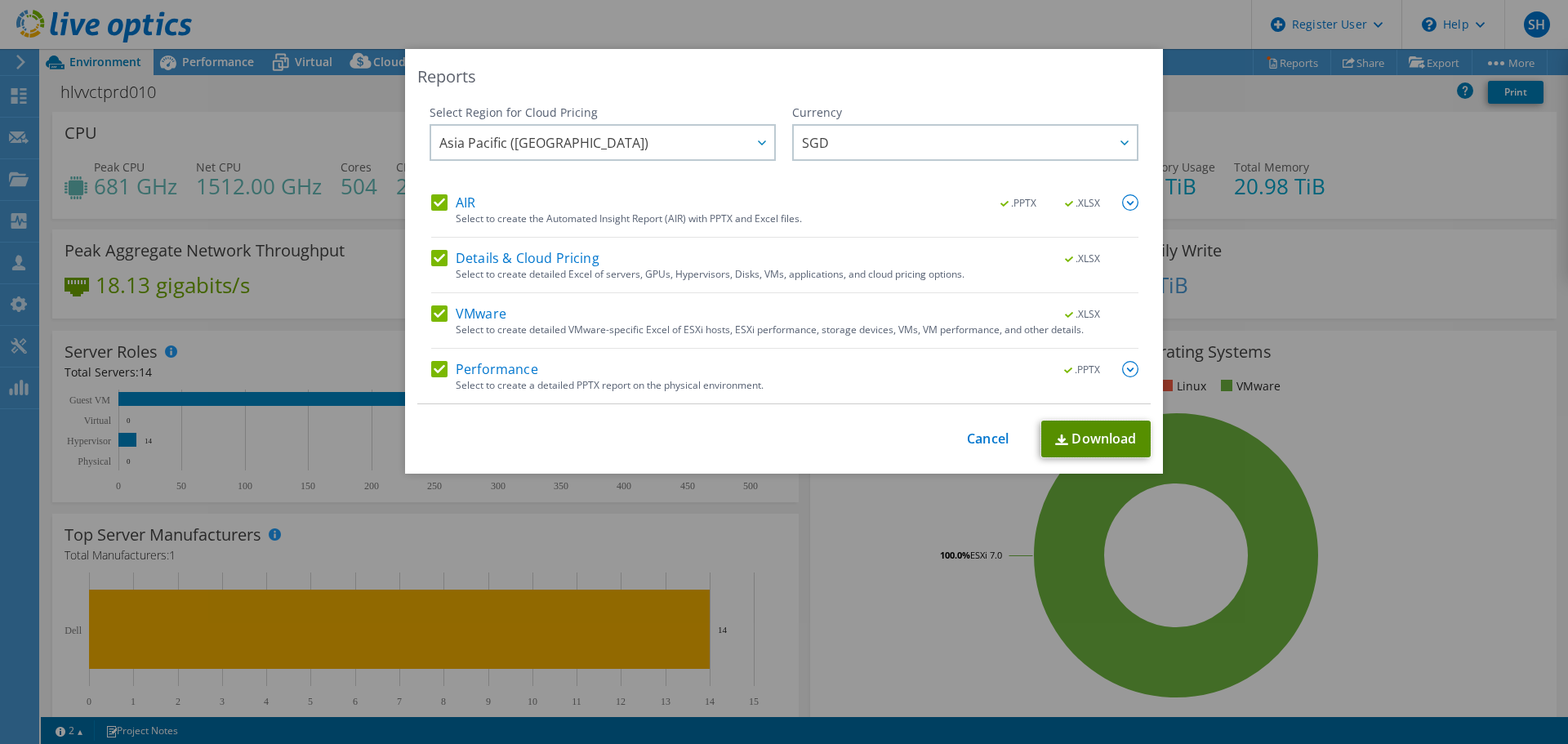
click at [1065, 442] on link "Download" at bounding box center [1095, 438] width 109 height 37
click at [1369, 188] on div "Reports Select Region for Cloud Pricing Asia Pacific (Hong Kong) Asia Pacific (…" at bounding box center [784, 372] width 1568 height 646
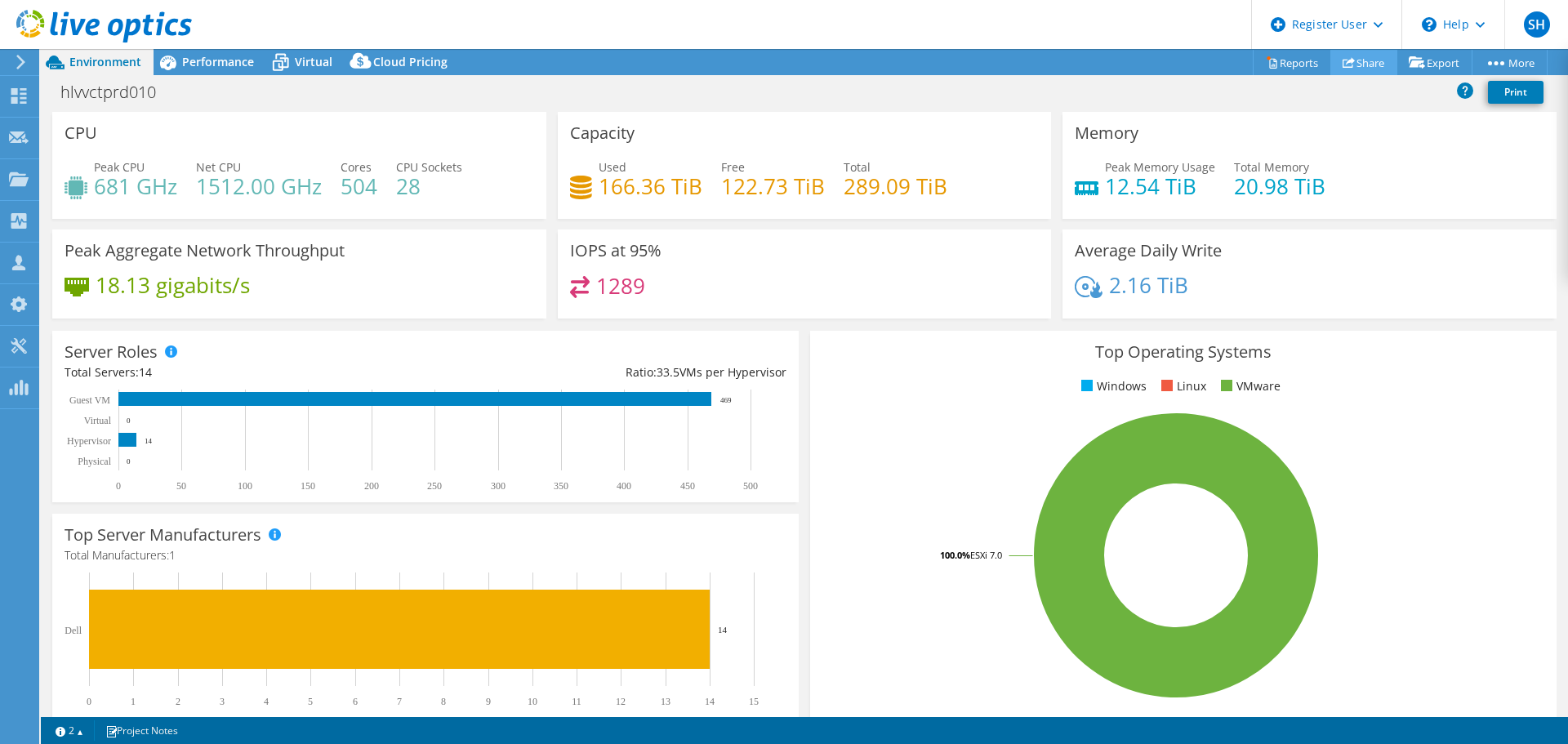
click at [1363, 61] on link "Share" at bounding box center [1364, 62] width 67 height 25
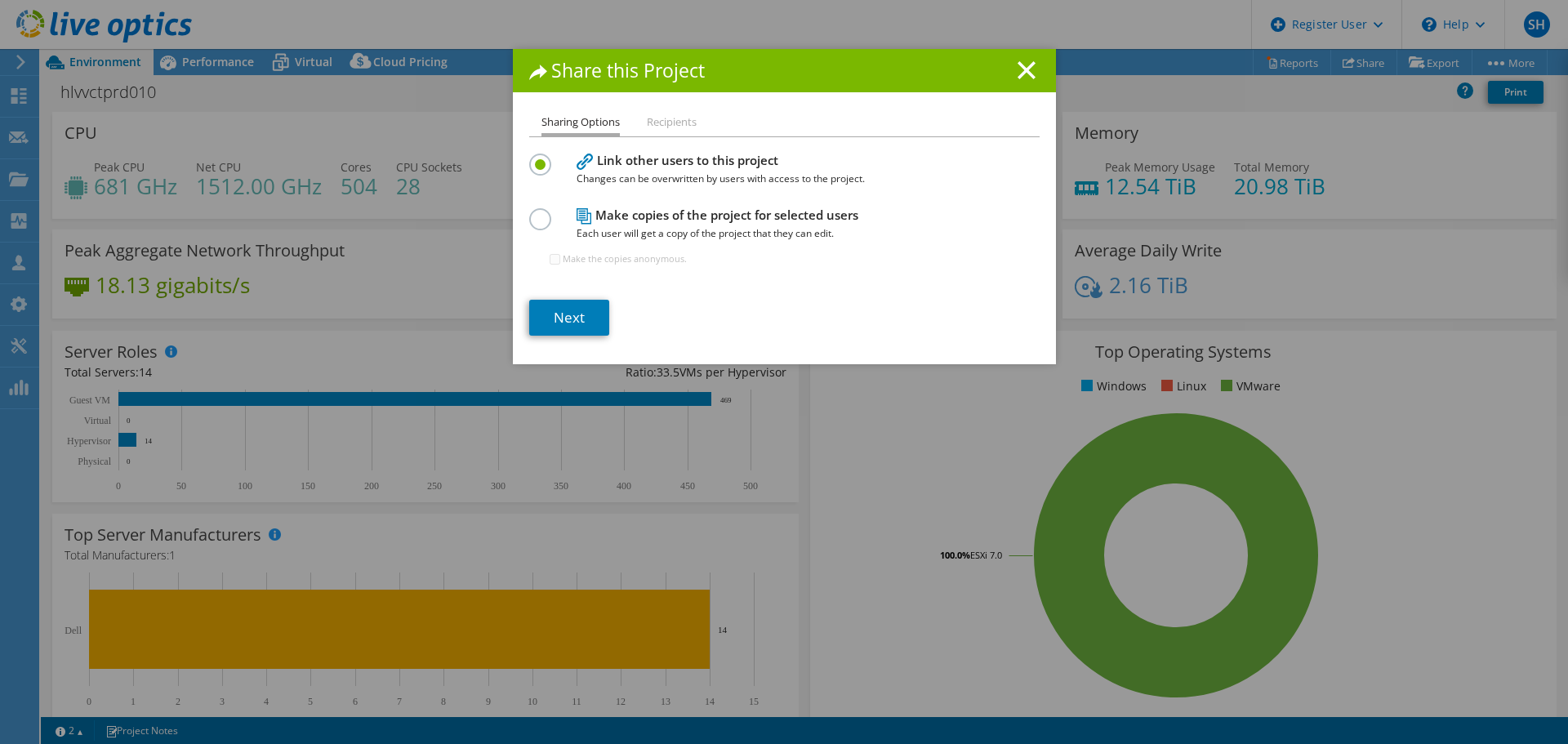
click at [684, 127] on li "Recipients" at bounding box center [672, 123] width 50 height 21
click at [1024, 66] on line at bounding box center [1026, 70] width 16 height 16
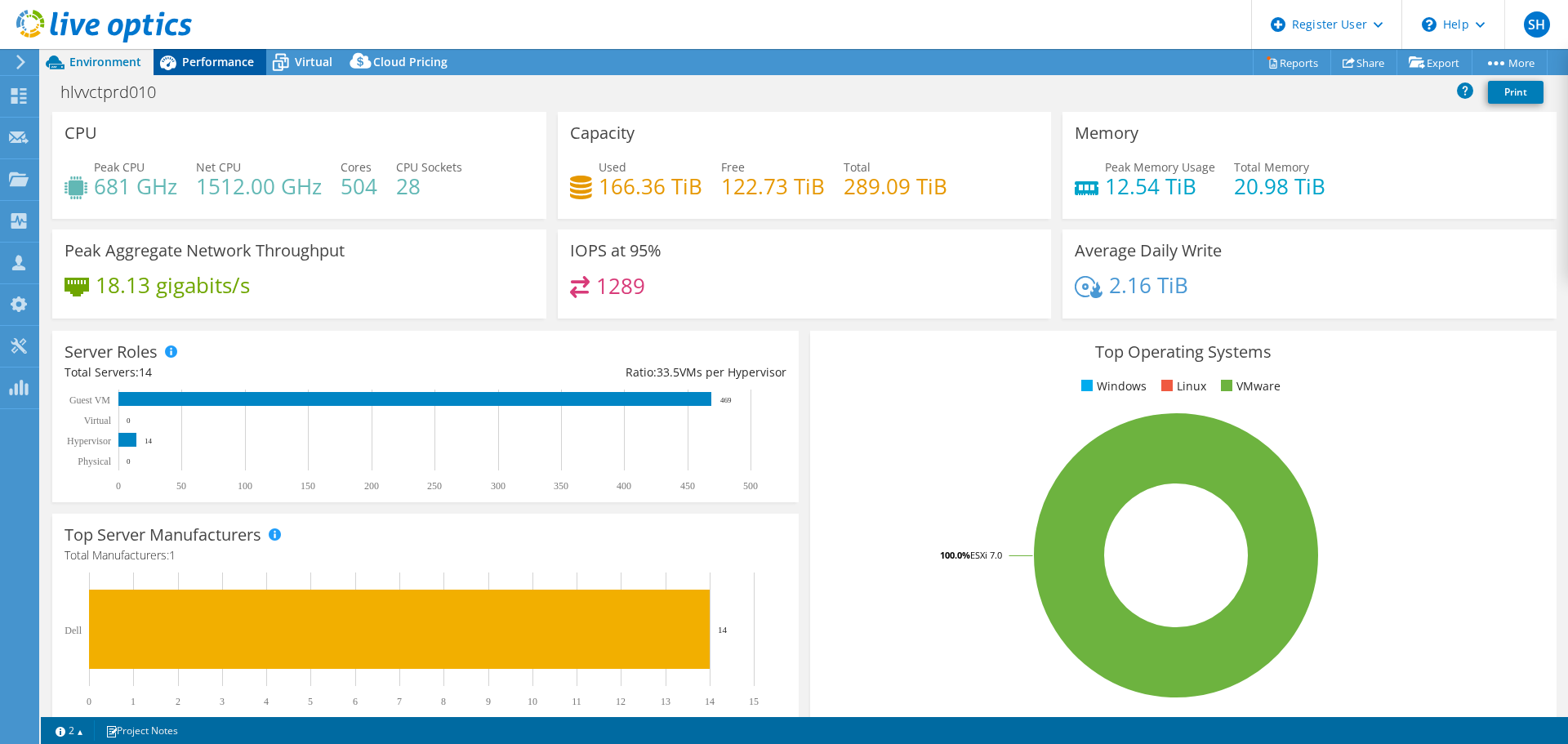
click at [206, 63] on span "Performance" at bounding box center [217, 62] width 71 height 16
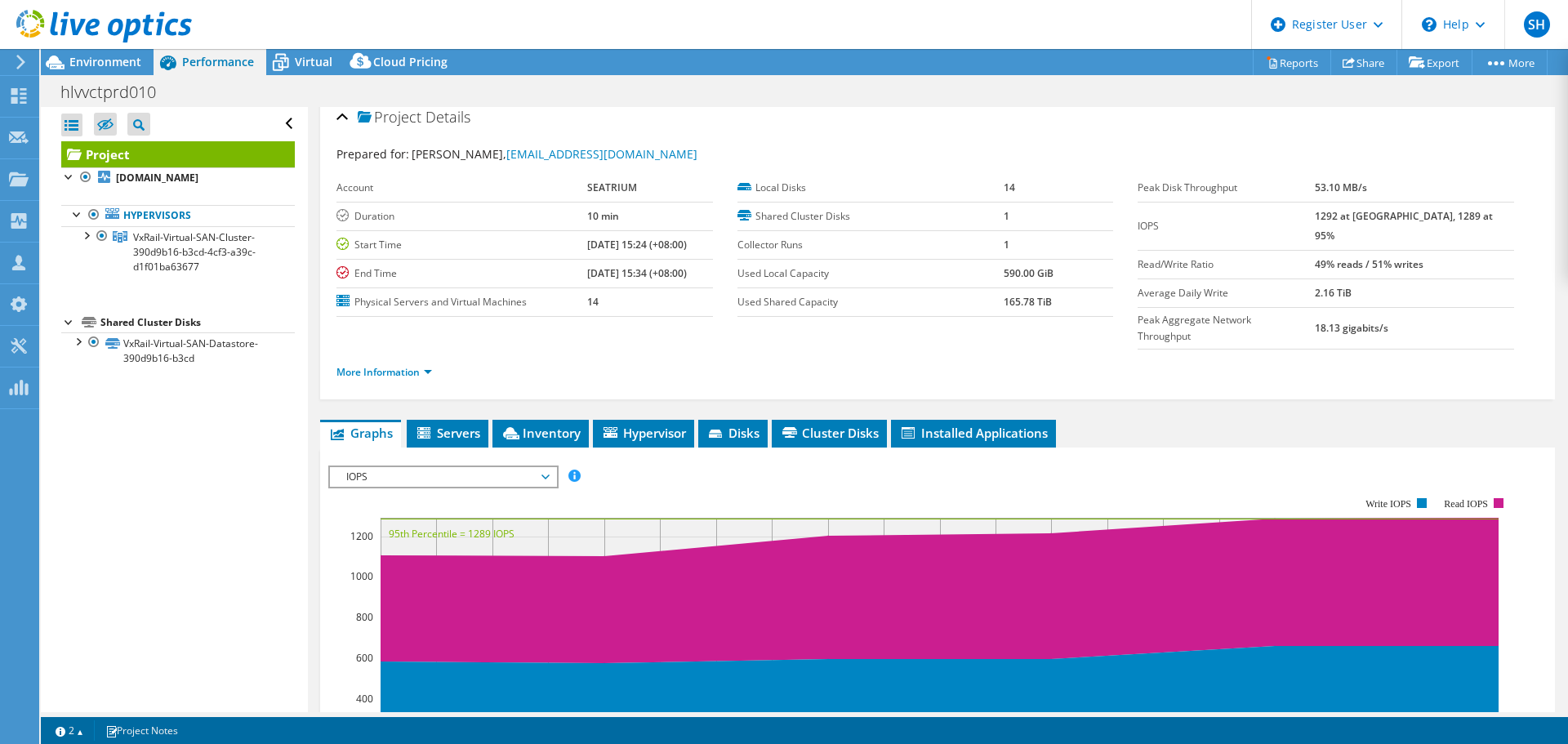
scroll to position [0, 0]
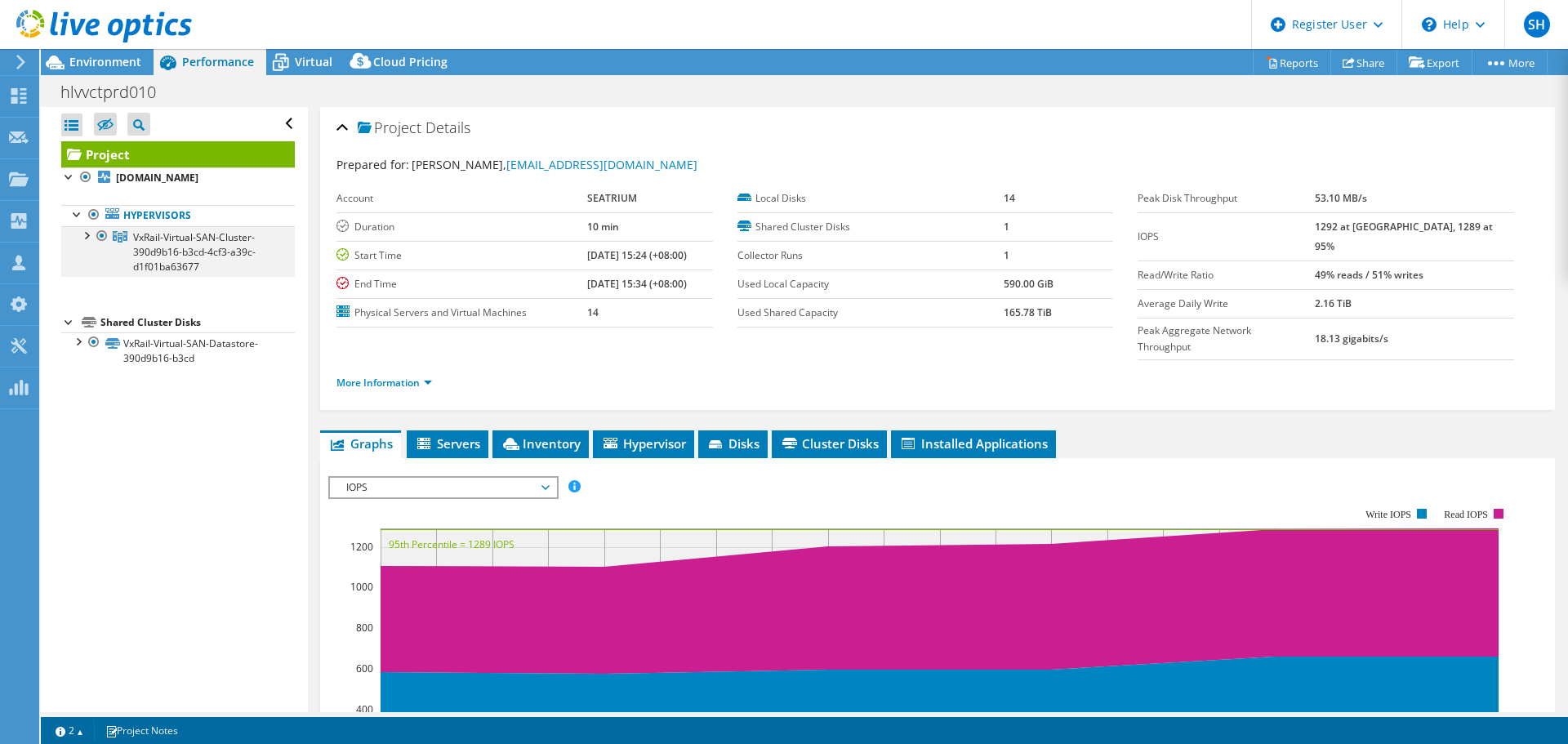
click at [85, 232] on div at bounding box center [85, 234] width 16 height 16
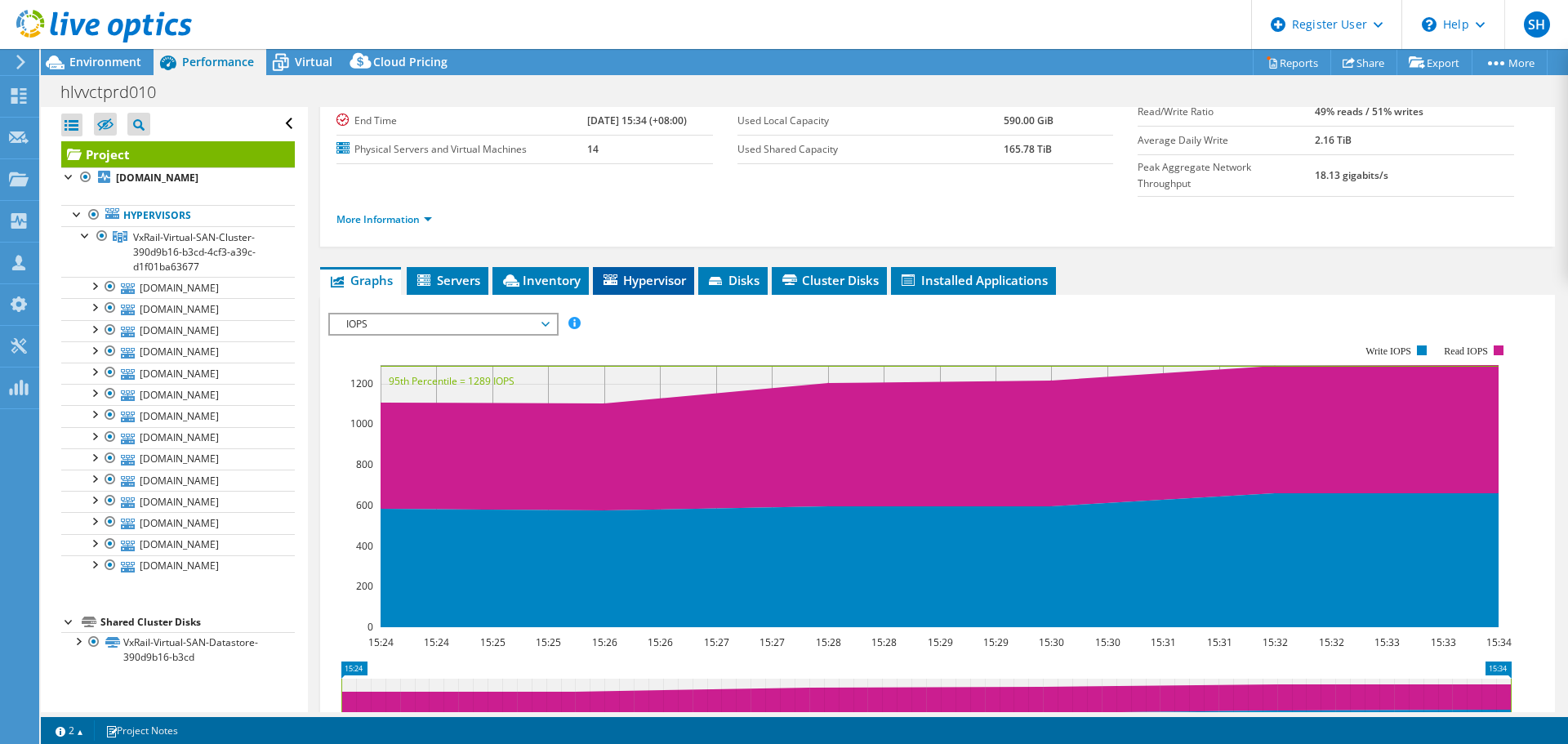
click at [626, 272] on span "Hypervisor" at bounding box center [643, 280] width 85 height 16
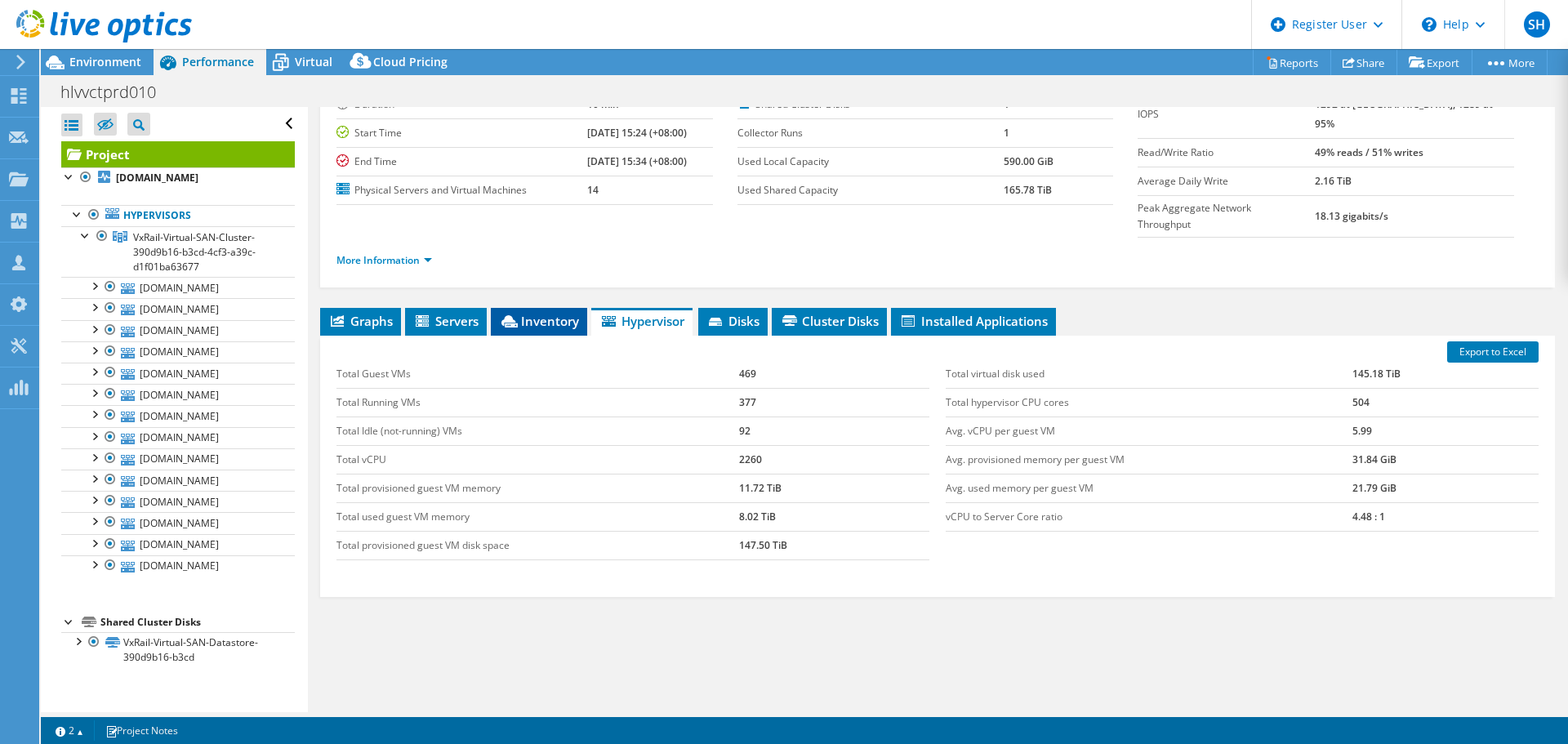
click at [536, 313] on span "Inventory" at bounding box center [538, 320] width 80 height 16
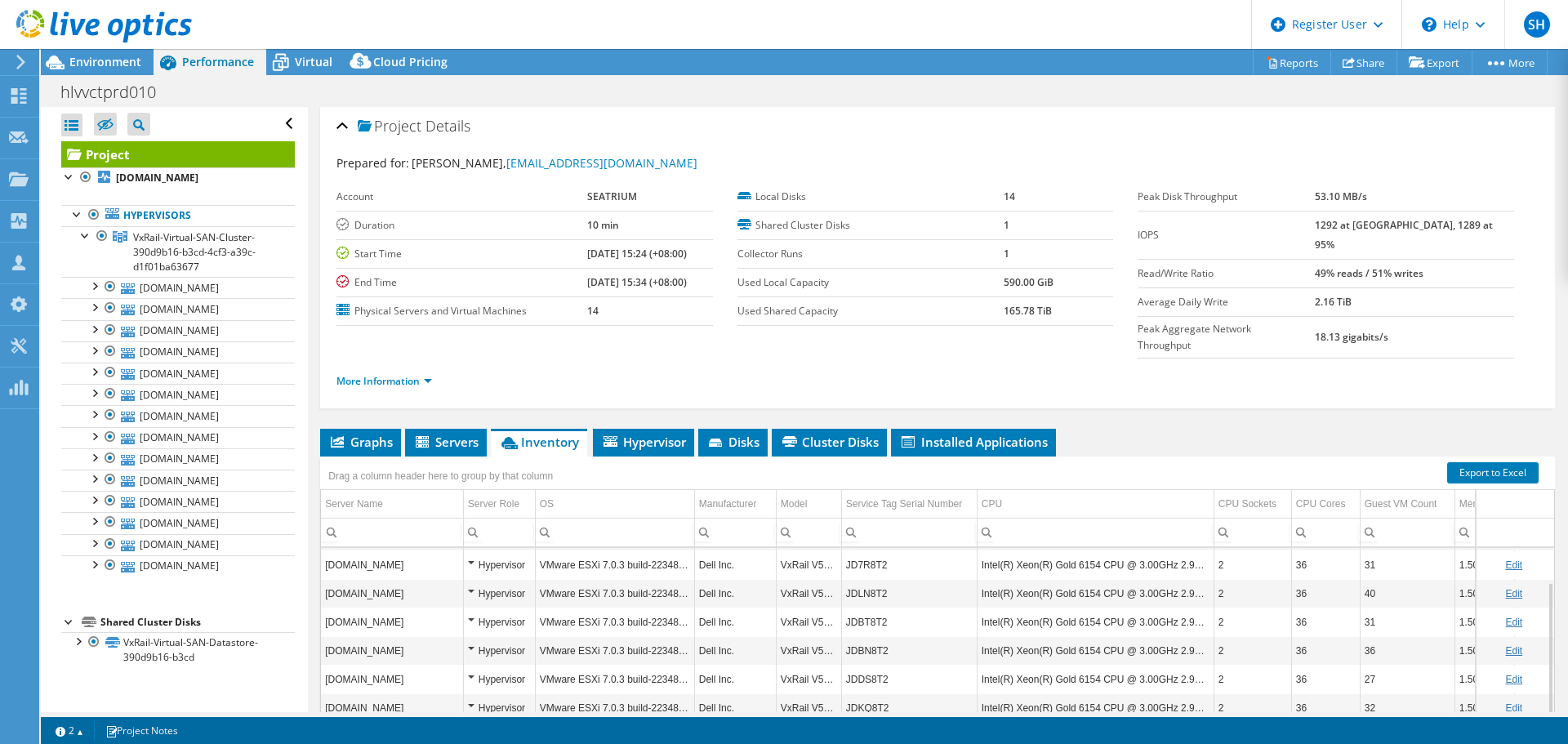
scroll to position [0, 0]
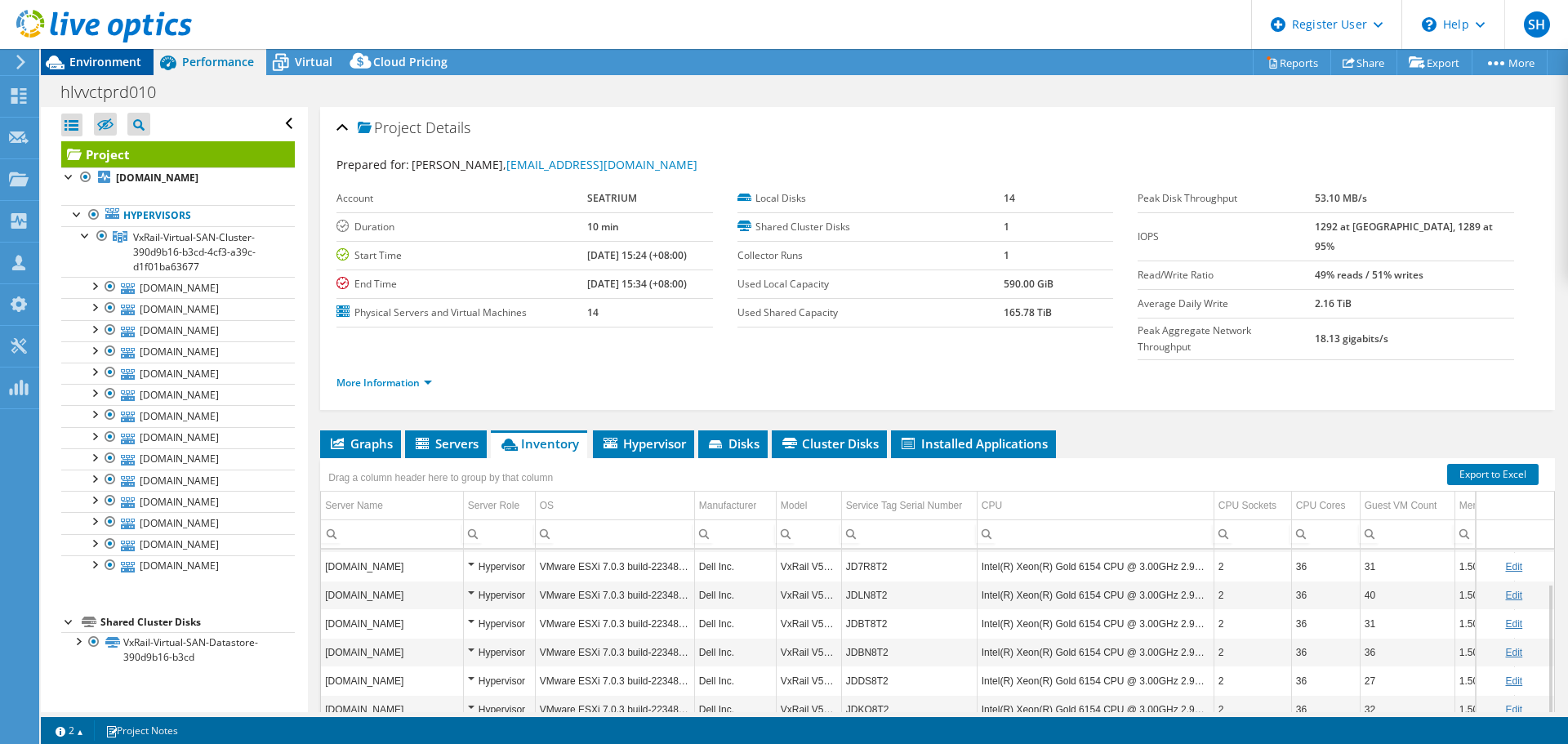
click at [115, 68] on span "Environment" at bounding box center [105, 62] width 71 height 16
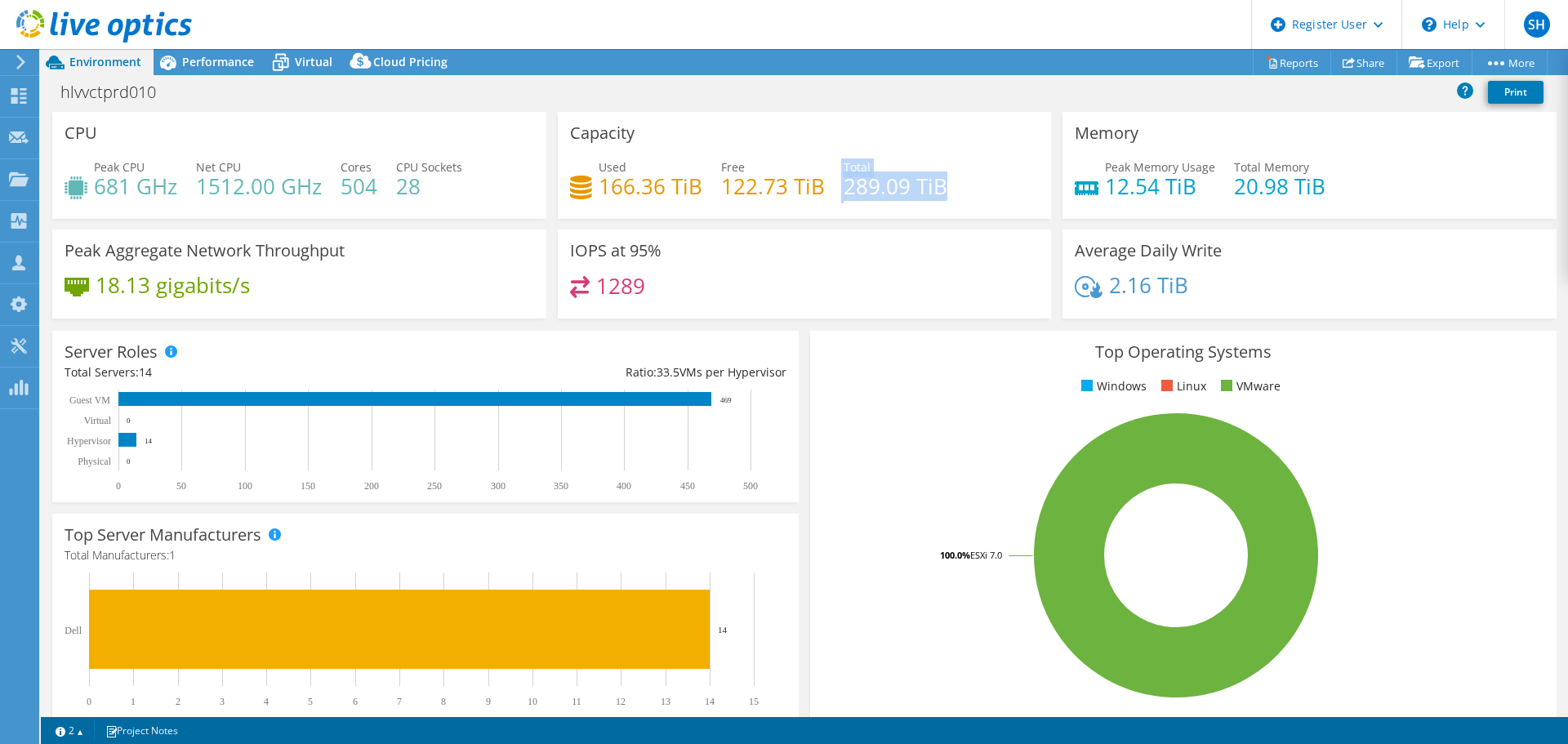
drag, startPoint x: 834, startPoint y: 190, endPoint x: 950, endPoint y: 193, distance: 116.0
click at [950, 193] on div "Used 166.36 TiB Free 122.73 TiB Total 289.09 TiB" at bounding box center [804, 185] width 469 height 53
click at [945, 208] on div "Used 166.36 TiB Free 122.73 TiB Total 289.09 TiB" at bounding box center [804, 185] width 469 height 53
drag, startPoint x: 198, startPoint y: 190, endPoint x: 275, endPoint y: 176, distance: 78.3
click at [319, 189] on h4 "1512.00 GHz" at bounding box center [259, 186] width 126 height 18
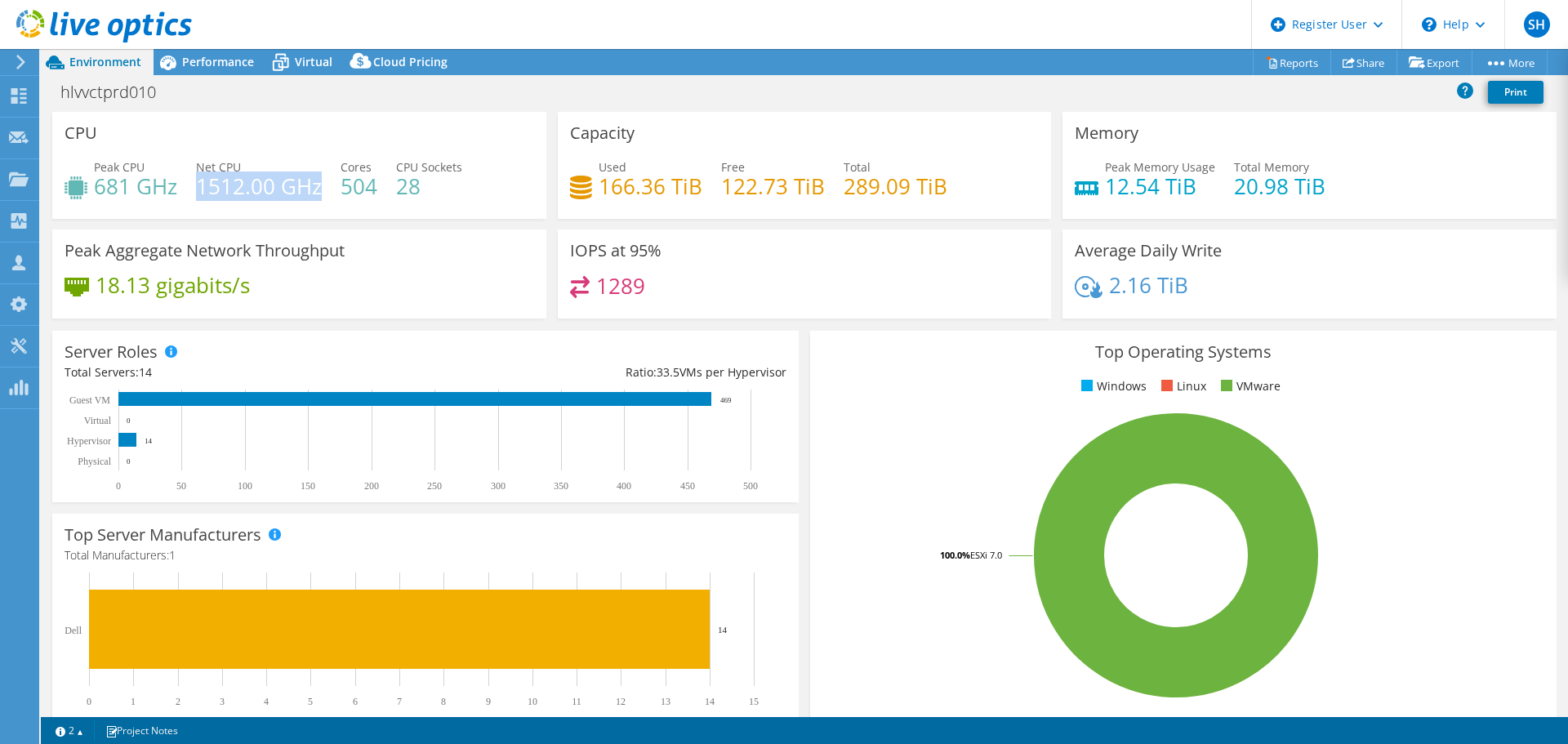
click at [202, 193] on h4 "1512.00 GHz" at bounding box center [259, 186] width 126 height 18
click at [237, 194] on h4 "1512.00 GHz" at bounding box center [259, 186] width 126 height 18
drag, startPoint x: 177, startPoint y: 186, endPoint x: 100, endPoint y: 187, distance: 77.0
click at [89, 188] on div "Peak CPU 681 GHz" at bounding box center [121, 177] width 113 height 37
click at [624, 139] on h3 "Capacity" at bounding box center [602, 133] width 65 height 18
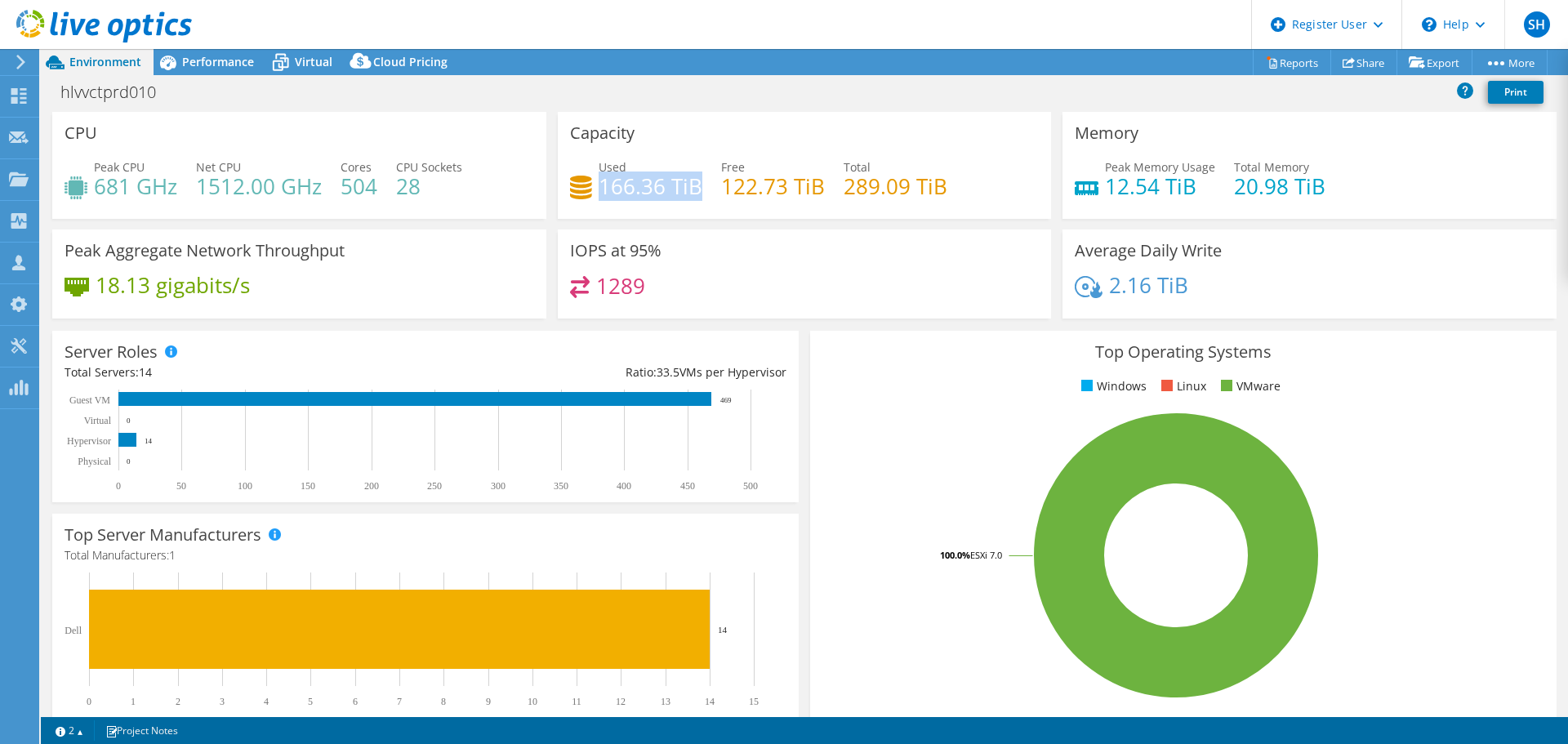
drag, startPoint x: 595, startPoint y: 186, endPoint x: 697, endPoint y: 188, distance: 102.0
click at [697, 188] on h4 "166.36 TiB" at bounding box center [650, 186] width 103 height 18
drag, startPoint x: 718, startPoint y: 187, endPoint x: 814, endPoint y: 187, distance: 96.0
click at [814, 187] on h4 "122.73 TiB" at bounding box center [772, 186] width 103 height 18
drag, startPoint x: 601, startPoint y: 291, endPoint x: 644, endPoint y: 289, distance: 43.0
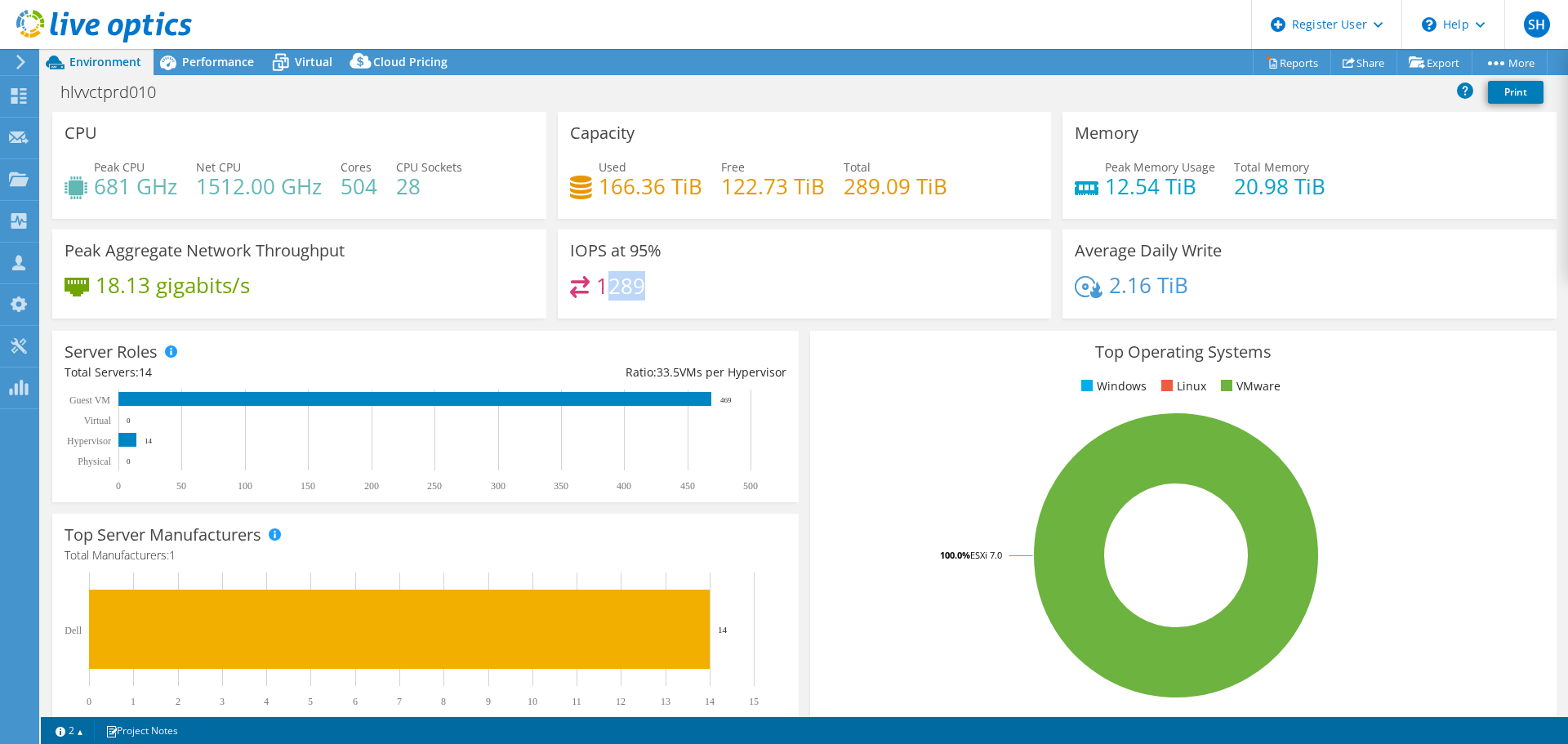
click at [644, 289] on div "1289" at bounding box center [804, 294] width 469 height 35
drag, startPoint x: 641, startPoint y: 286, endPoint x: 594, endPoint y: 283, distance: 47.1
click at [594, 283] on div "1289" at bounding box center [804, 294] width 469 height 35
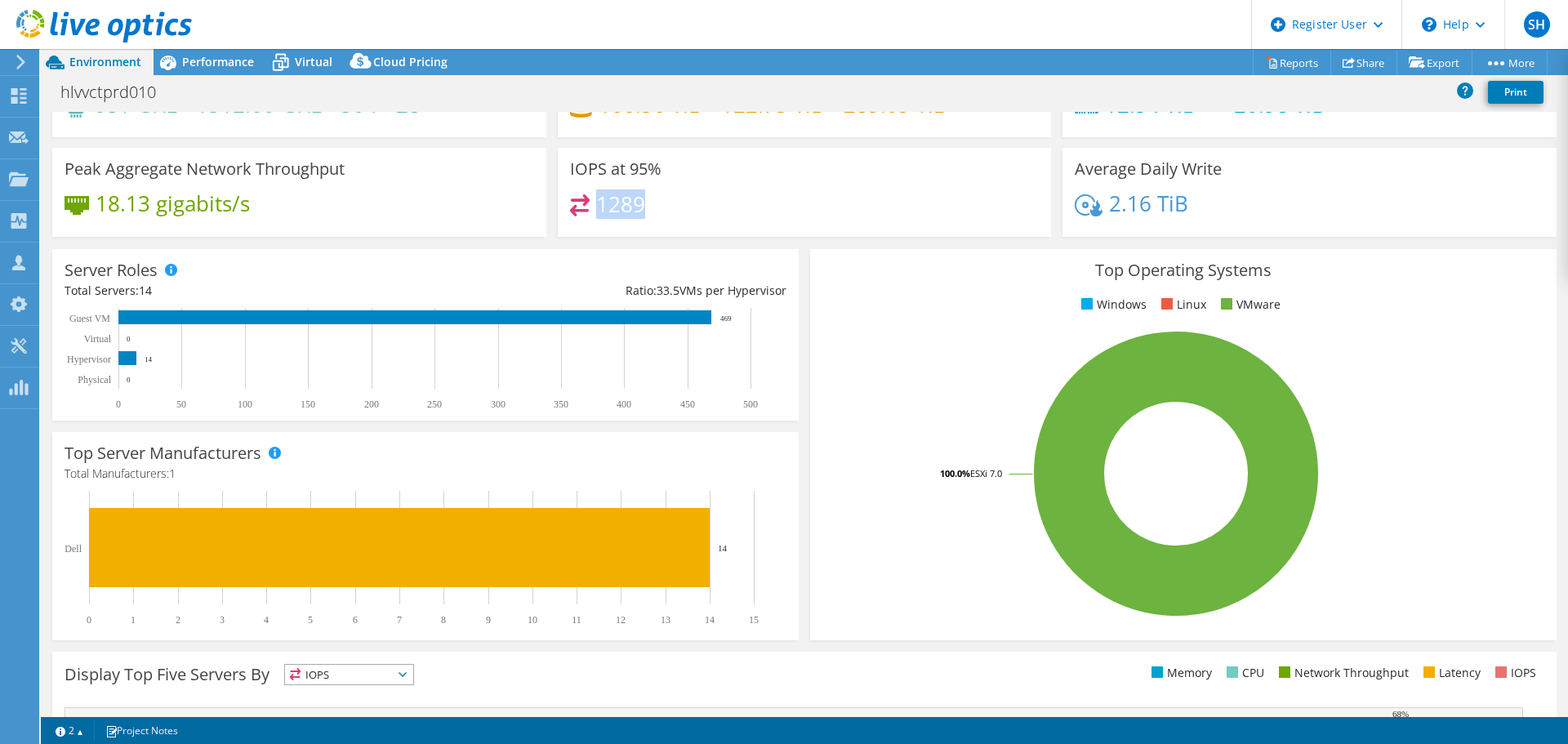
drag, startPoint x: 731, startPoint y: 319, endPoint x: 720, endPoint y: 319, distance: 11.0
click at [720, 319] on text "469" at bounding box center [725, 318] width 11 height 8
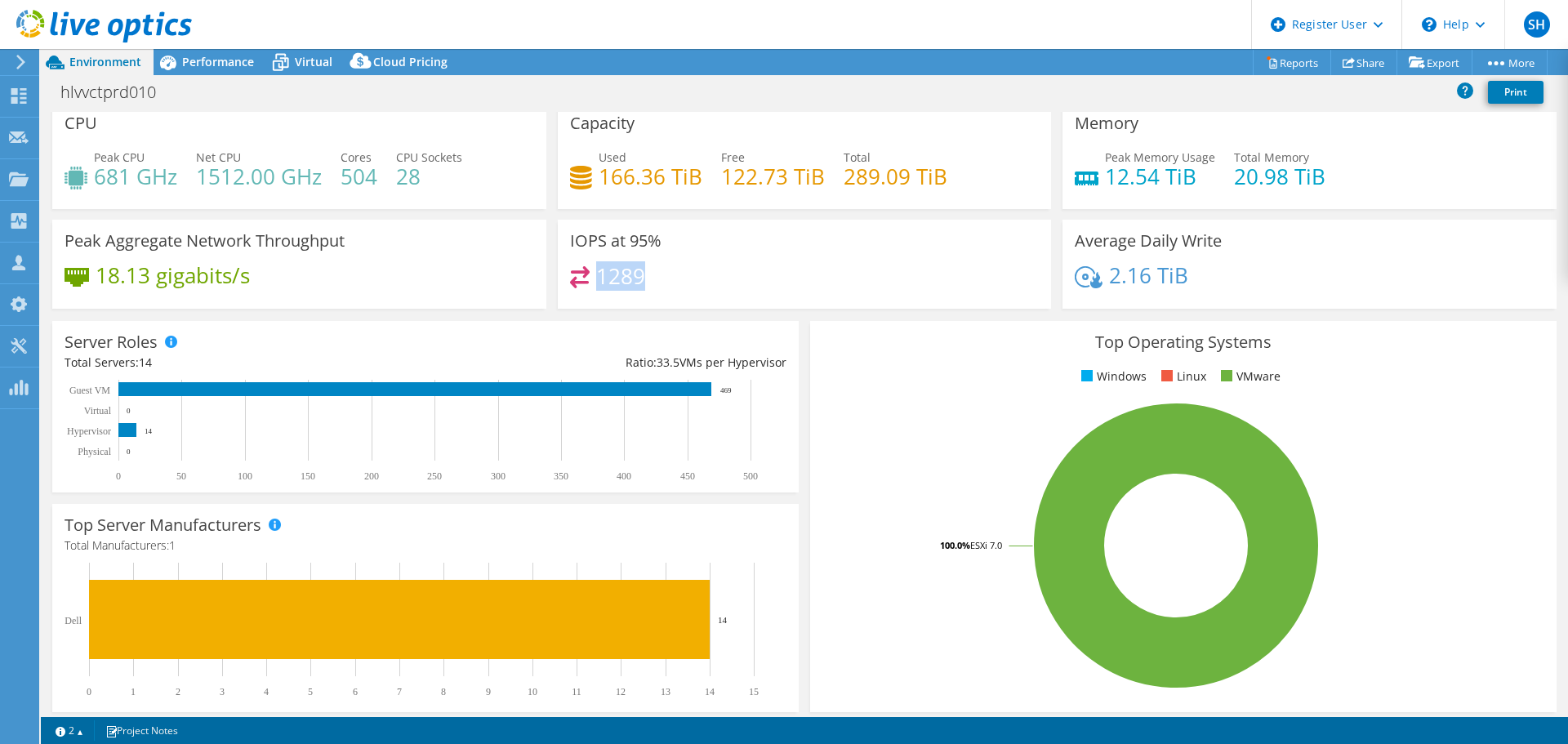
scroll to position [0, 0]
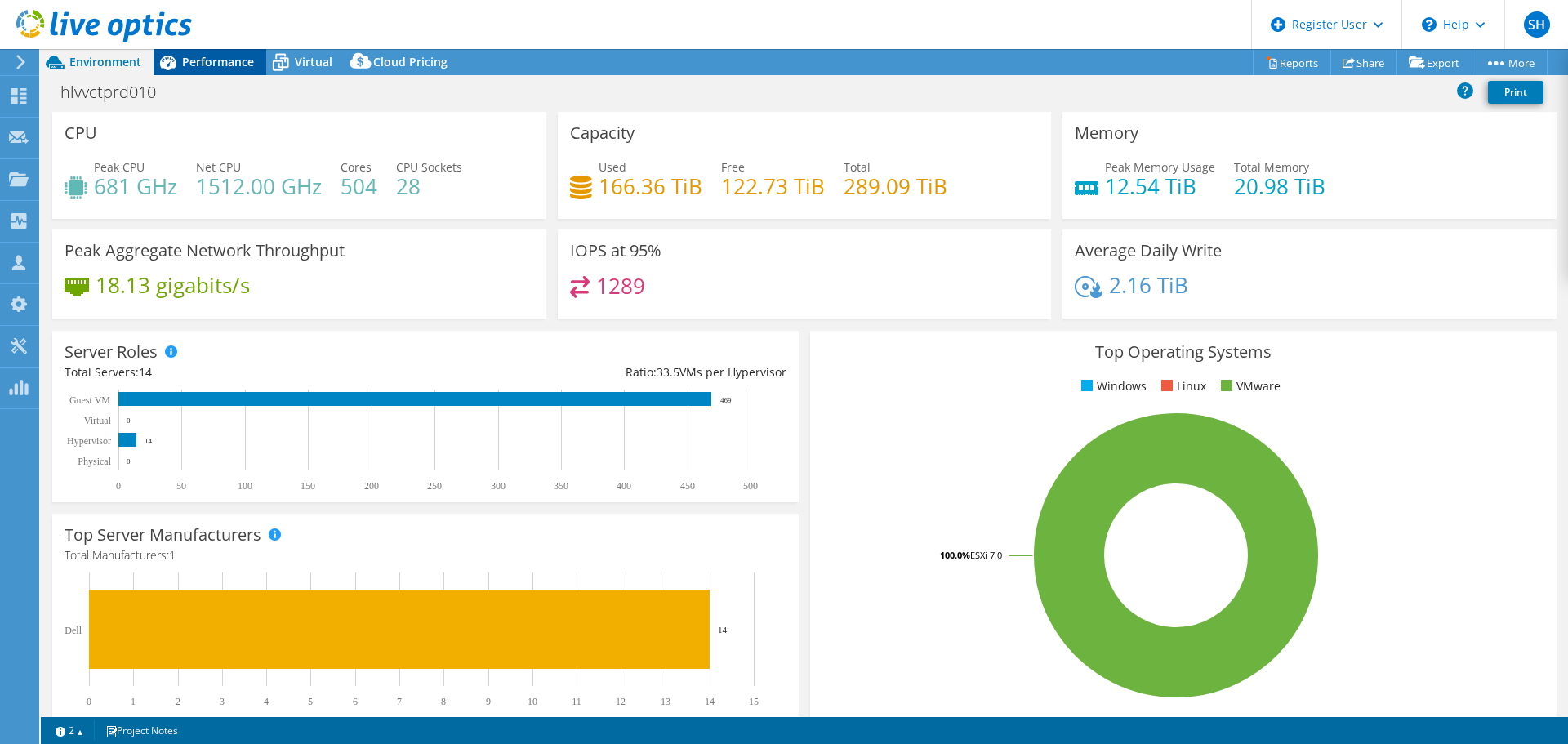
click at [214, 65] on span "Performance" at bounding box center [217, 62] width 71 height 16
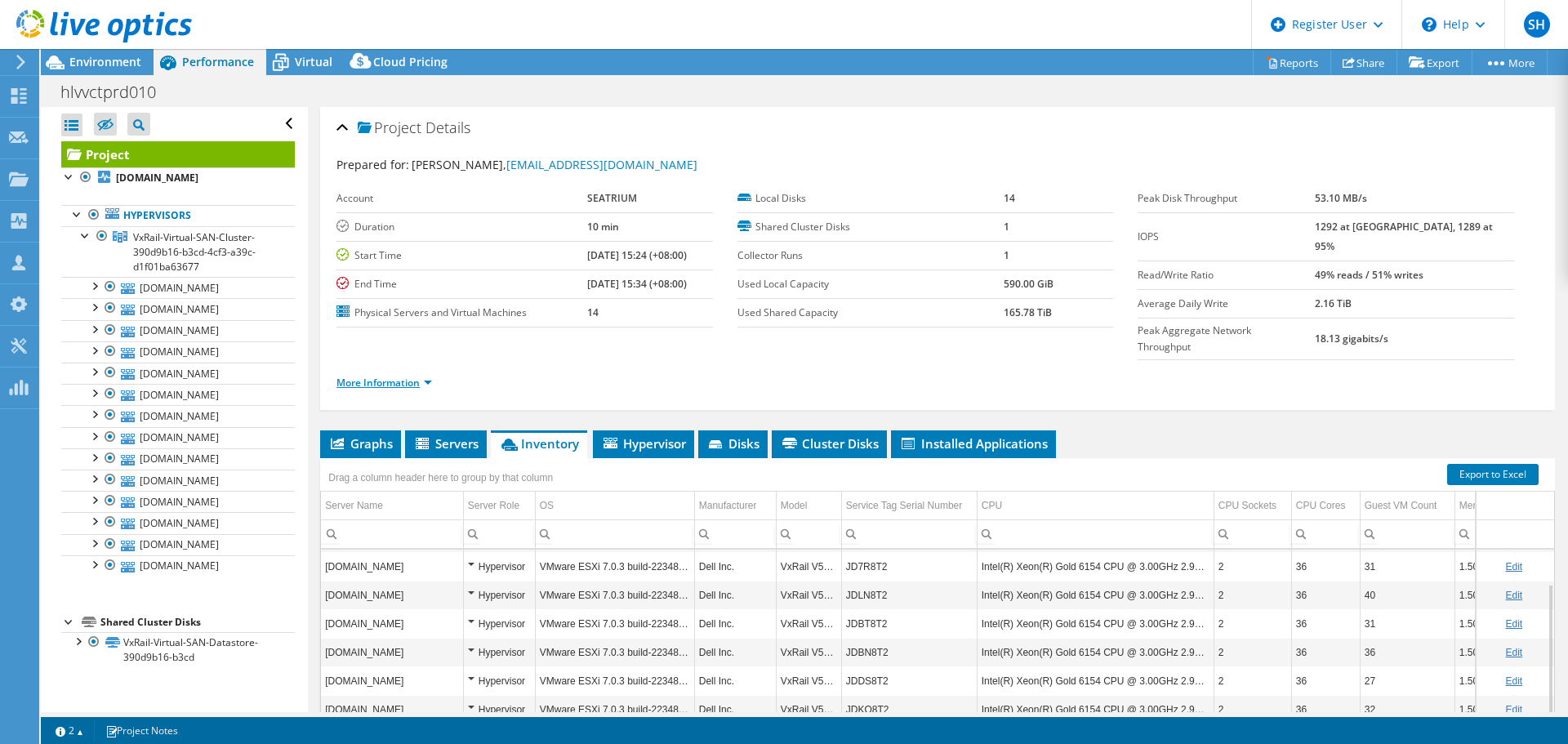
click at [402, 375] on link "More Information" at bounding box center [384, 382] width 96 height 14
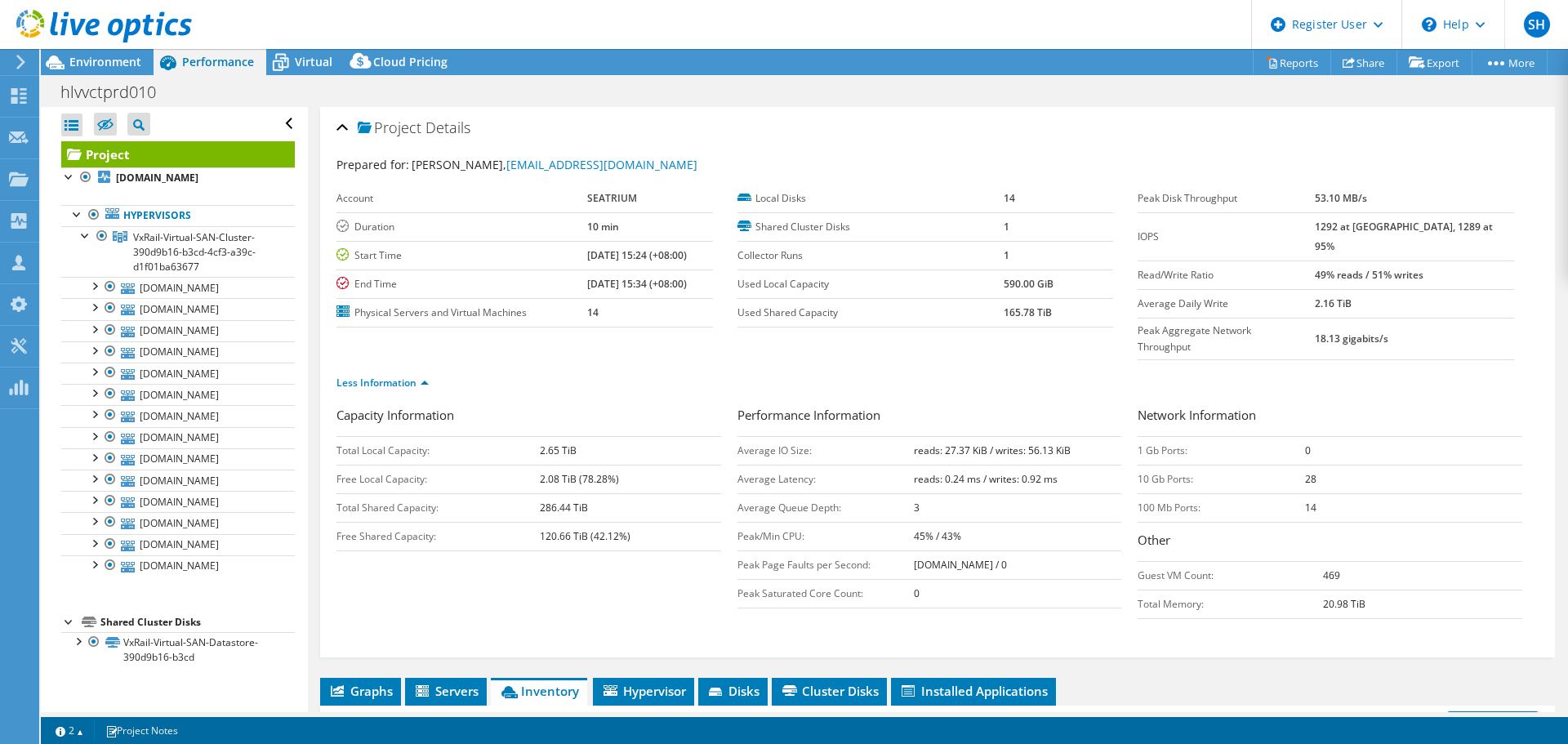
drag, startPoint x: 1337, startPoint y: 226, endPoint x: 1475, endPoint y: 232, distance: 138.1
click at [1475, 232] on tr "IOPS 1292 at Peak, 1289 at 95%" at bounding box center [1325, 237] width 376 height 48
drag, startPoint x: 1458, startPoint y: 257, endPoint x: 1317, endPoint y: 261, distance: 141.1
click at [1317, 261] on tr "Read/Write Ratio 49% reads / 51% writes" at bounding box center [1325, 274] width 376 height 28
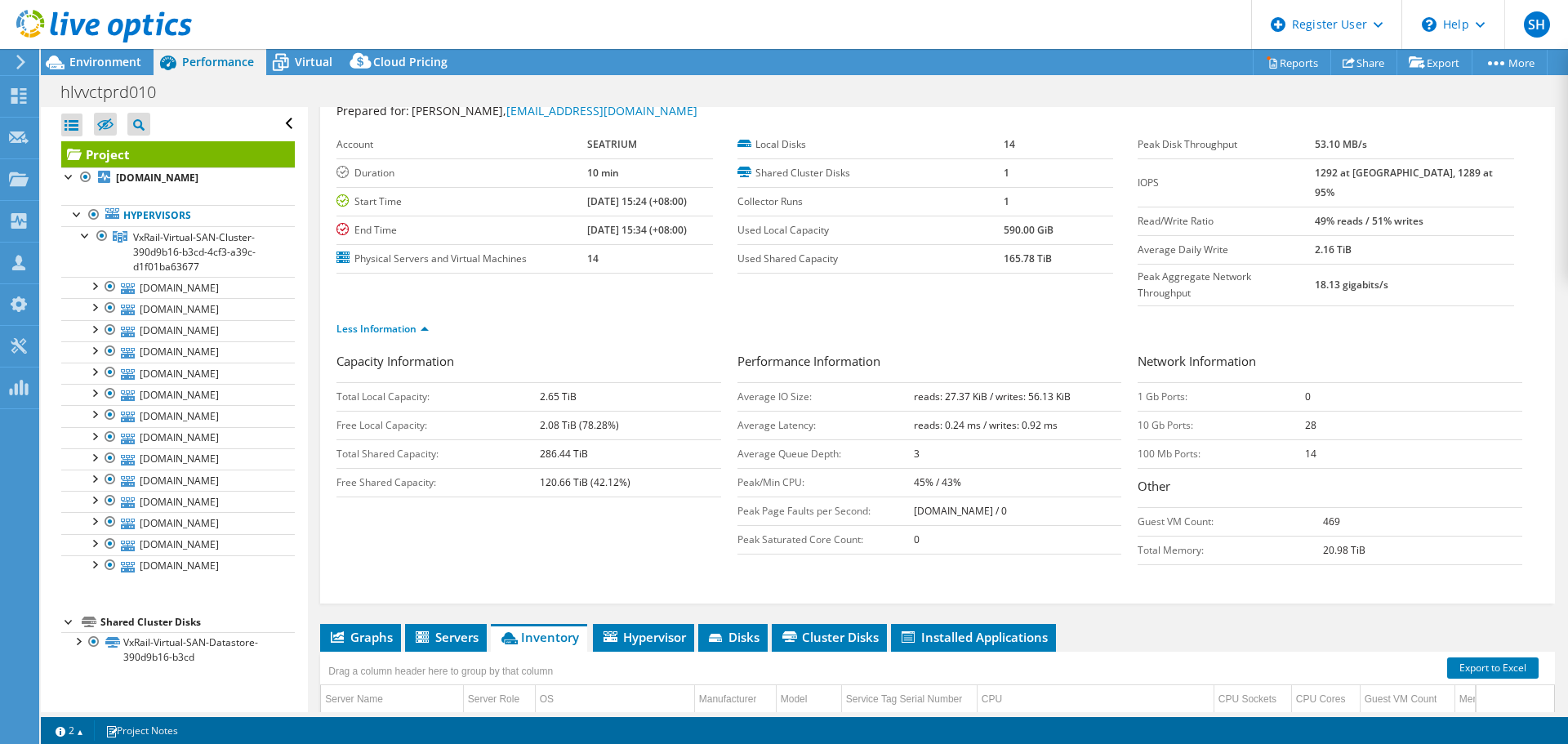
scroll to position [82, 0]
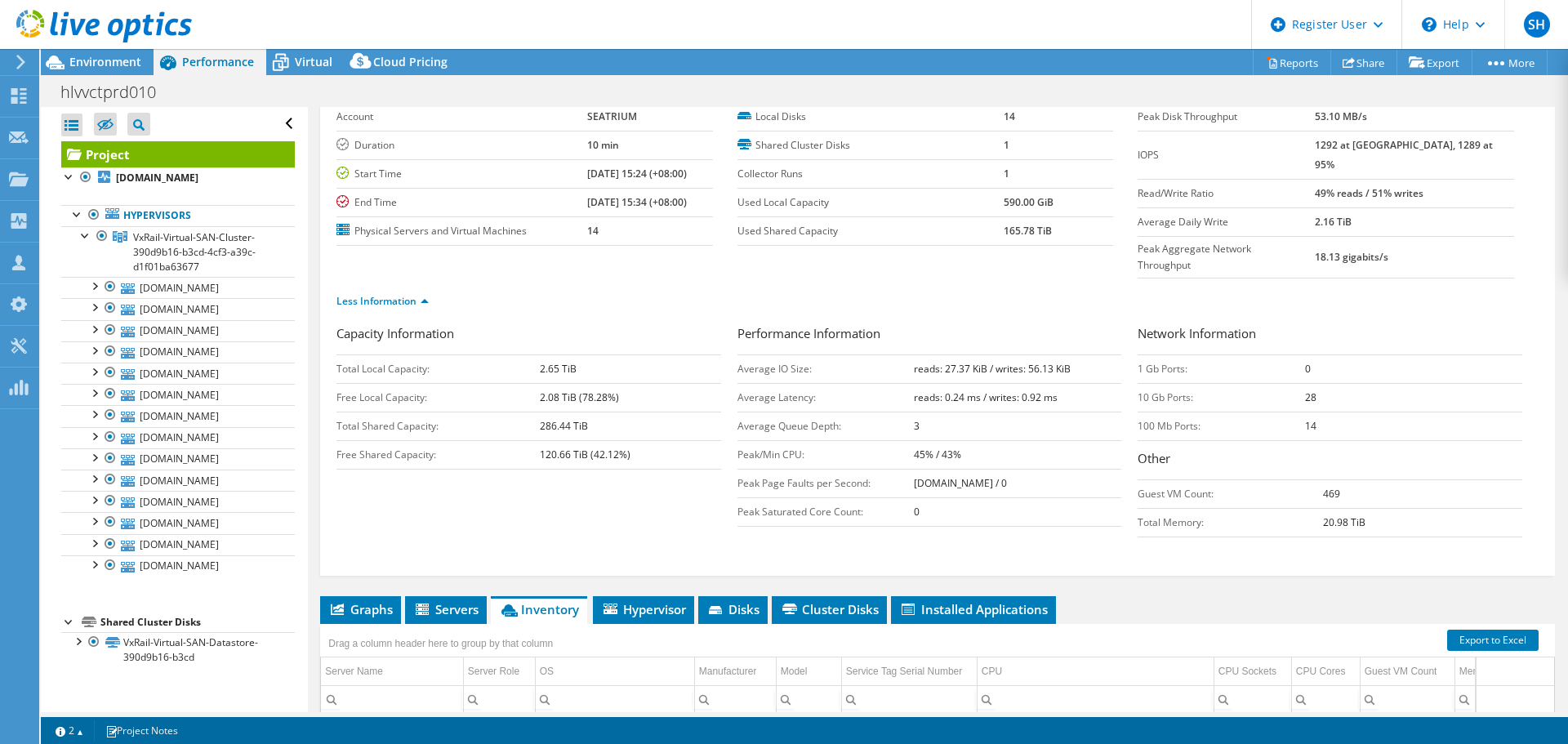
drag, startPoint x: 1316, startPoint y: 363, endPoint x: 1272, endPoint y: 363, distance: 44.0
click at [1274, 383] on tr "10 Gb Ports: 28" at bounding box center [1329, 397] width 385 height 28
drag, startPoint x: 977, startPoint y: 420, endPoint x: 889, endPoint y: 418, distance: 88.0
click at [889, 440] on tr "Peak/Min CPU: 45% / 43%" at bounding box center [929, 454] width 385 height 28
click at [955, 440] on td "45% / 43%" at bounding box center [1018, 454] width 208 height 28
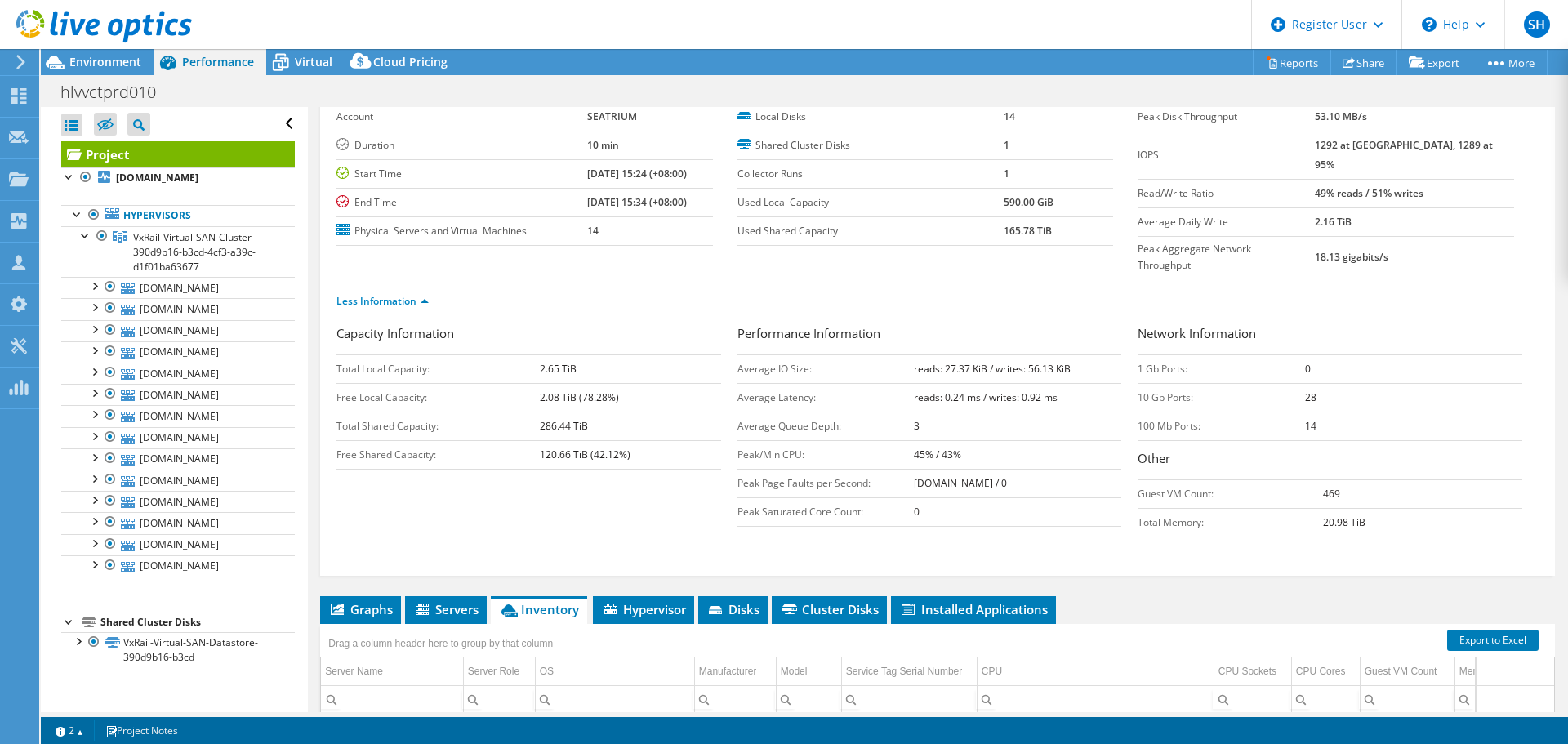
drag, startPoint x: 958, startPoint y: 421, endPoint x: 908, endPoint y: 420, distance: 50.0
click at [906, 440] on tr "Peak/Min CPU: 45% / 43%" at bounding box center [929, 454] width 385 height 28
click at [978, 440] on td "45% / 43%" at bounding box center [1018, 454] width 208 height 28
drag, startPoint x: 911, startPoint y: 359, endPoint x: 1050, endPoint y: 362, distance: 139.0
click at [1050, 383] on td "reads: 0.24 ms / writes: 0.92 ms" at bounding box center [1018, 397] width 208 height 28
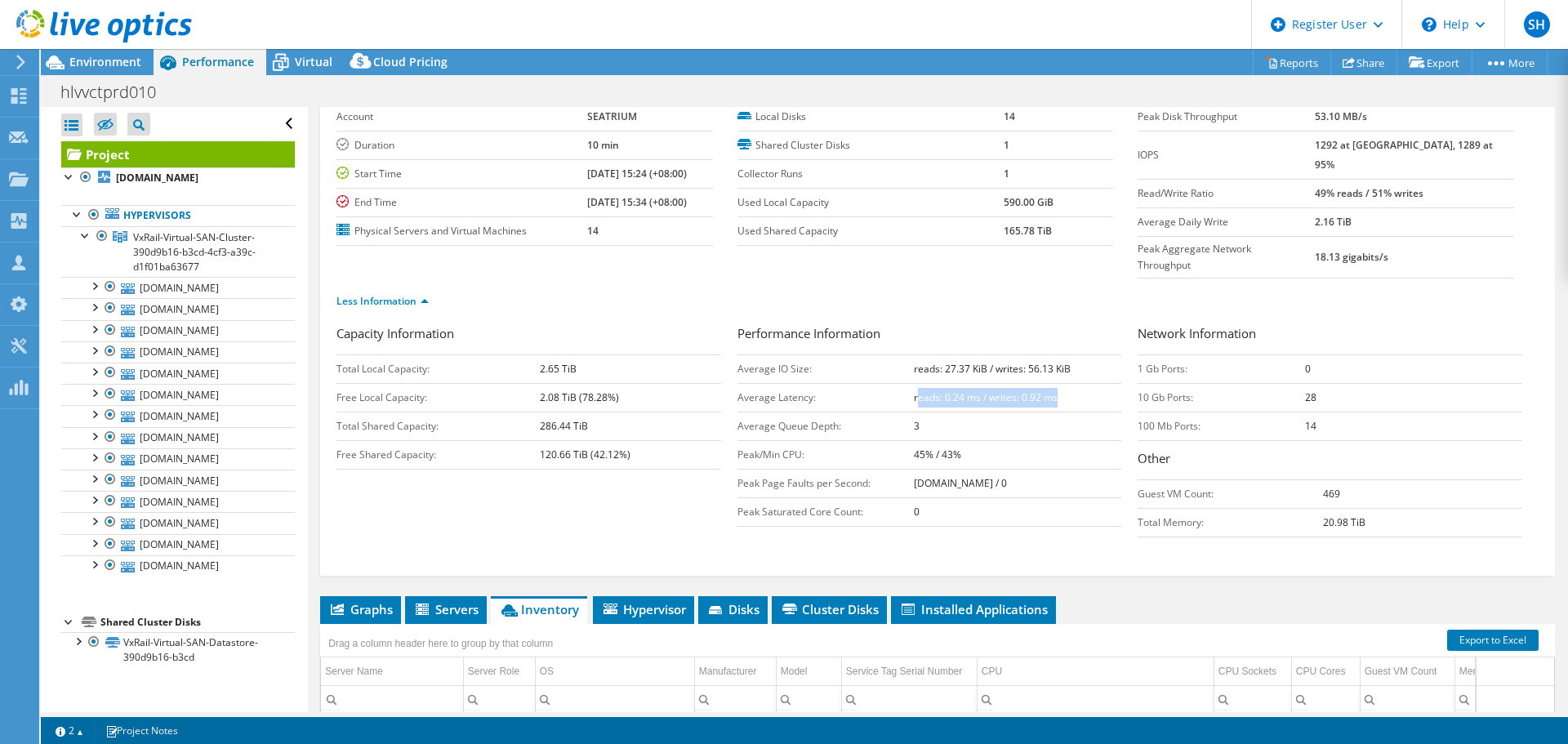
click at [1050, 383] on td "reads: 0.24 ms / writes: 0.92 ms" at bounding box center [1018, 397] width 208 height 28
drag, startPoint x: 1050, startPoint y: 364, endPoint x: 924, endPoint y: 362, distance: 126.0
click at [924, 383] on td "reads: 0.24 ms / writes: 0.92 ms" at bounding box center [1018, 397] width 208 height 28
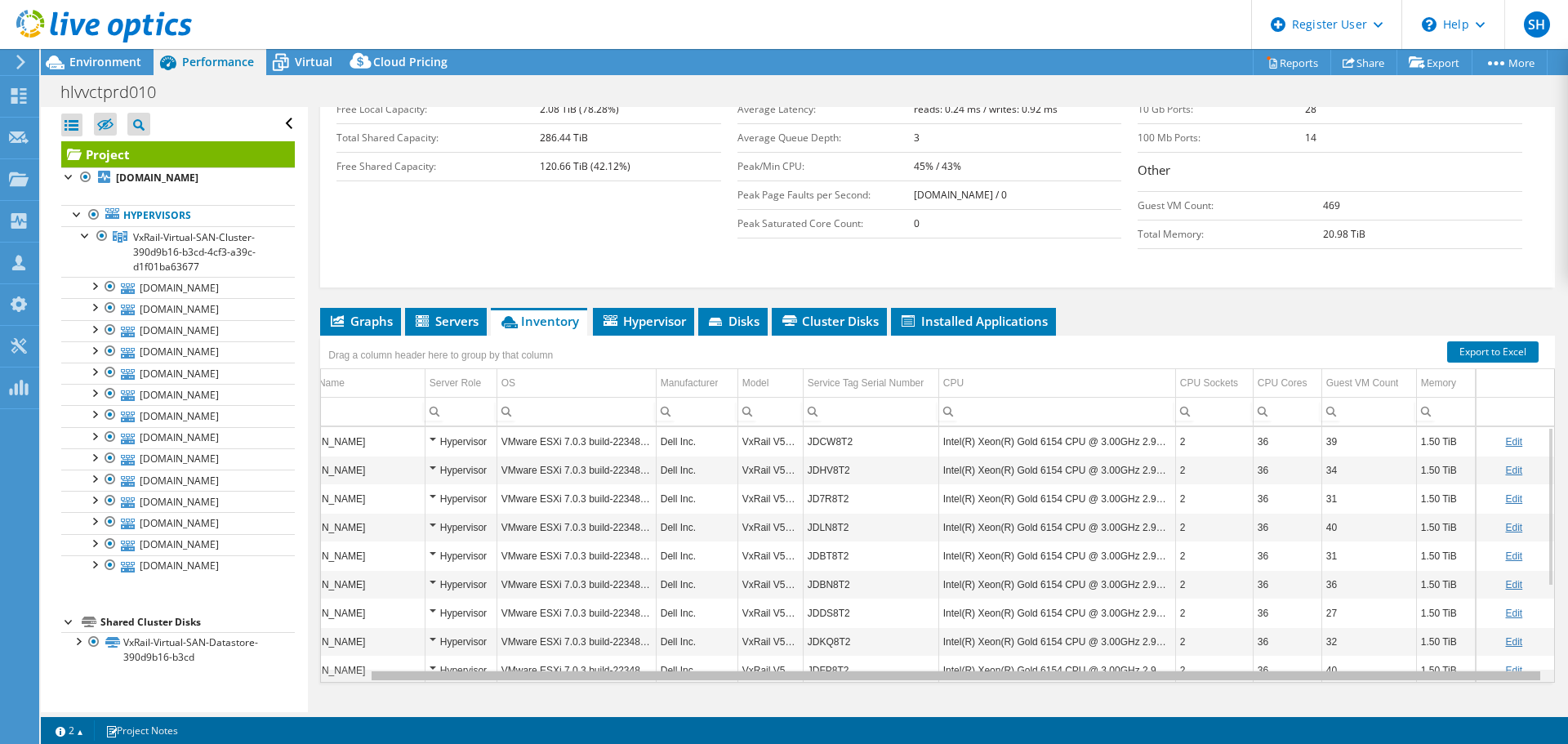
scroll to position [0, 0]
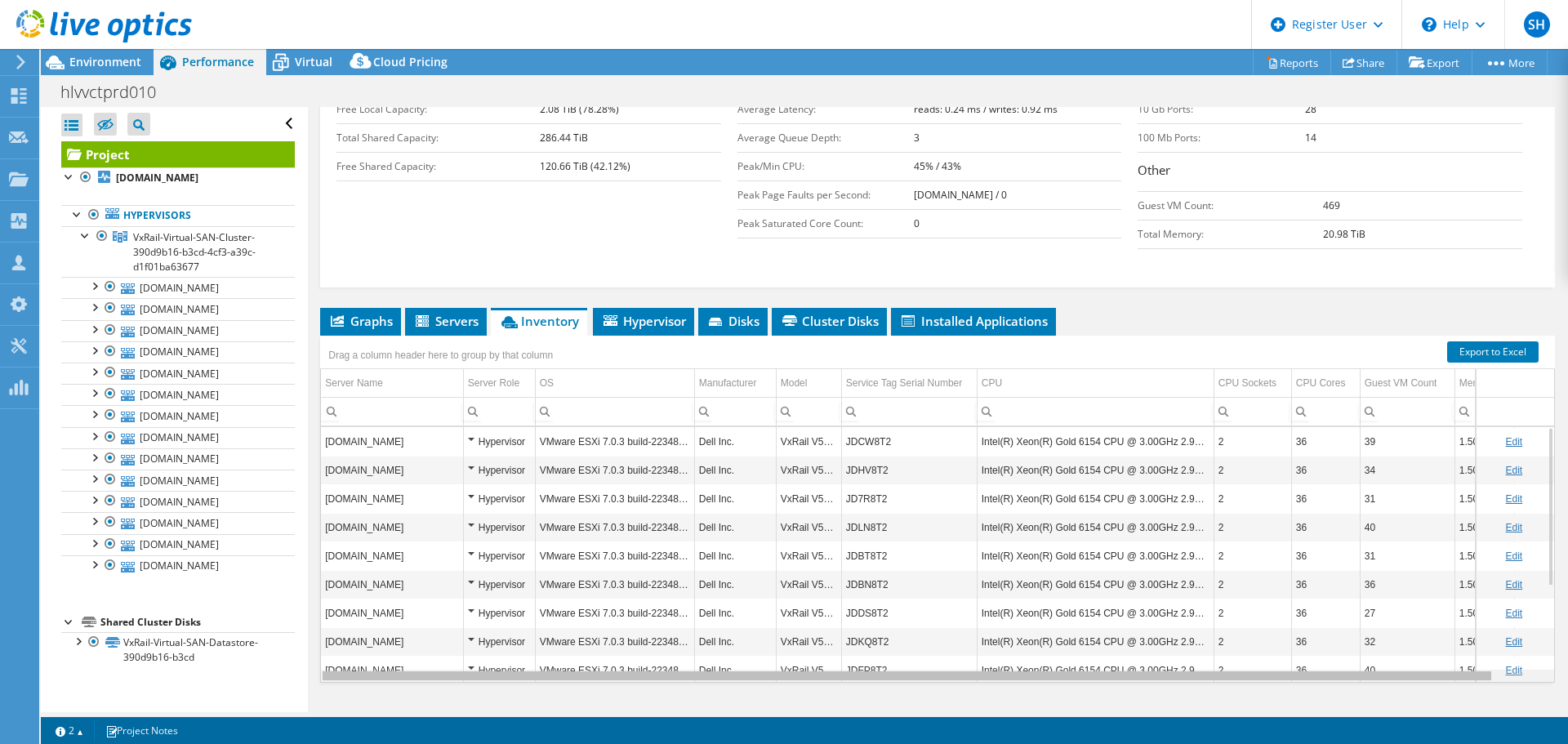
drag, startPoint x: 1117, startPoint y: 646, endPoint x: 883, endPoint y: 623, distance: 235.1
click at [884, 623] on body "SH Dell User Syed Hyder Syed.Hyder1@dell.com Dell My Profile Log Out \n Help Ex…" at bounding box center [784, 372] width 1568 height 744
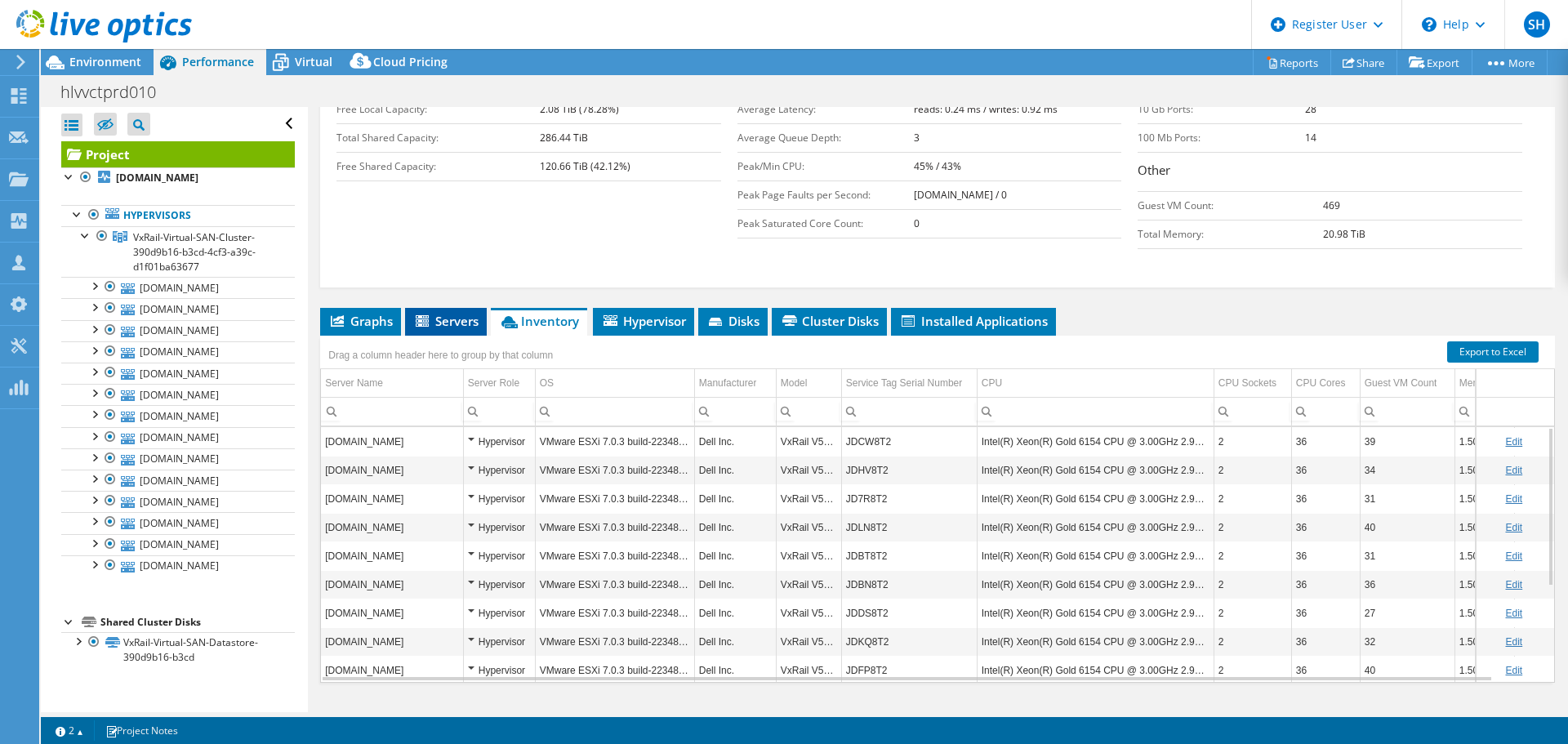
click at [449, 313] on span "Servers" at bounding box center [446, 320] width 65 height 16
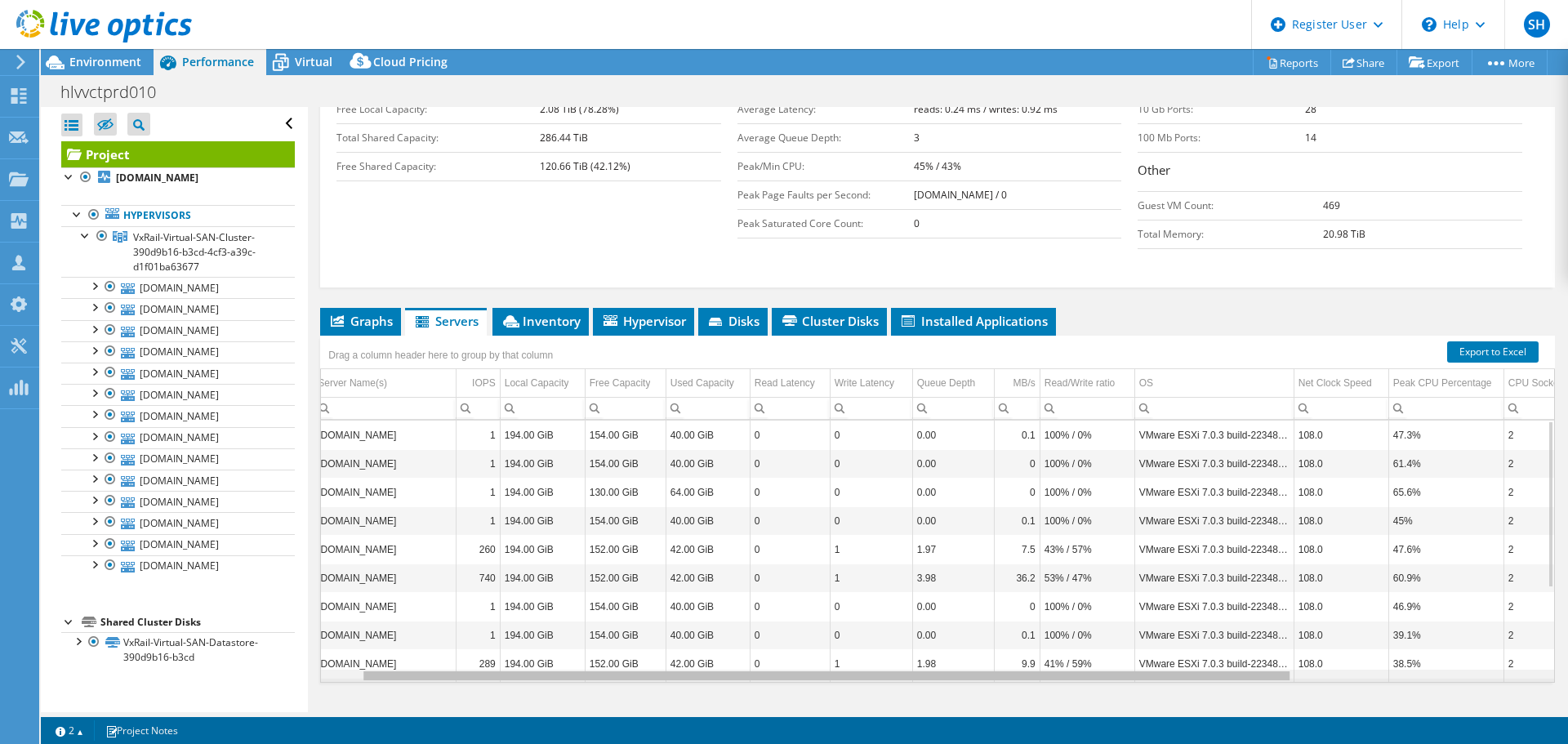
drag, startPoint x: 724, startPoint y: 644, endPoint x: 744, endPoint y: 595, distance: 52.9
click at [744, 596] on body "SH Dell User Syed Hyder Syed.Hyder1@dell.com Dell My Profile Log Out \n Help Ex…" at bounding box center [784, 372] width 1568 height 744
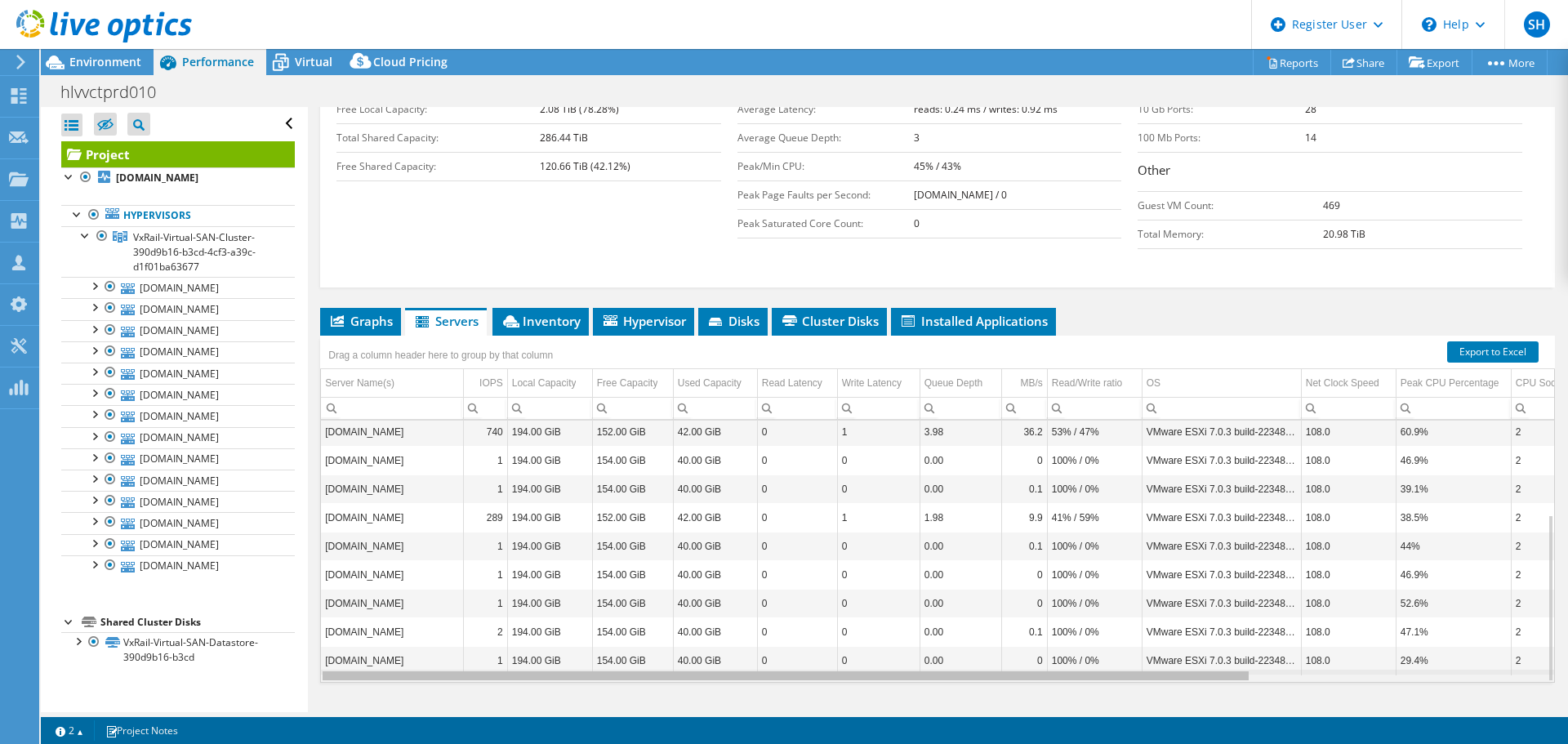
drag, startPoint x: 768, startPoint y: 646, endPoint x: 644, endPoint y: 632, distance: 124.8
click at [648, 641] on body "SH Dell User Syed Hyder Syed.Hyder1@dell.com Dell My Profile Log Out \n Help Ex…" at bounding box center [784, 372] width 1568 height 744
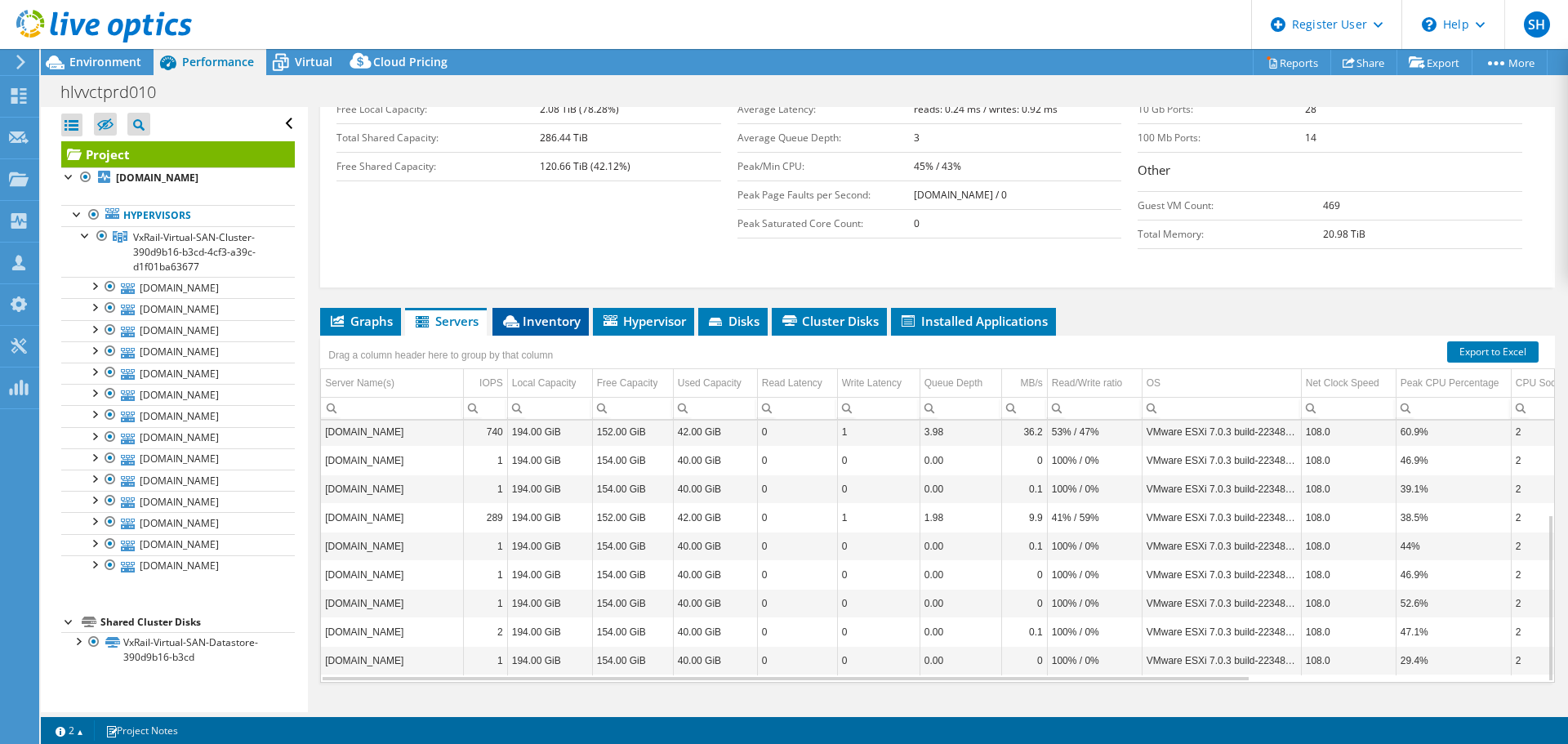
click at [523, 313] on span "Inventory" at bounding box center [540, 320] width 80 height 16
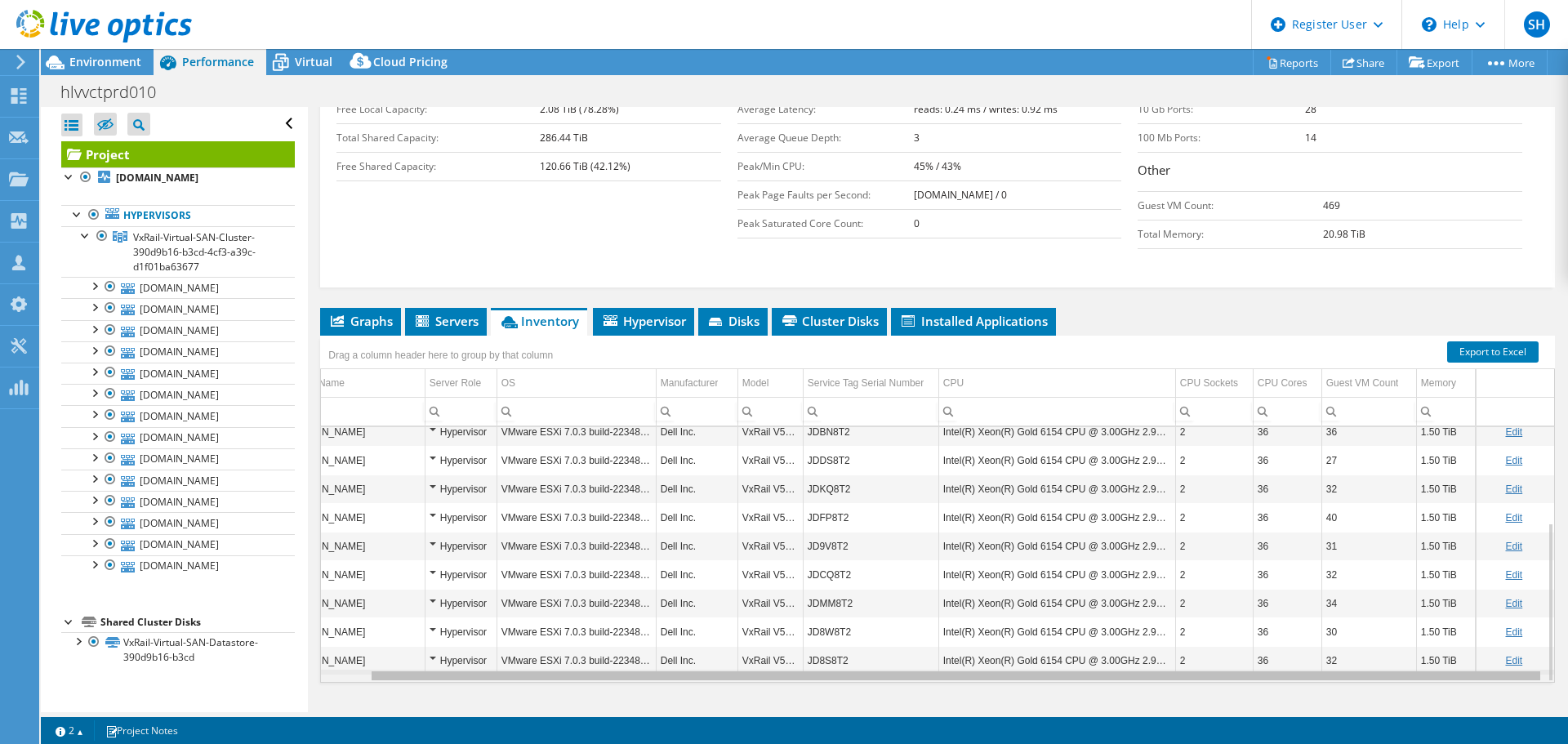
drag, startPoint x: 910, startPoint y: 646, endPoint x: 1199, endPoint y: 524, distance: 313.7
click at [1224, 669] on body "SH Dell User Syed Hyder Syed.Hyder1@dell.com Dell My Profile Log Out \n Help Ex…" at bounding box center [784, 372] width 1568 height 744
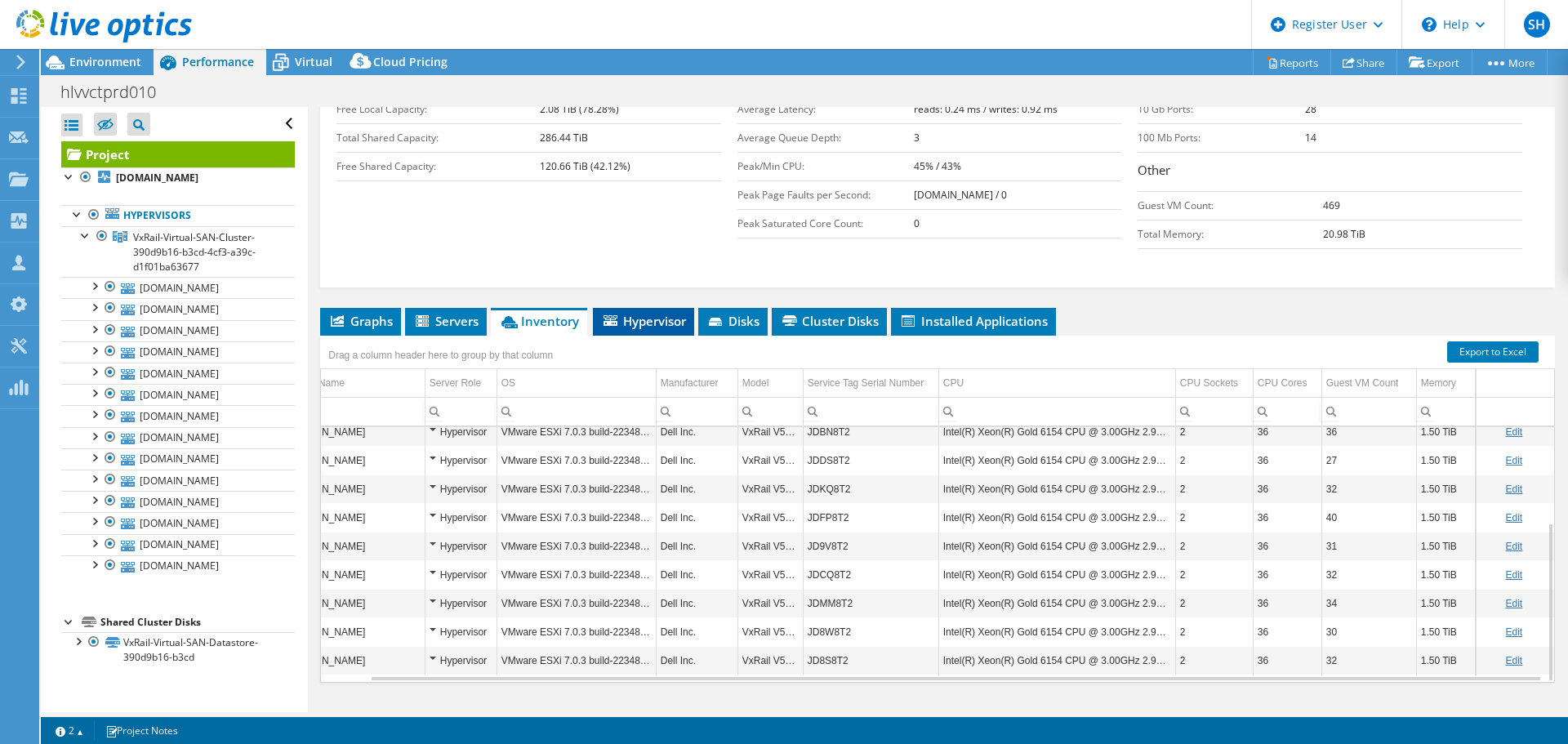
click at [626, 313] on span "Hypervisor" at bounding box center [643, 320] width 85 height 16
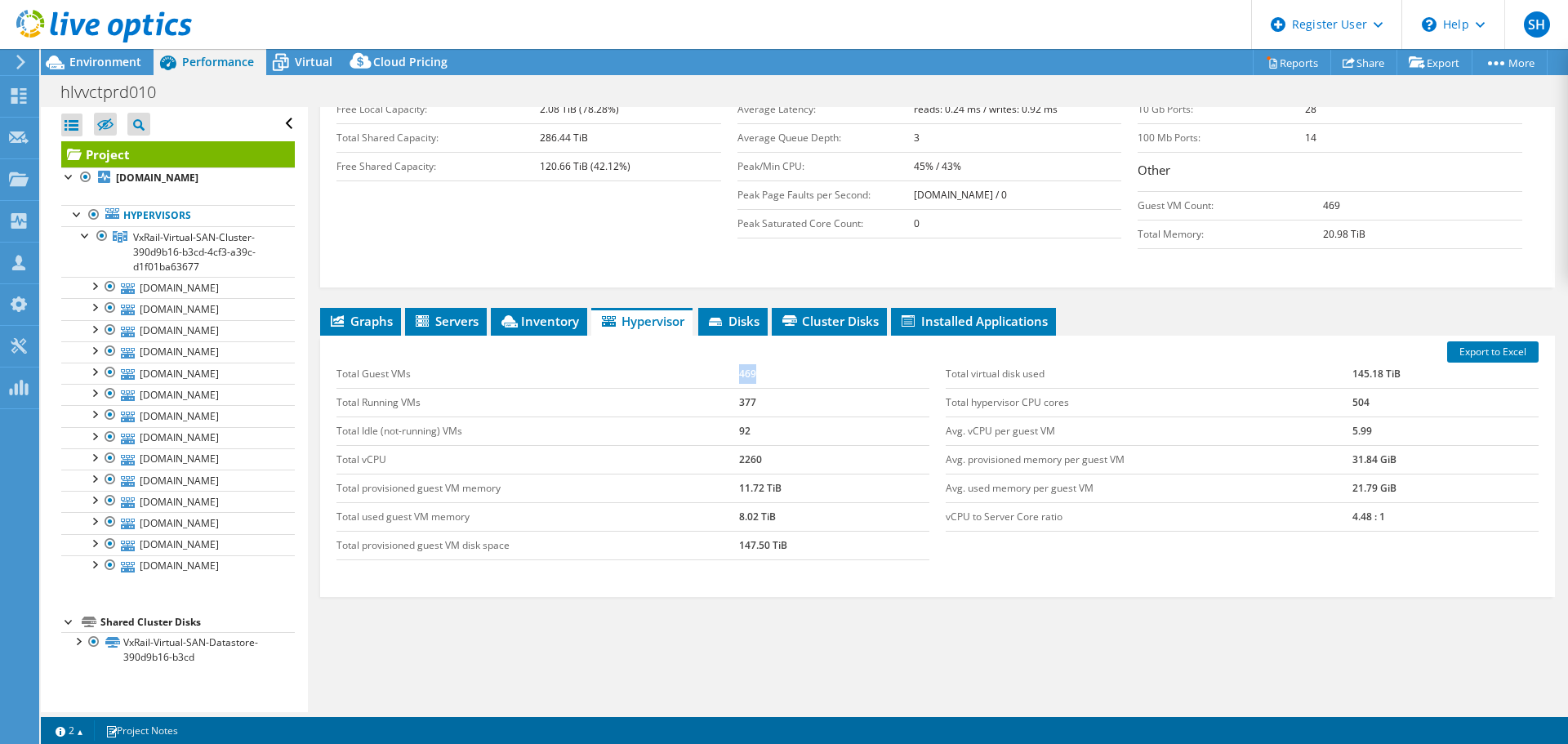
drag, startPoint x: 734, startPoint y: 339, endPoint x: 755, endPoint y: 339, distance: 21.0
click at [755, 360] on tr "Total Guest VMs 469" at bounding box center [633, 374] width 592 height 28
drag, startPoint x: 752, startPoint y: 371, endPoint x: 729, endPoint y: 374, distance: 23.2
click at [729, 388] on tr "Total Running VMs 377" at bounding box center [633, 401] width 592 height 28
drag, startPoint x: 753, startPoint y: 400, endPoint x: 721, endPoint y: 400, distance: 32.0
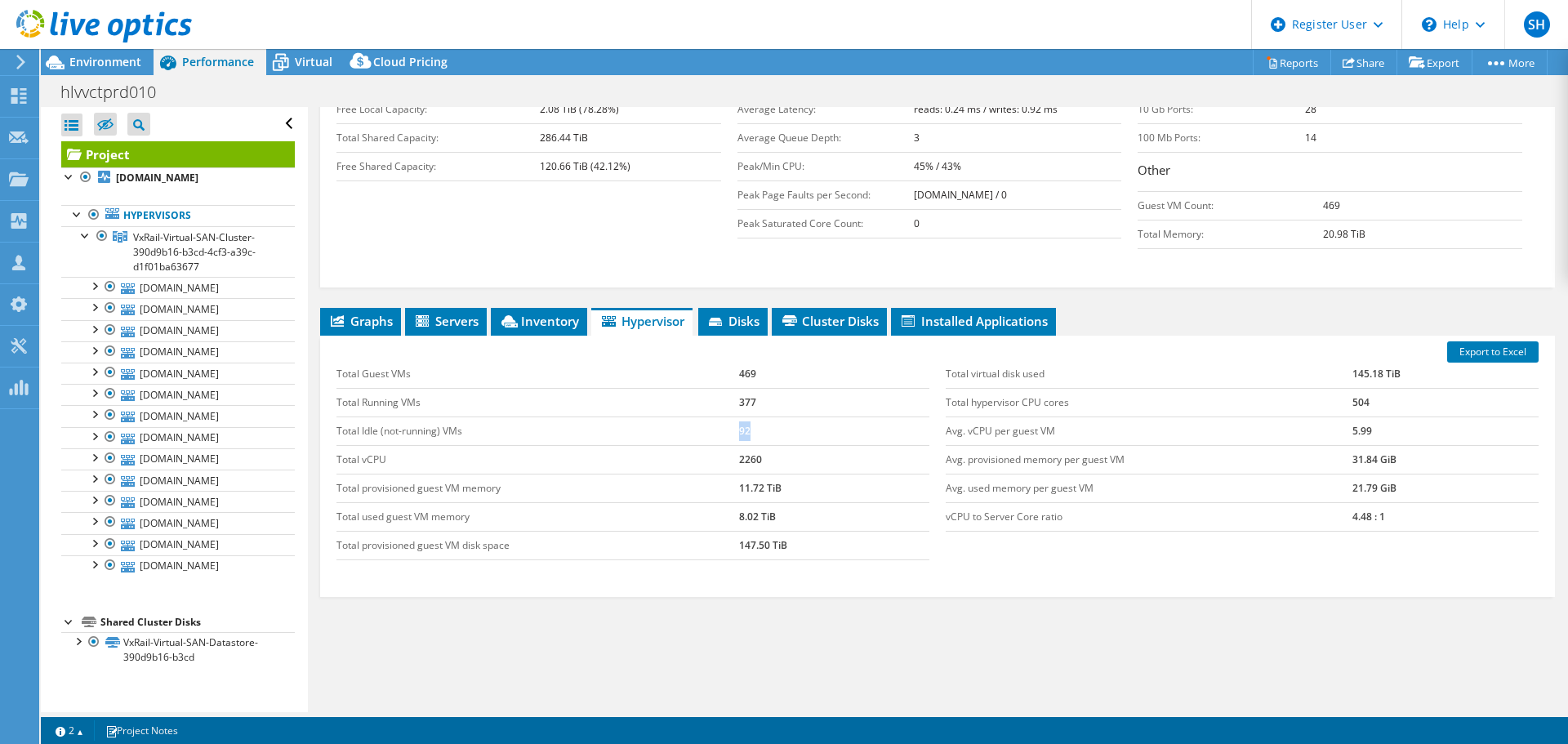
click at [721, 417] on tr "Total Idle (not-running) VMs 92" at bounding box center [633, 431] width 592 height 28
drag, startPoint x: 734, startPoint y: 432, endPoint x: 763, endPoint y: 427, distance: 29.4
click at [763, 445] on tr "Total vCPU 2260" at bounding box center [633, 459] width 592 height 28
click at [739, 445] on td "2260" at bounding box center [834, 459] width 190 height 28
drag, startPoint x: 1368, startPoint y: 401, endPoint x: 1304, endPoint y: 401, distance: 64.0
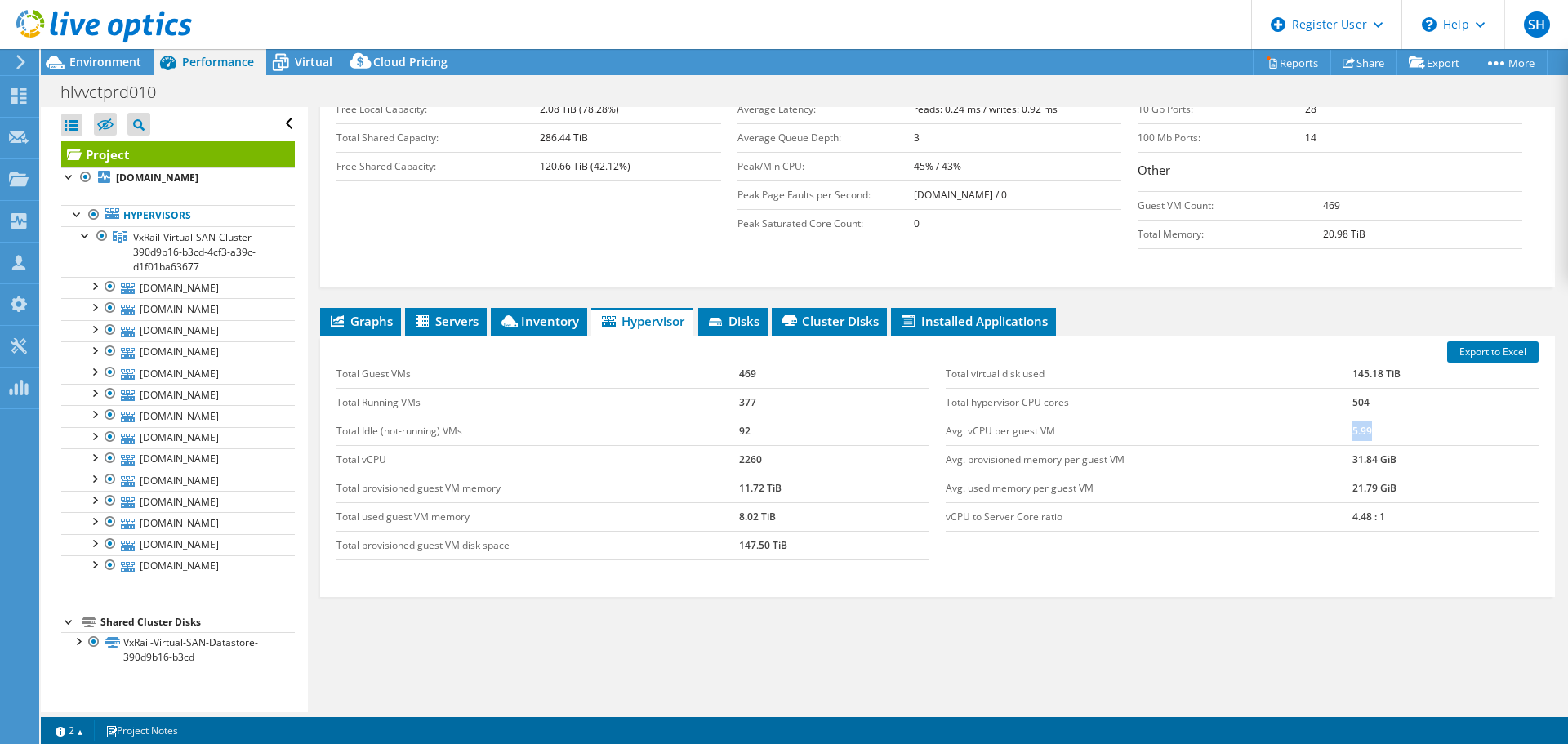
click at [1328, 417] on tr "Avg. vCPU per guest VM 5.99" at bounding box center [1242, 431] width 592 height 28
drag, startPoint x: 1340, startPoint y: 379, endPoint x: 1362, endPoint y: 376, distance: 22.2
click at [1362, 388] on tr "Total hypervisor CPU cores 504" at bounding box center [1242, 401] width 592 height 28
drag, startPoint x: 1332, startPoint y: 492, endPoint x: 1387, endPoint y: 485, distance: 55.4
click at [1387, 502] on tr "vCPU to Server Core ratio 4.48 : 1" at bounding box center [1242, 516] width 592 height 28
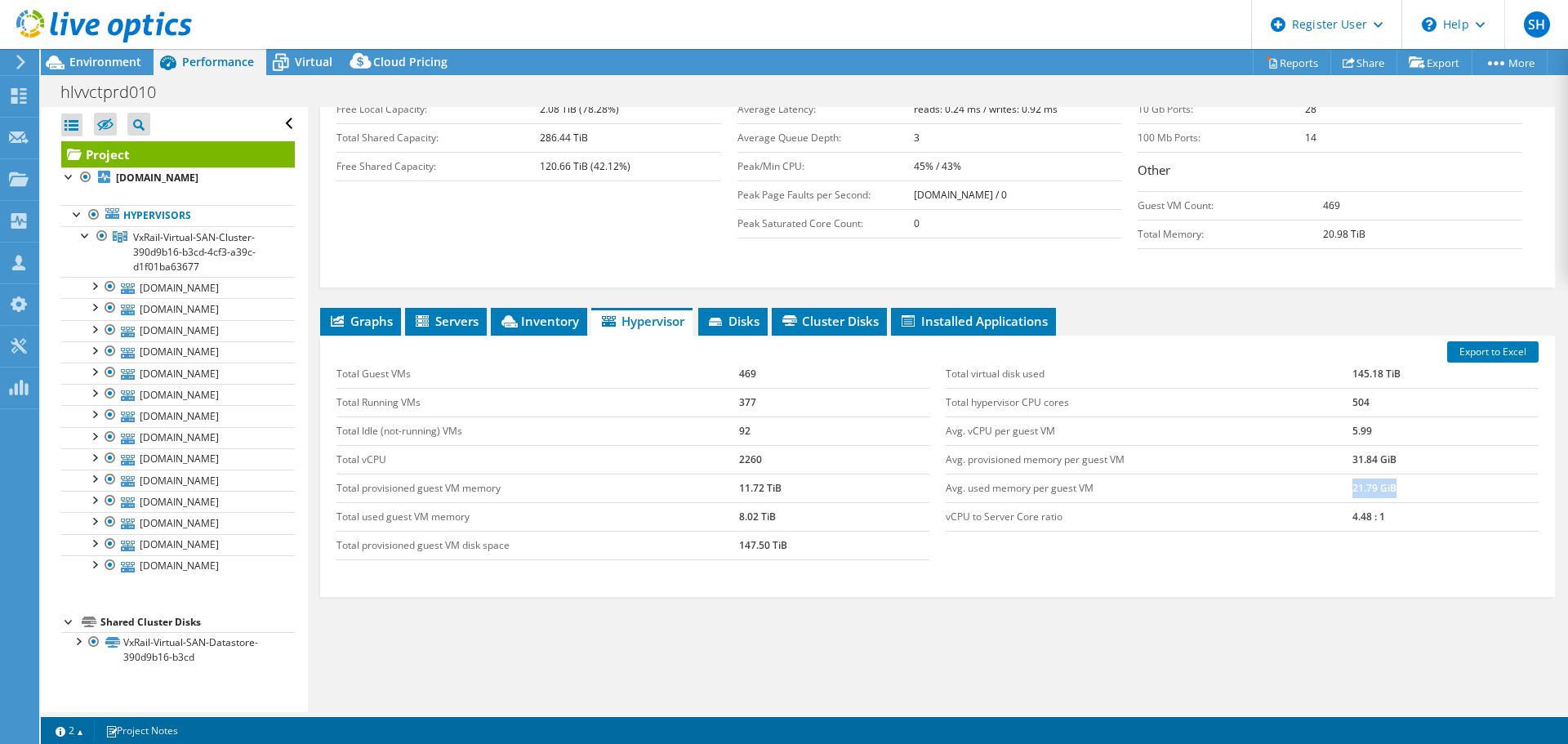
drag, startPoint x: 1342, startPoint y: 457, endPoint x: 1398, endPoint y: 442, distance: 58.0
click at [1398, 474] on td "21.79 GiB" at bounding box center [1445, 487] width 186 height 28
drag, startPoint x: 1397, startPoint y: 428, endPoint x: 1362, endPoint y: 434, distance: 35.5
click at [1397, 445] on td "31.84 GiB" at bounding box center [1445, 459] width 186 height 28
drag, startPoint x: 1352, startPoint y: 421, endPoint x: 1385, endPoint y: 425, distance: 33.2
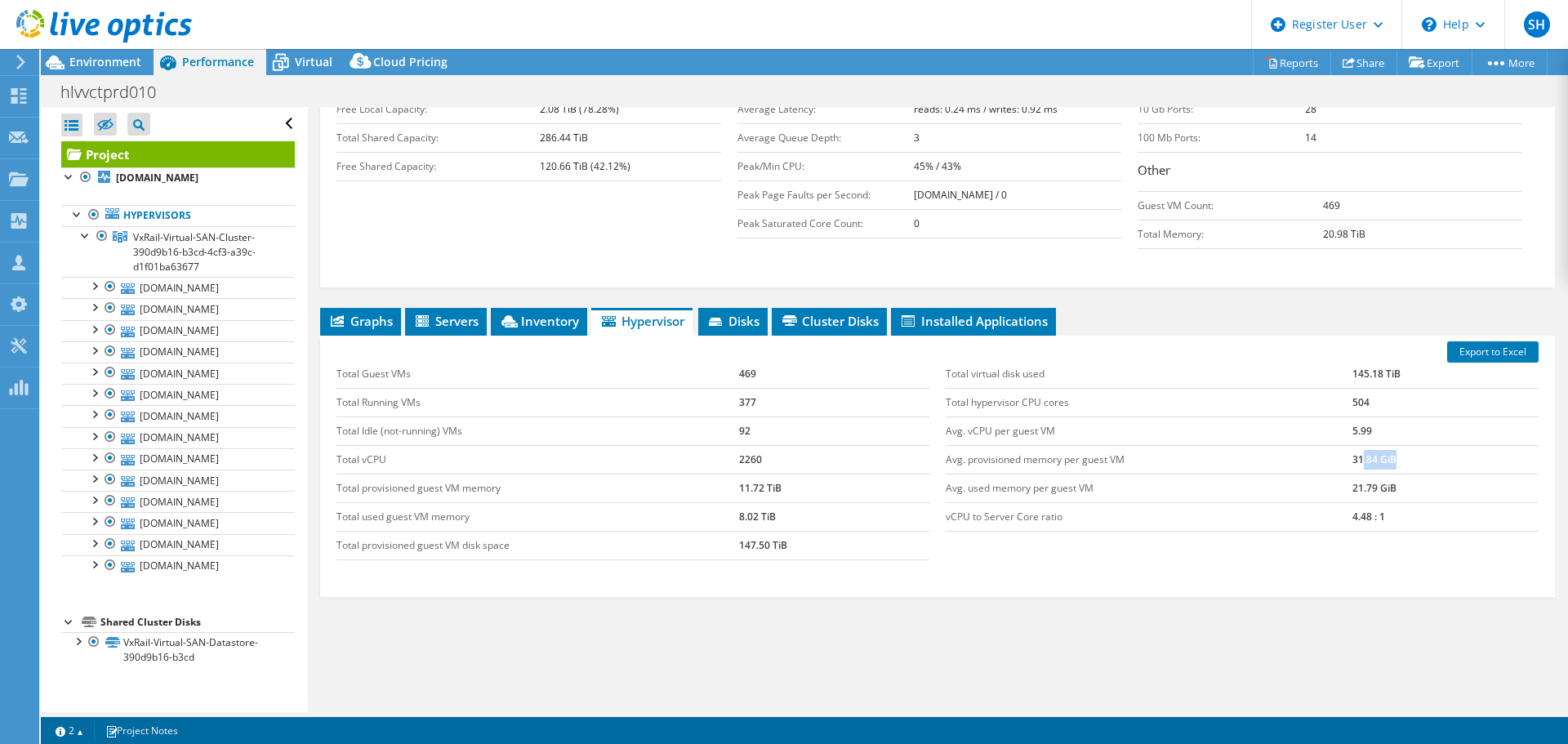
click at [1385, 445] on td "31.84 GiB" at bounding box center [1445, 459] width 186 height 28
drag, startPoint x: 1397, startPoint y: 456, endPoint x: 1336, endPoint y: 451, distance: 61.2
click at [1336, 474] on tr "Avg. used memory per guest VM 21.79 GiB" at bounding box center [1242, 487] width 592 height 28
drag, startPoint x: 1342, startPoint y: 420, endPoint x: 1391, endPoint y: 434, distance: 51.0
click at [1391, 445] on td "31.84 GiB" at bounding box center [1445, 459] width 186 height 28
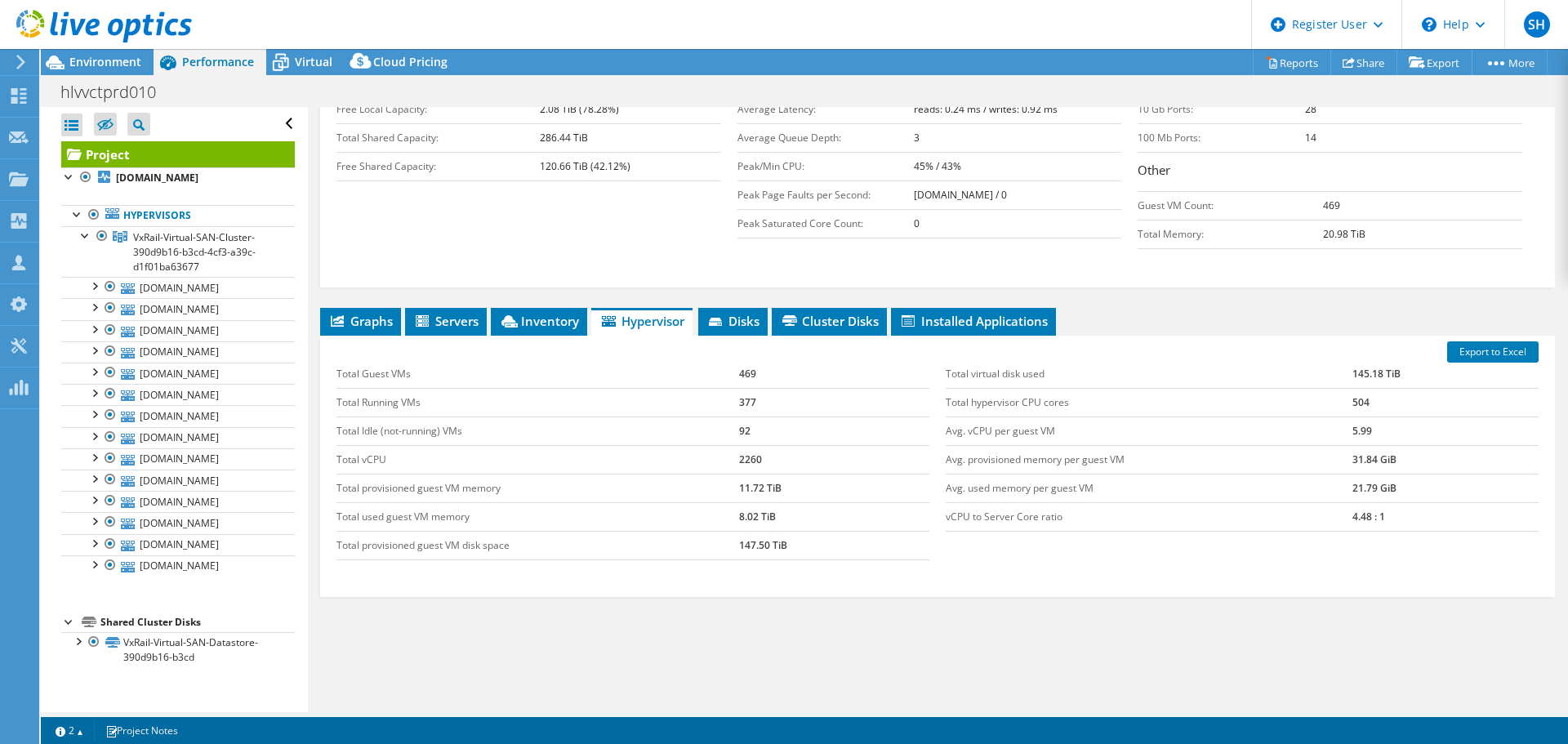
click at [1392, 474] on td "21.79 GiB" at bounding box center [1445, 487] width 186 height 28
drag, startPoint x: 1391, startPoint y: 456, endPoint x: 1316, endPoint y: 448, distance: 75.4
click at [1338, 474] on tr "Avg. used memory per guest VM 21.79 GiB" at bounding box center [1242, 487] width 592 height 28
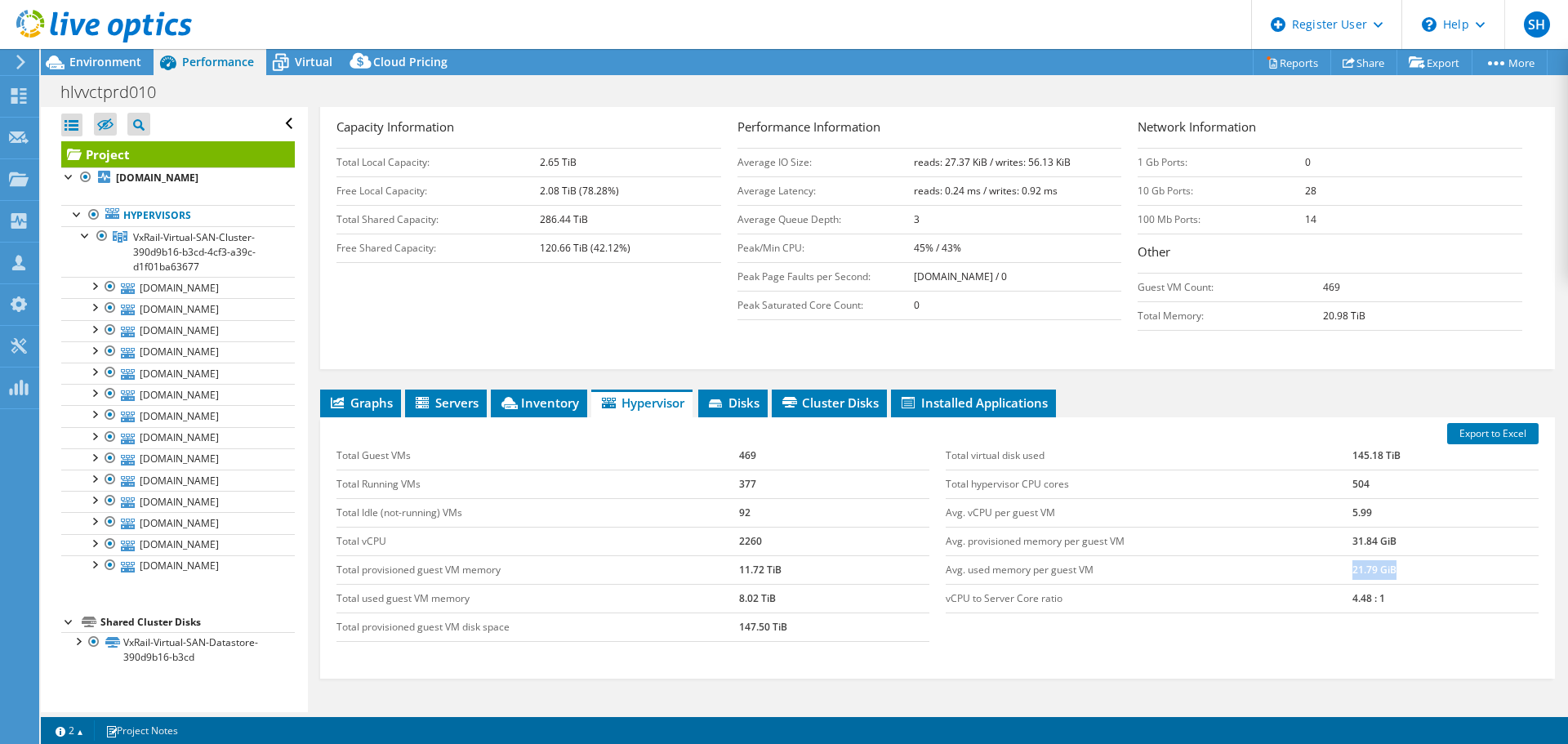
scroll to position [370, 0]
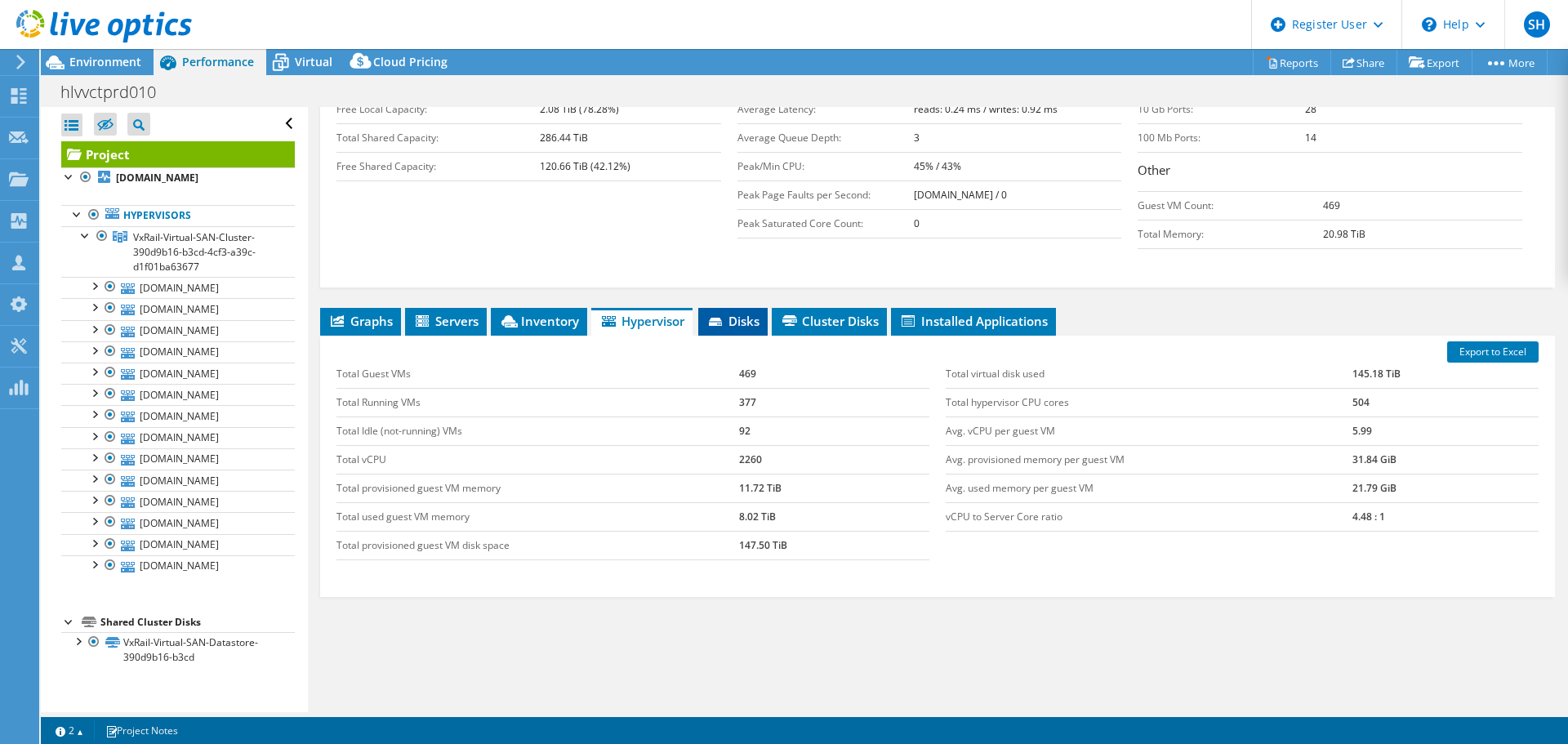
click at [734, 313] on span "Disks" at bounding box center [733, 320] width 53 height 16
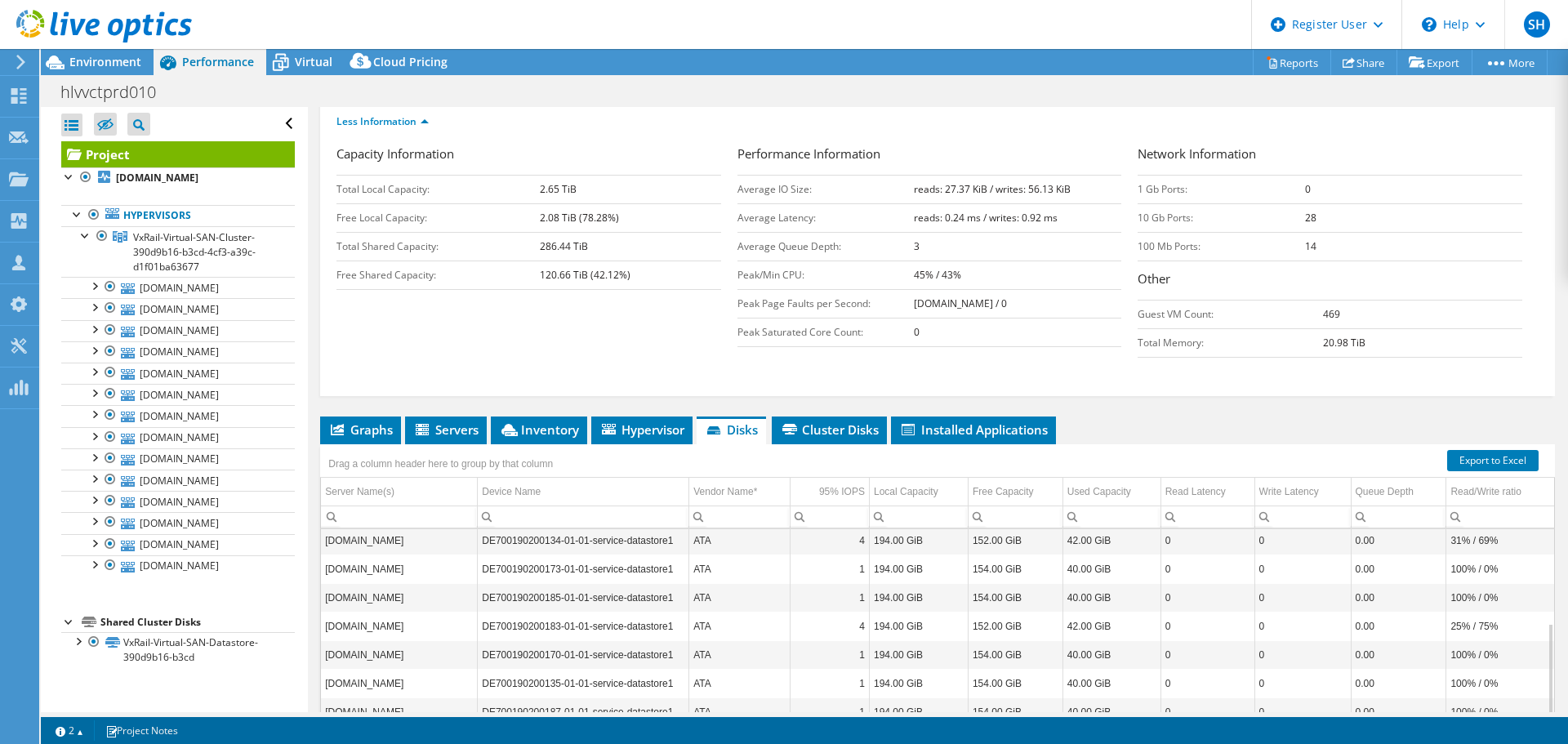
scroll to position [326, 0]
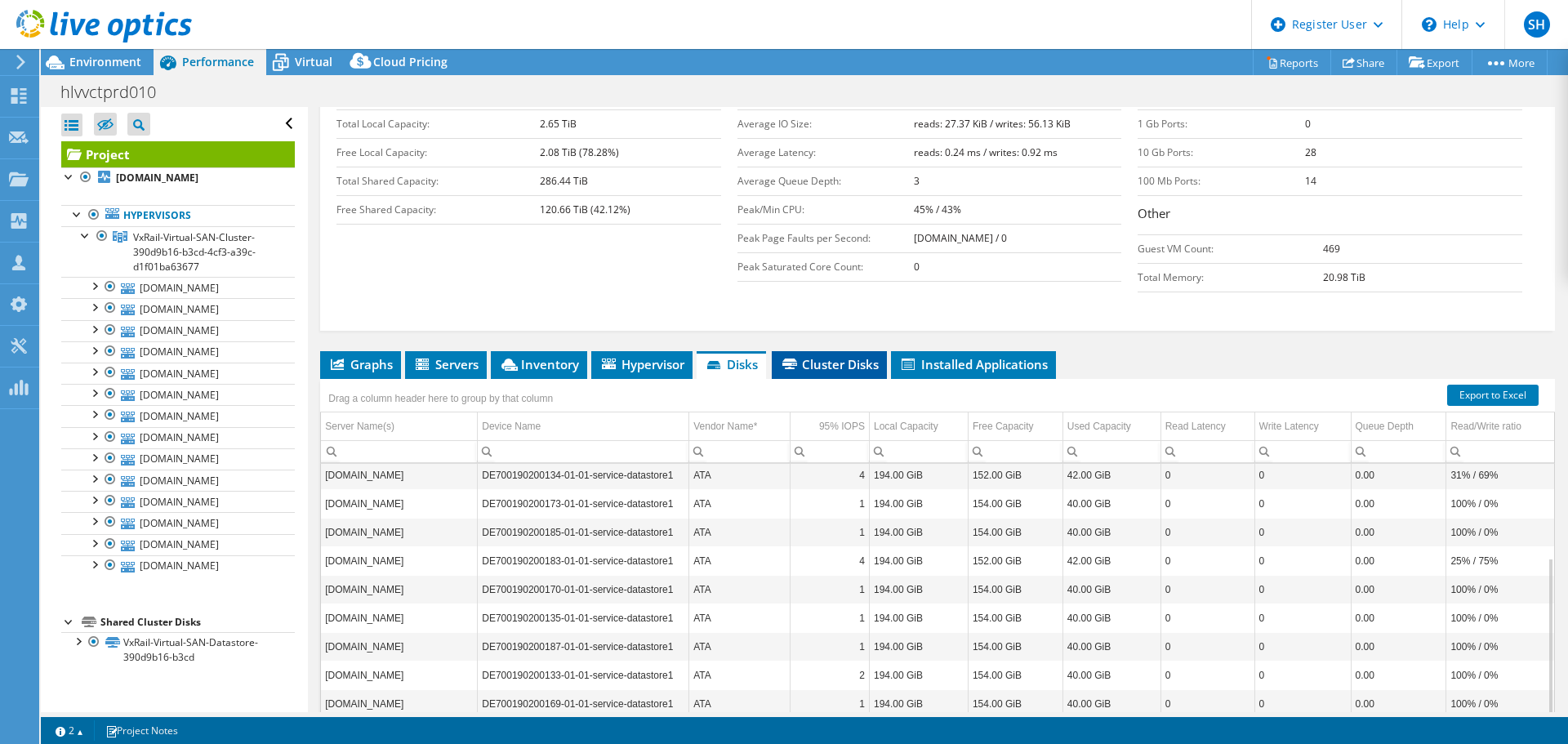
click at [842, 356] on span "Cluster Disks" at bounding box center [829, 363] width 99 height 16
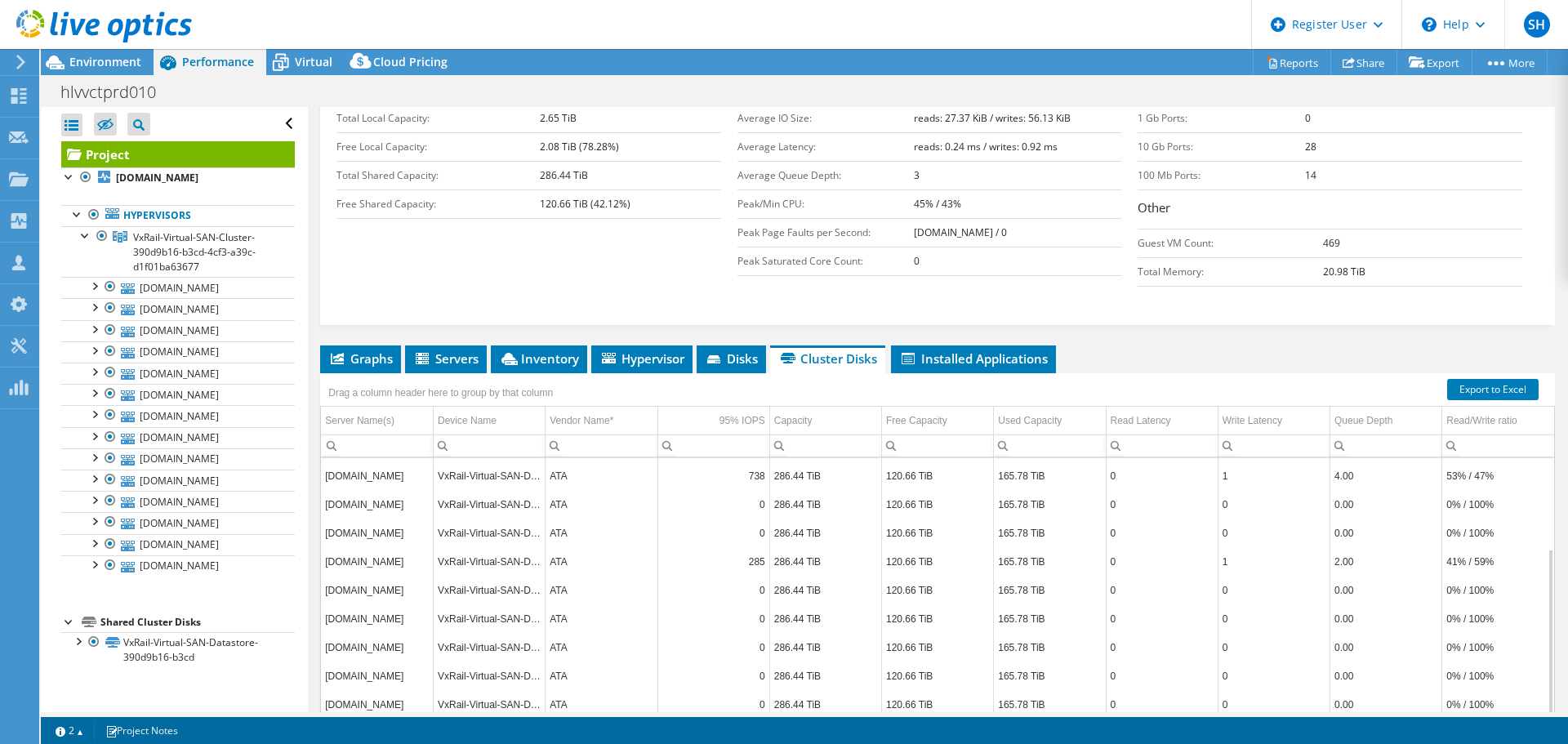
scroll to position [370, 0]
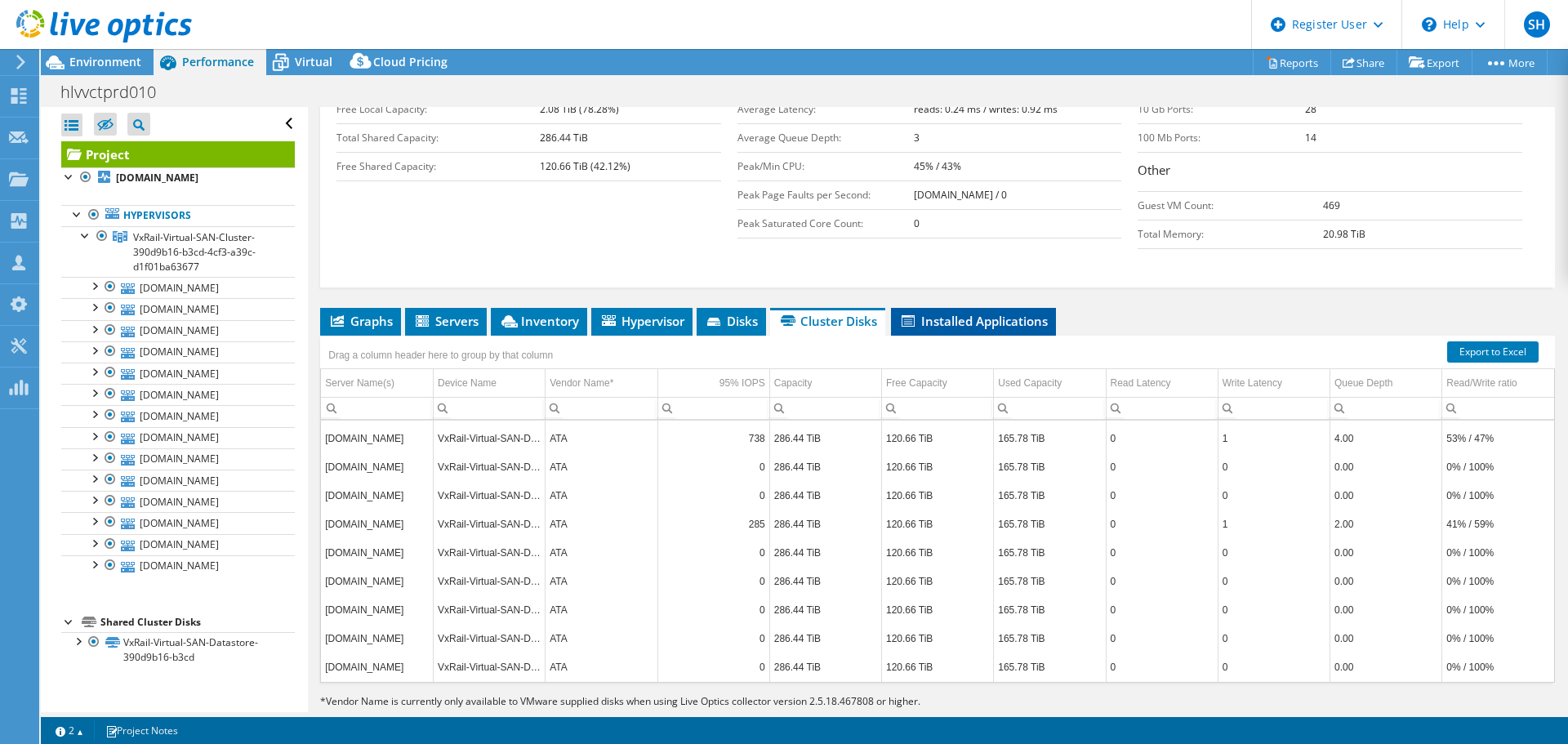
click at [943, 307] on li "Installed Applications" at bounding box center [974, 321] width 165 height 28
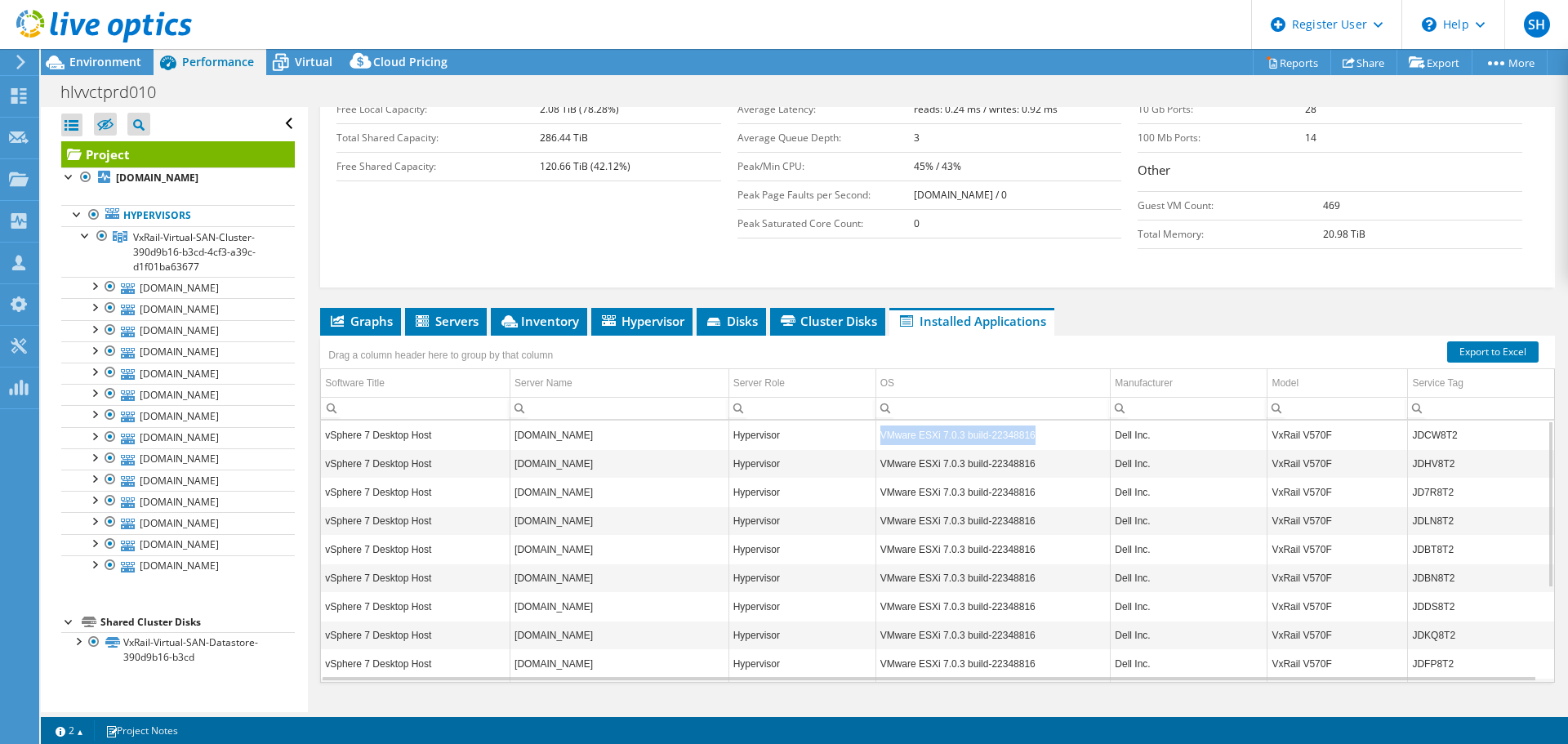
drag, startPoint x: 1039, startPoint y: 406, endPoint x: 873, endPoint y: 402, distance: 166.0
click at [876, 420] on td "VMware ESXi 7.0.3 build-22348816" at bounding box center [993, 434] width 235 height 28
click at [1032, 420] on td "VMware ESXi 7.0.3 build-22348816" at bounding box center [993, 434] width 235 height 28
drag, startPoint x: 1032, startPoint y: 402, endPoint x: 877, endPoint y: 406, distance: 155.1
click at [877, 420] on td "VMware ESXi 7.0.3 build-22348816" at bounding box center [993, 434] width 235 height 28
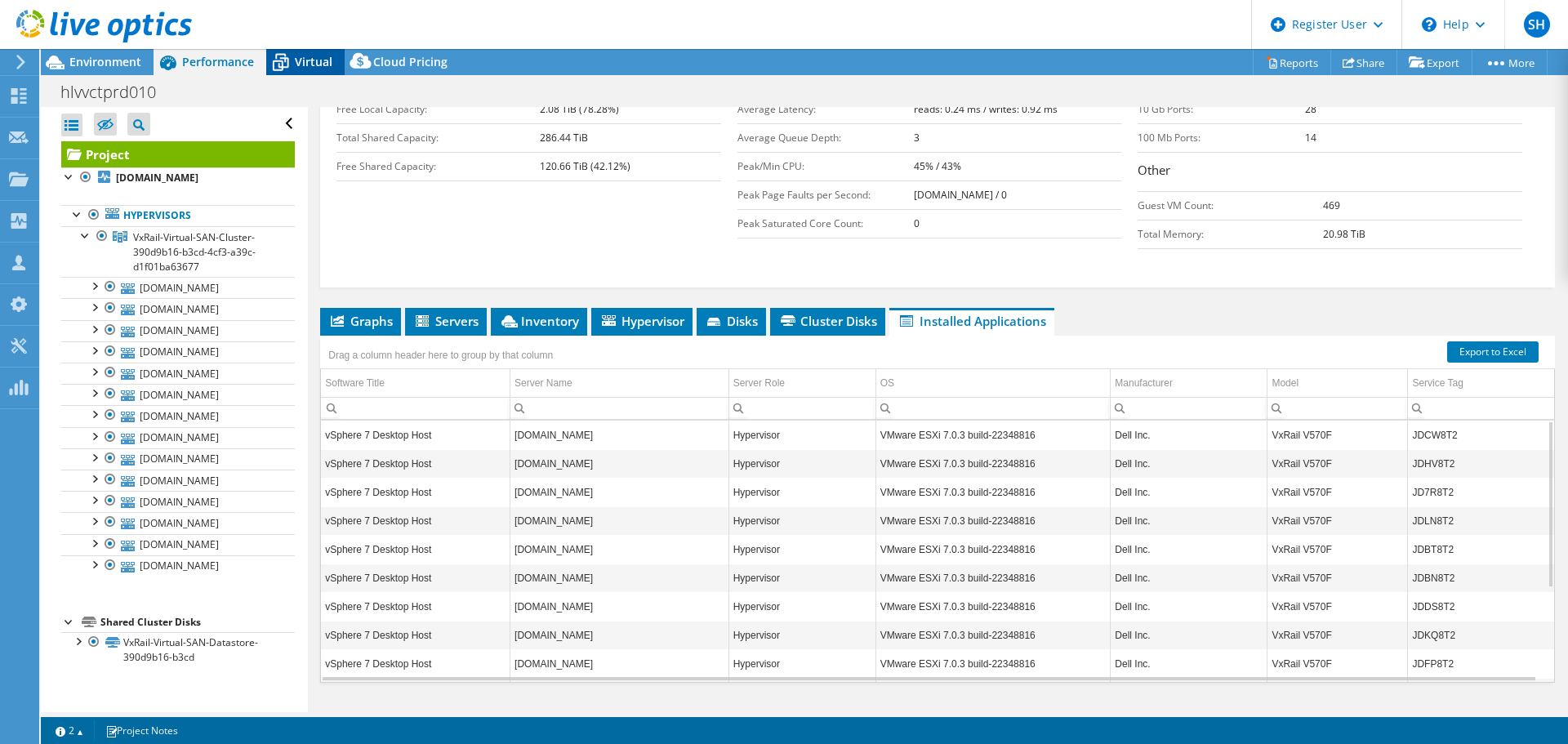
click at [310, 57] on span "Virtual" at bounding box center [313, 62] width 38 height 16
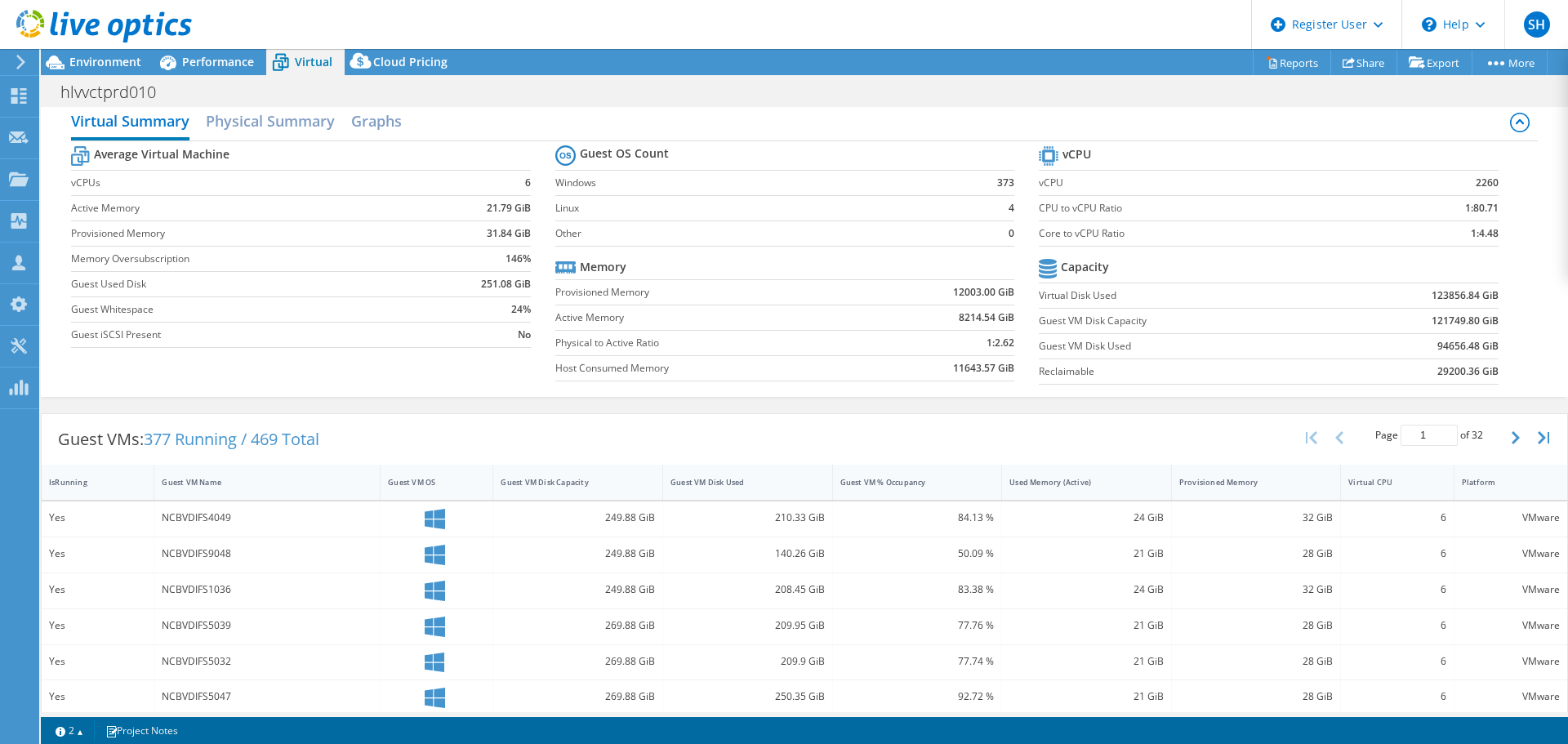
scroll to position [0, 0]
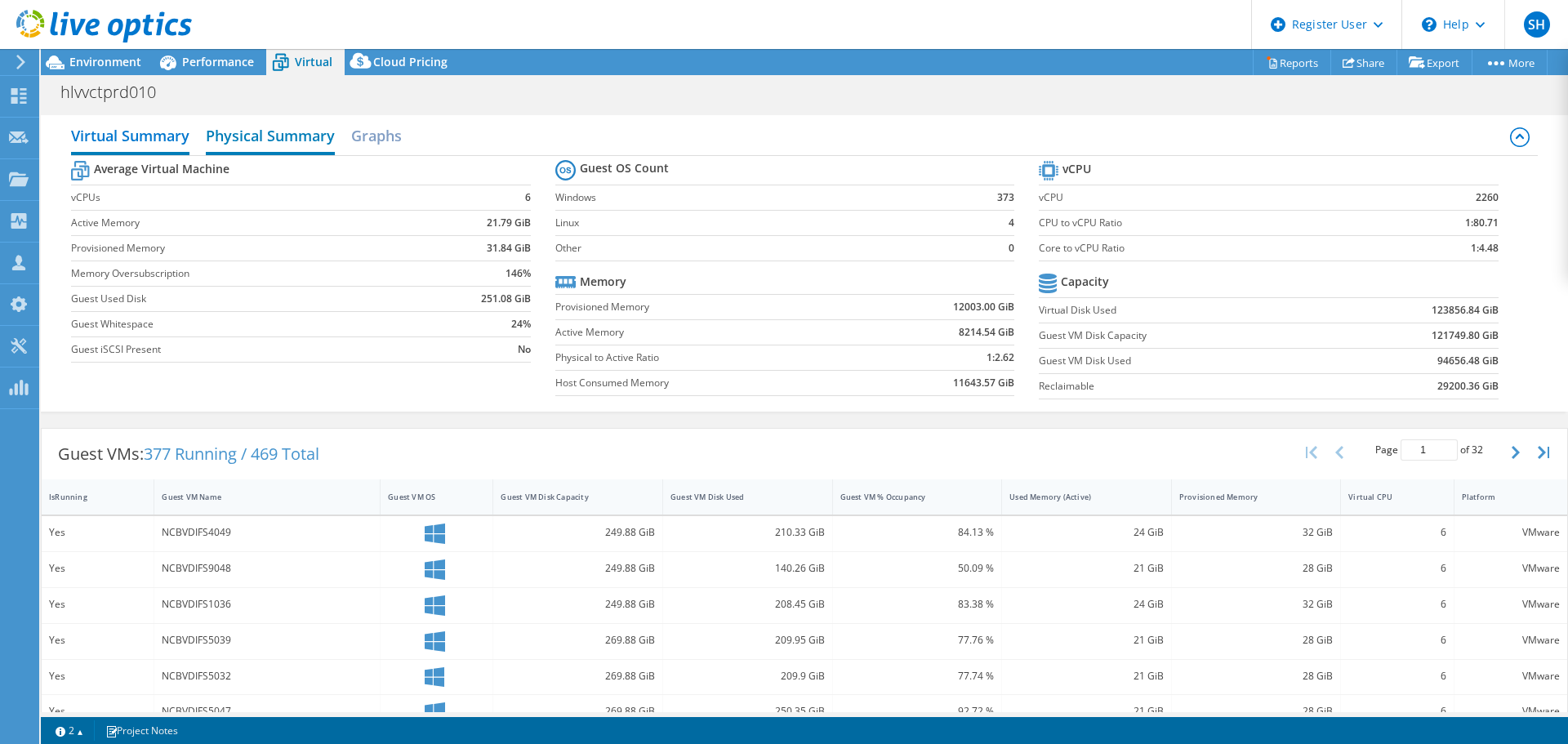
click at [304, 130] on h2 "Physical Summary" at bounding box center [270, 137] width 129 height 36
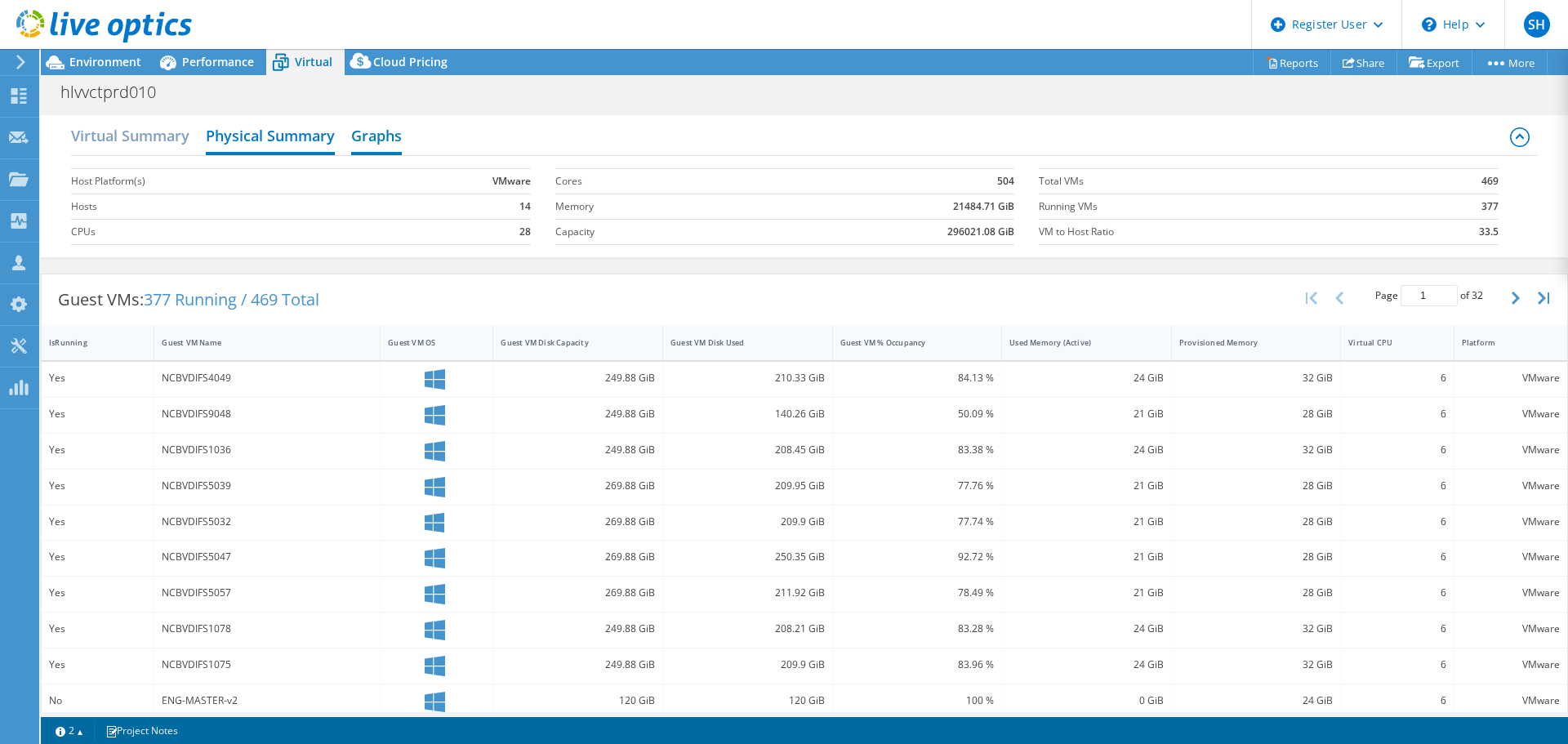
click at [391, 132] on h2 "Graphs" at bounding box center [376, 137] width 51 height 36
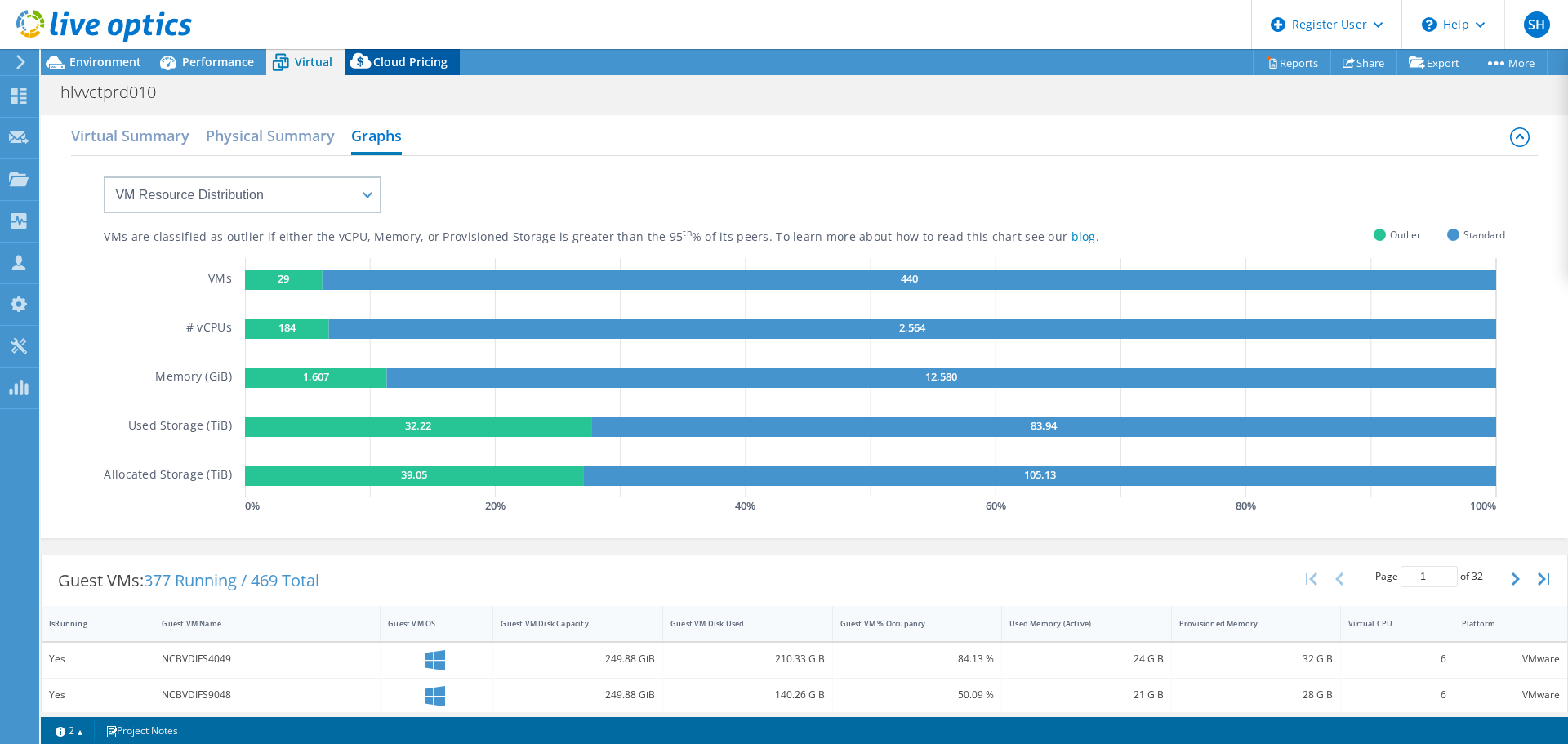
click at [430, 63] on span "Cloud Pricing" at bounding box center [410, 62] width 74 height 16
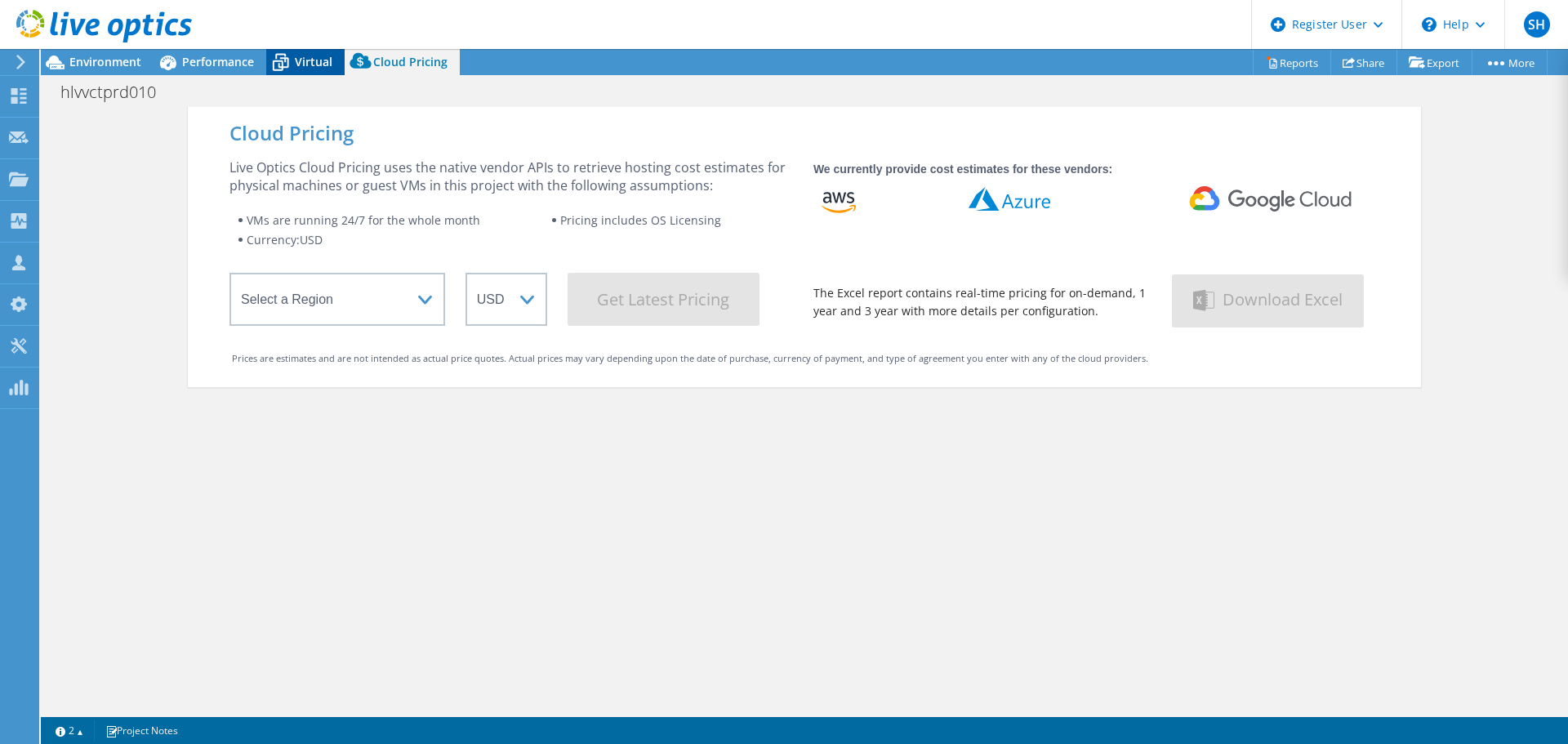
click at [301, 67] on span "Virtual" at bounding box center [313, 62] width 38 height 16
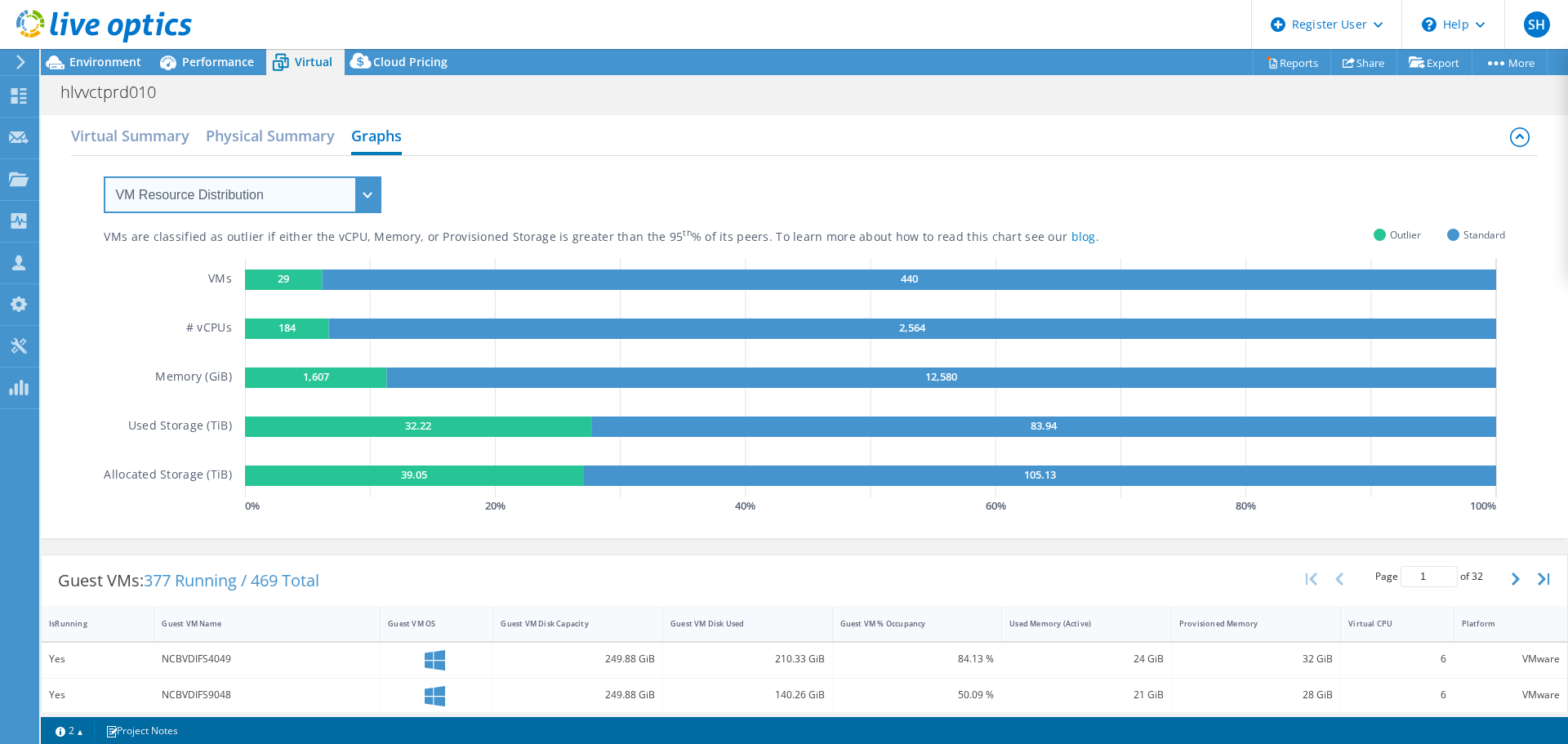
click at [336, 195] on select "VM Resource Distribution Provisioning Contrast Over Provisioning" at bounding box center [242, 195] width 277 height 37
click at [338, 169] on div "VM Resource Distribution Provisioning Contrast Over Provisioning" at bounding box center [226, 184] width 310 height 57
click at [191, 137] on div "Virtual Summary Physical Summary Graphs" at bounding box center [803, 137] width 1466 height 37
click at [181, 136] on h2 "Virtual Summary" at bounding box center [129, 137] width 118 height 36
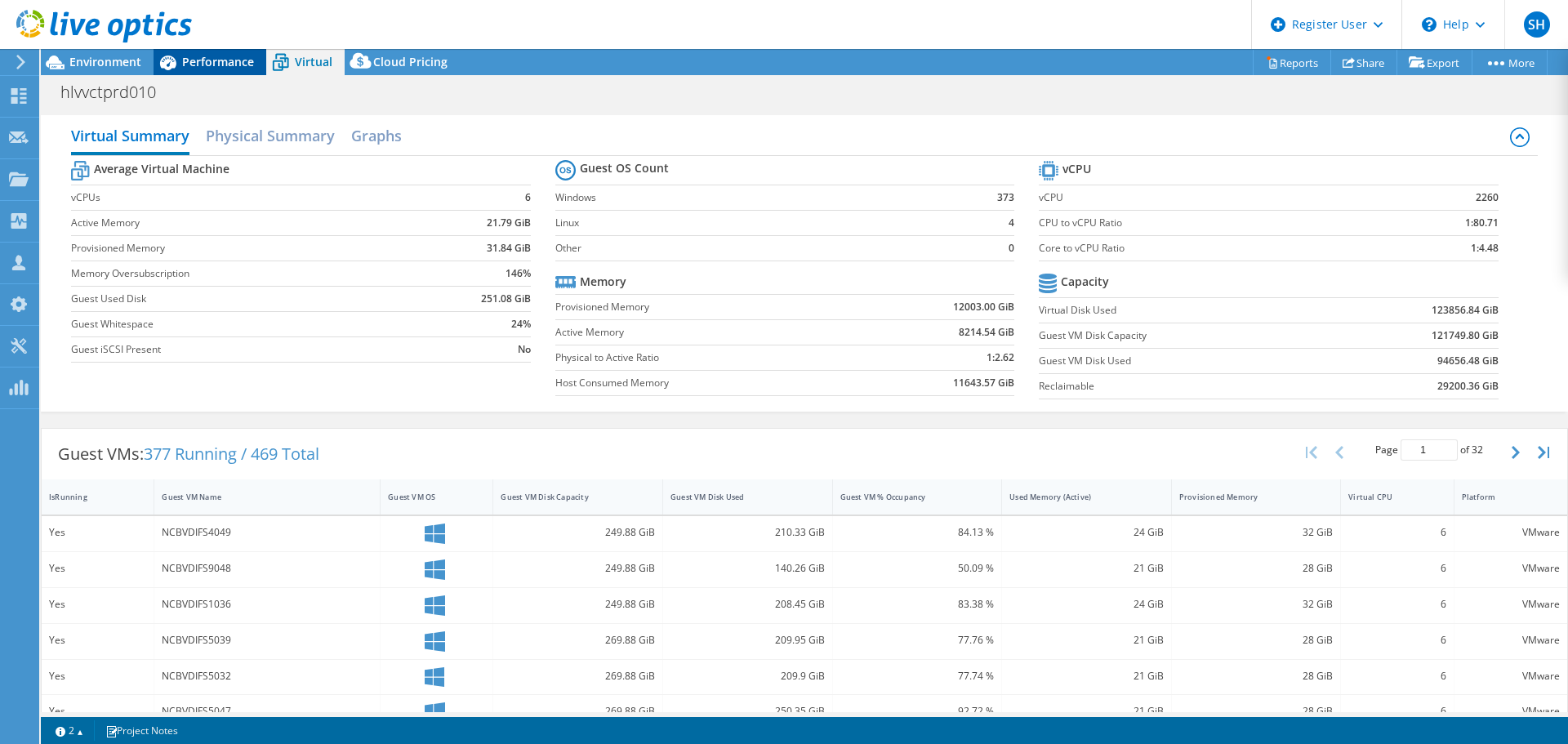
click at [231, 69] on span "Performance" at bounding box center [217, 62] width 71 height 16
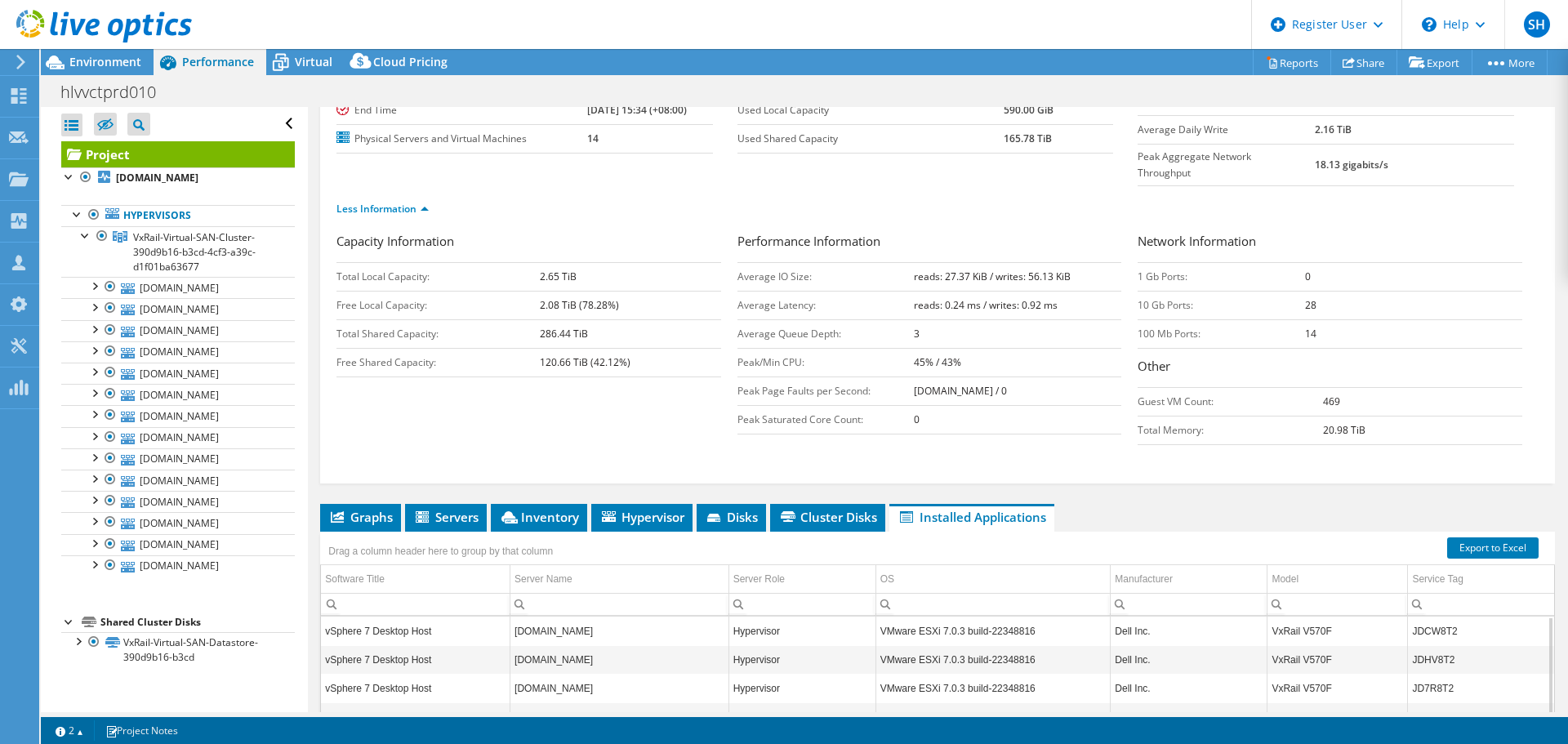
scroll to position [370, 0]
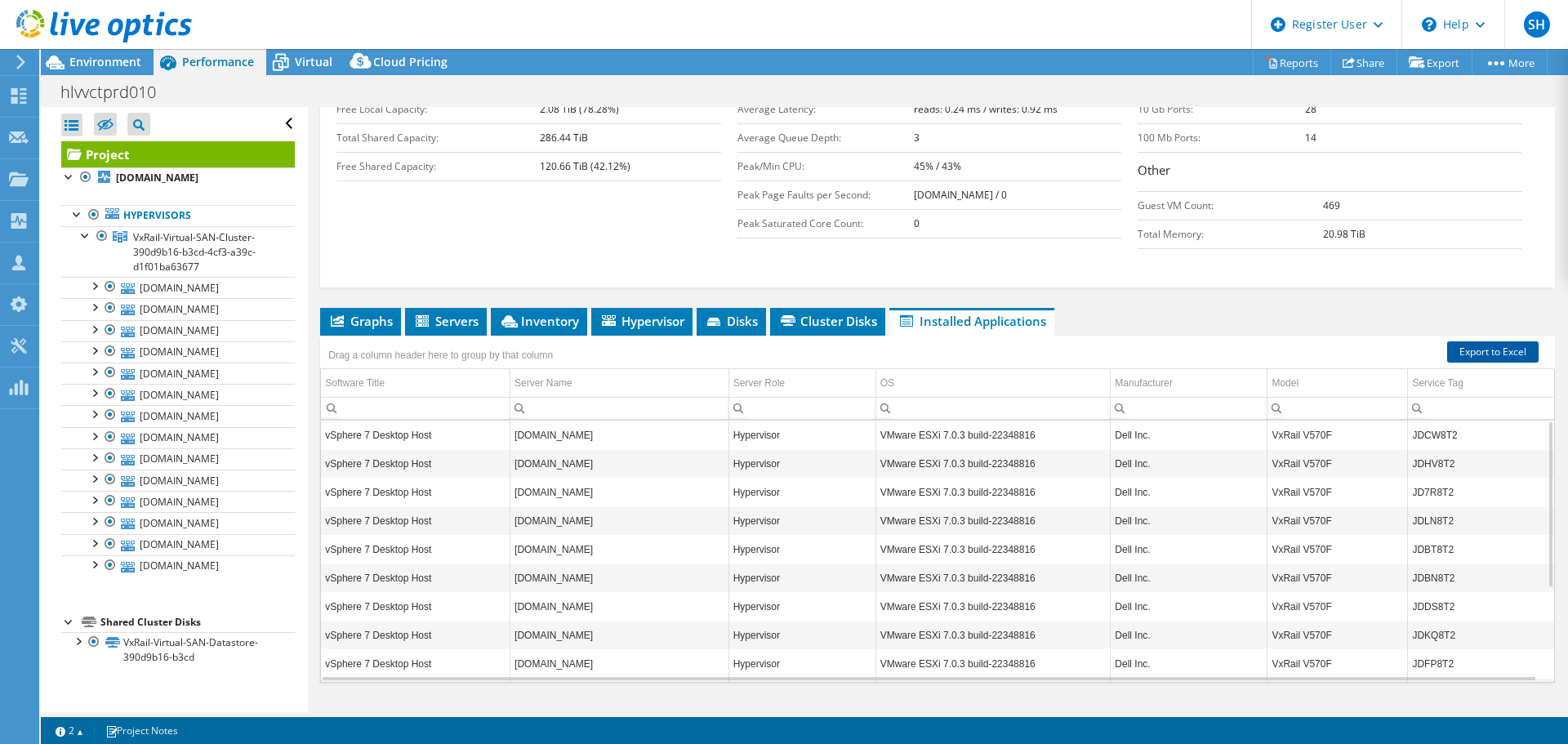
click at [1449, 341] on link "Export to Excel" at bounding box center [1492, 351] width 91 height 22
drag, startPoint x: 1441, startPoint y: 402, endPoint x: 1401, endPoint y: 407, distance: 40.3
click at [1397, 420] on tr "vSphere 7 Desktop Host hlvxrhprd018.sembmarine.com Hypervisor VMware ESXi 7.0.3…" at bounding box center [938, 434] width 1233 height 28
click at [1436, 420] on td "JDCW8T2" at bounding box center [1481, 434] width 146 height 28
drag, startPoint x: 1449, startPoint y: 402, endPoint x: 1407, endPoint y: 406, distance: 42.2
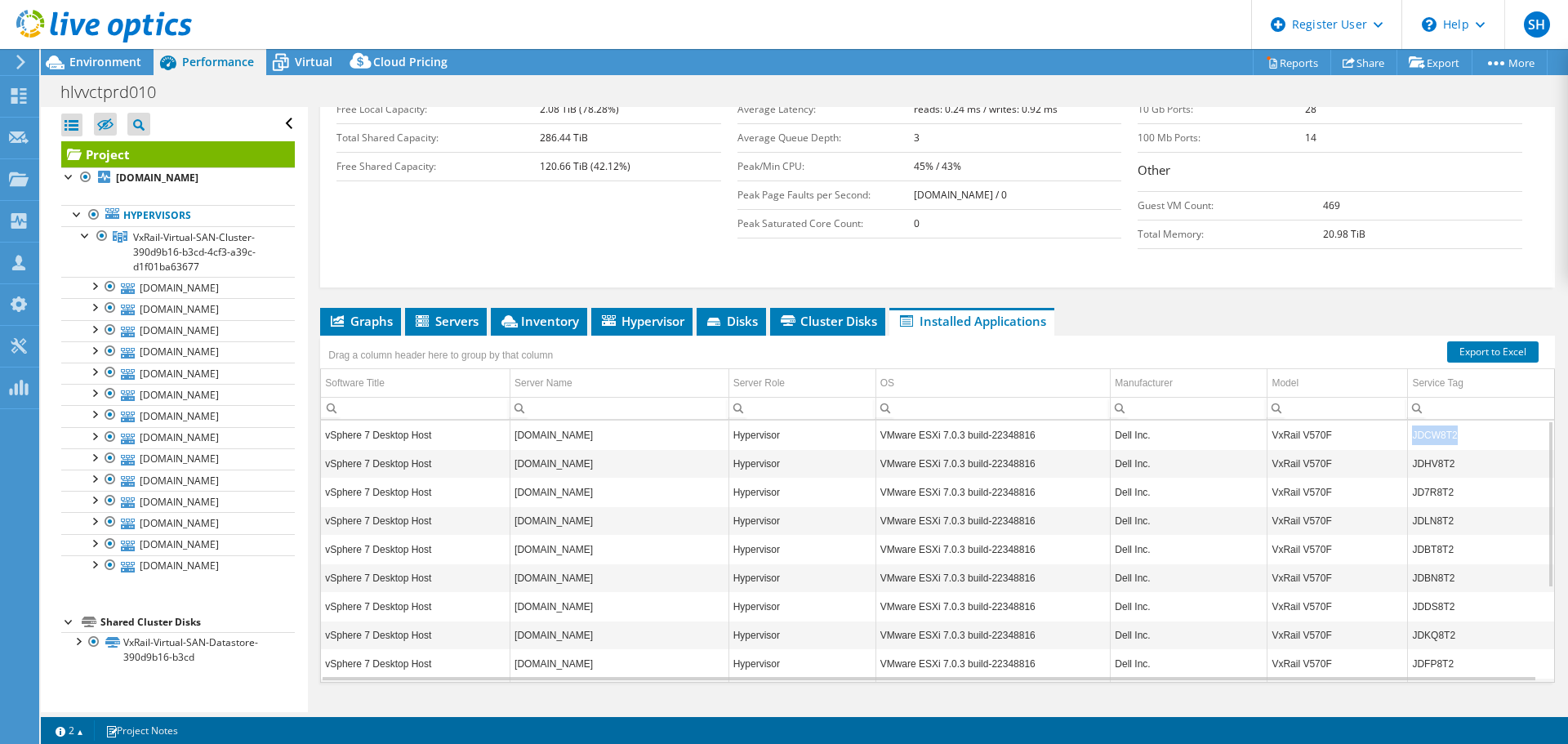
click at [1408, 420] on td "JDCW8T2" at bounding box center [1481, 434] width 146 height 28
drag, startPoint x: 1414, startPoint y: 402, endPoint x: 1452, endPoint y: 401, distance: 38.0
click at [1452, 420] on td "JDCW8T2" at bounding box center [1481, 434] width 146 height 28
drag, startPoint x: 1452, startPoint y: 402, endPoint x: 1403, endPoint y: 403, distance: 49.0
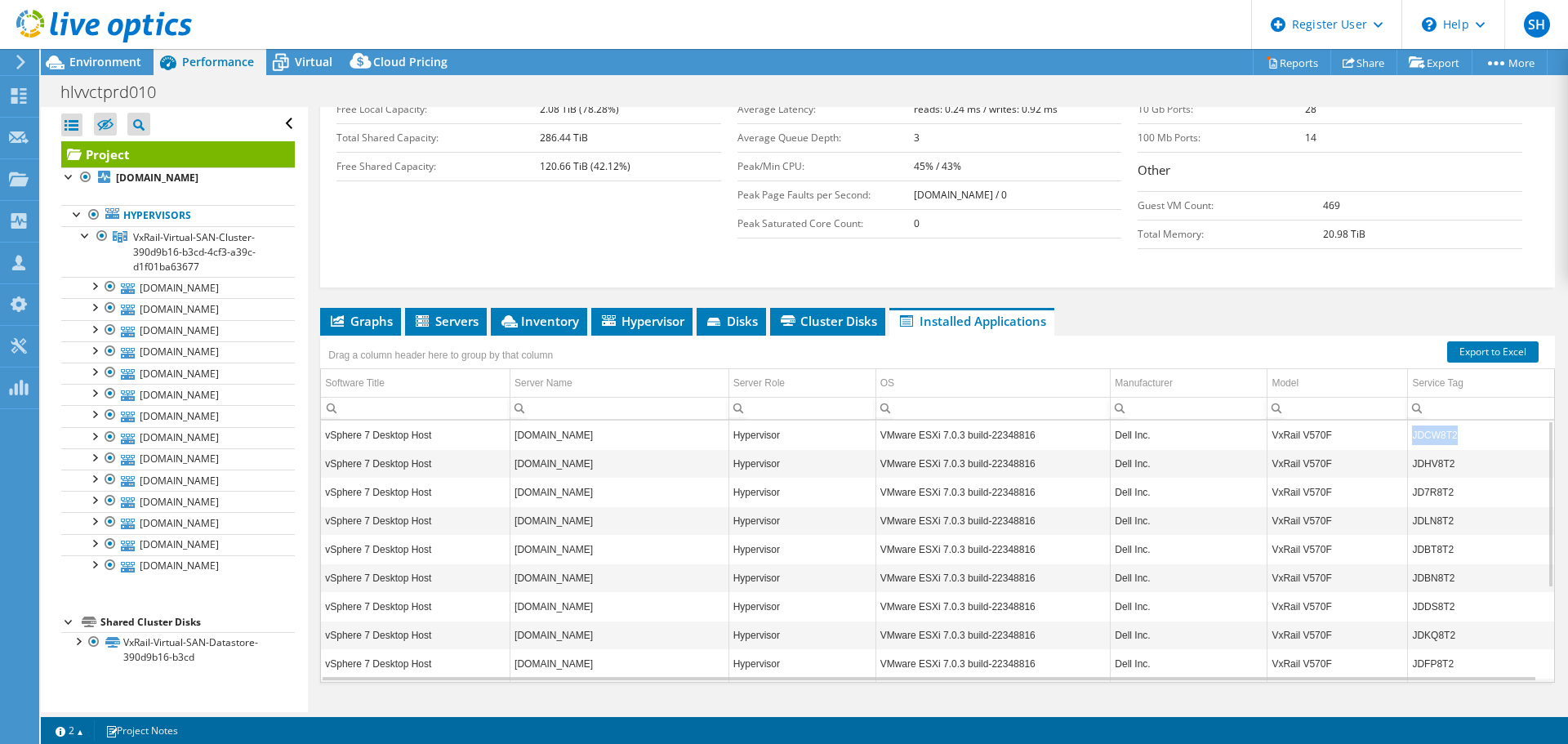
click at [1408, 420] on td "JDCW8T2" at bounding box center [1481, 434] width 146 height 28
copy td "JDCW8T2"
